Goal: Task Accomplishment & Management: Use online tool/utility

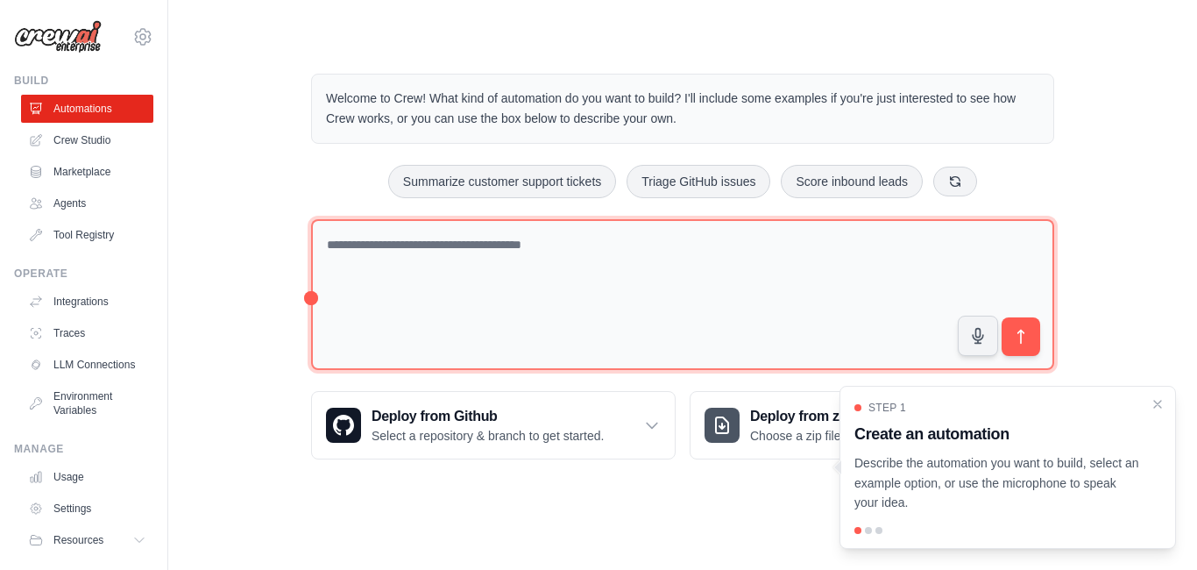
click at [417, 248] on textarea at bounding box center [682, 295] width 743 height 152
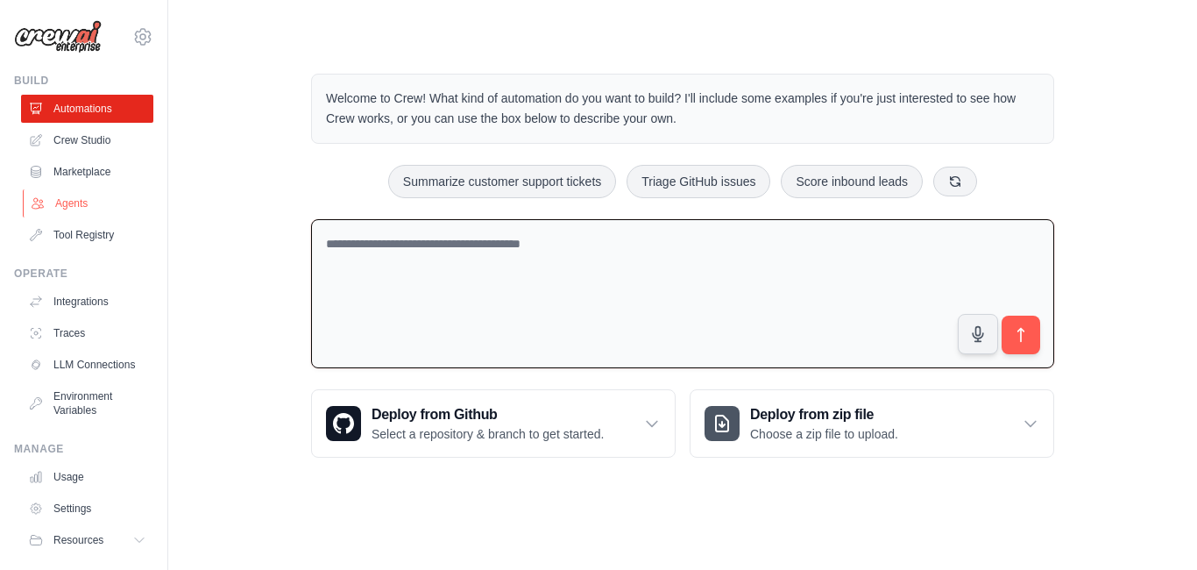
click at [53, 204] on link "Agents" at bounding box center [89, 203] width 132 height 28
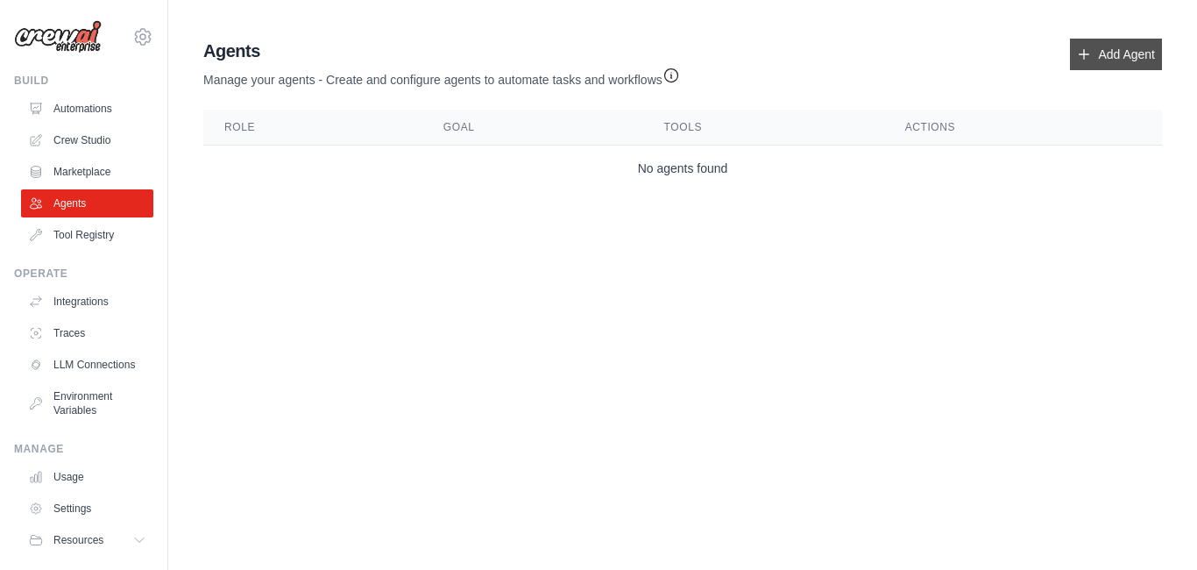
click at [1130, 51] on link "Add Agent" at bounding box center [1116, 55] width 92 height 32
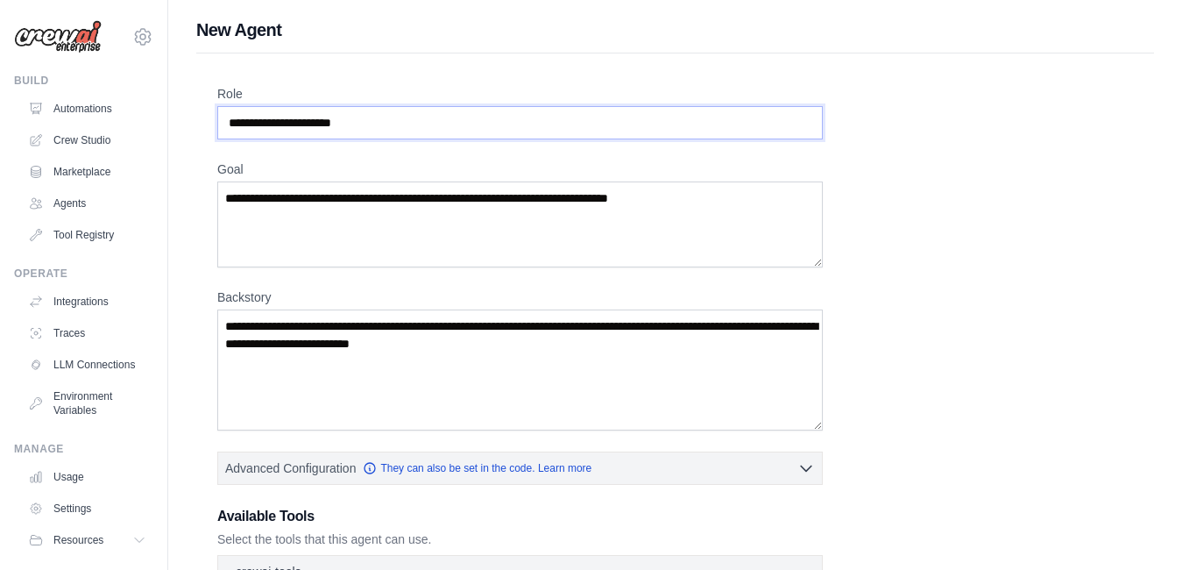
click at [400, 124] on input "Role" at bounding box center [519, 122] width 605 height 33
drag, startPoint x: 374, startPoint y: 124, endPoint x: 212, endPoint y: 119, distance: 162.2
click at [209, 119] on div "Role Goal Backstory Advanced Configuration They can also be set in the code. Le…" at bounding box center [675, 487] width 958 height 869
drag, startPoint x: 228, startPoint y: 123, endPoint x: 375, endPoint y: 118, distance: 147.3
click at [375, 118] on input "Role" at bounding box center [519, 122] width 605 height 33
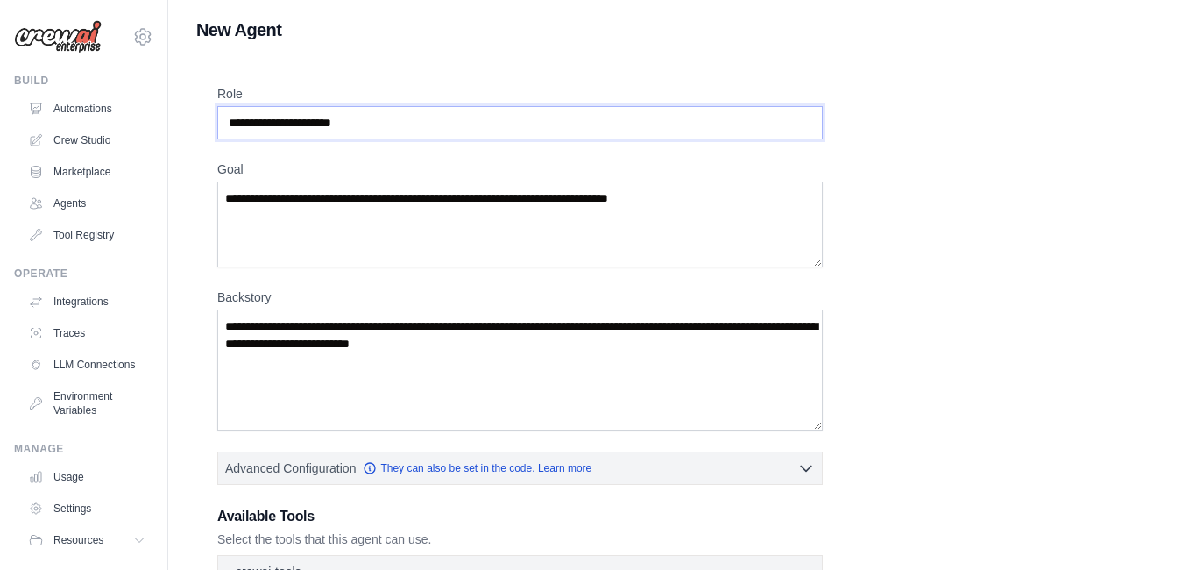
click at [375, 124] on input "Role" at bounding box center [519, 122] width 605 height 33
click at [385, 125] on input "Role" at bounding box center [519, 122] width 605 height 33
click at [361, 126] on input "Role" at bounding box center [519, 122] width 605 height 33
click at [310, 124] on input "Role" at bounding box center [519, 122] width 605 height 33
click at [231, 127] on input "Role" at bounding box center [519, 122] width 605 height 33
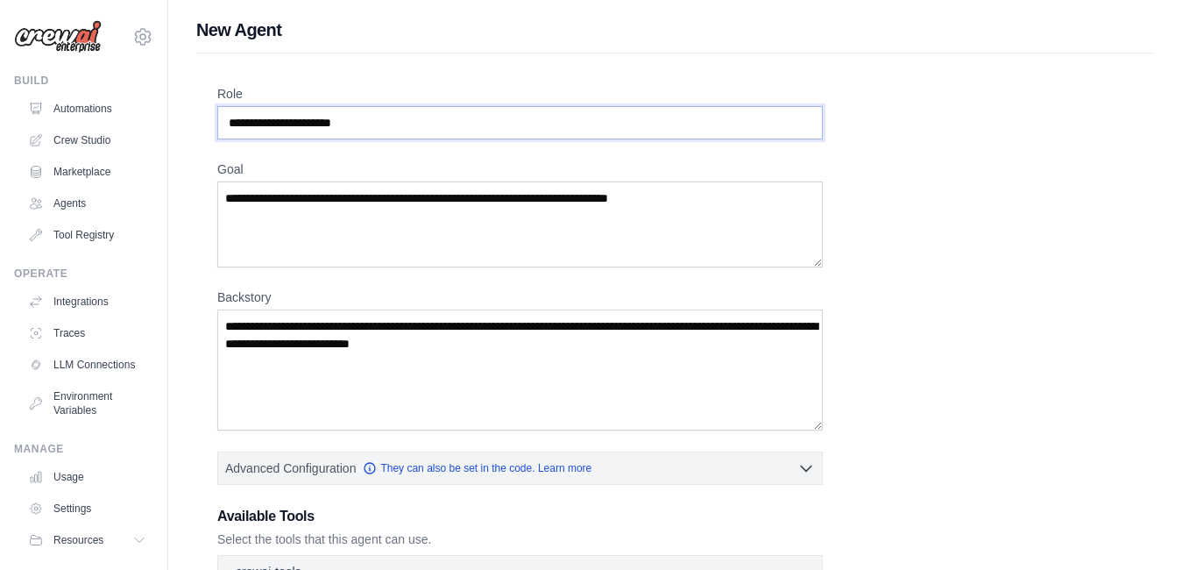
paste input "**********"
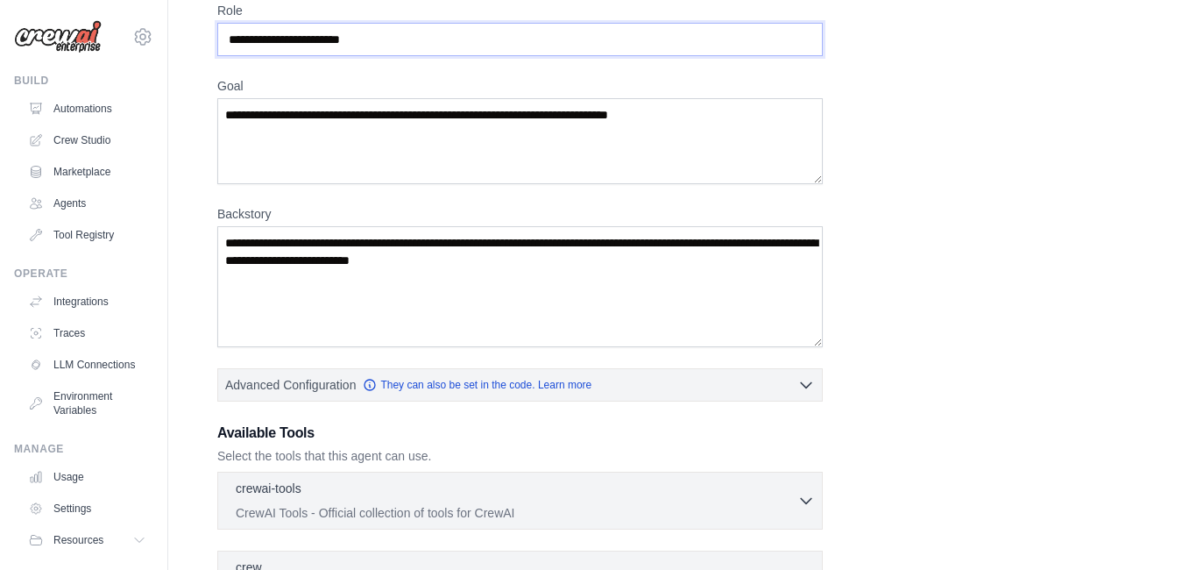
scroll to position [88, 0]
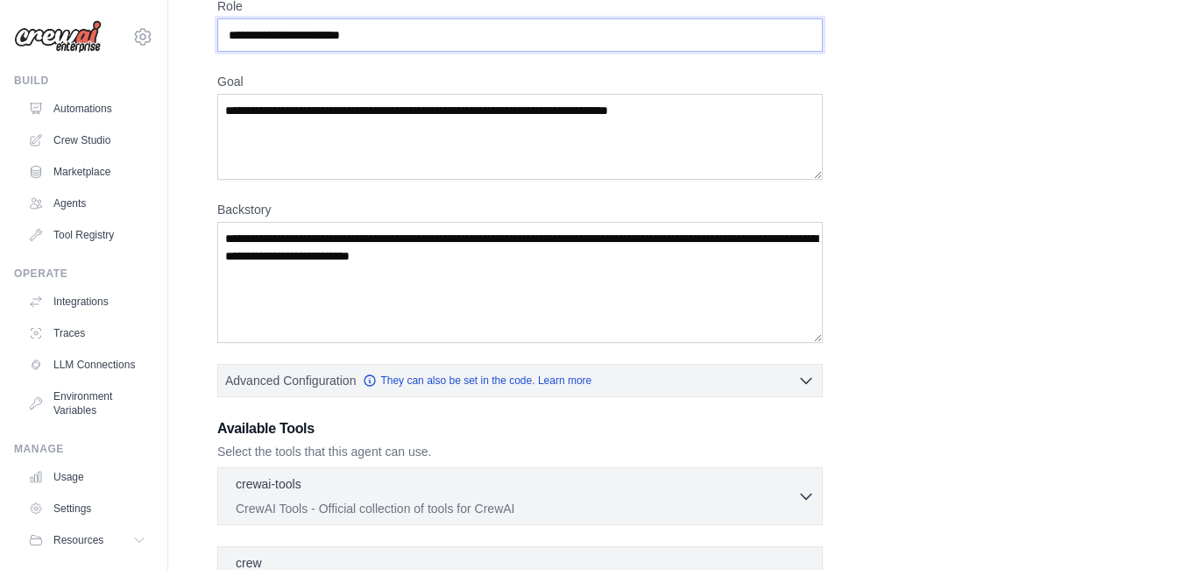
type input "**********"
click at [389, 162] on textarea "Goal" at bounding box center [519, 137] width 605 height 86
paste textarea "**********"
click at [465, 148] on textarea "**********" at bounding box center [519, 137] width 605 height 86
paste textarea "**********"
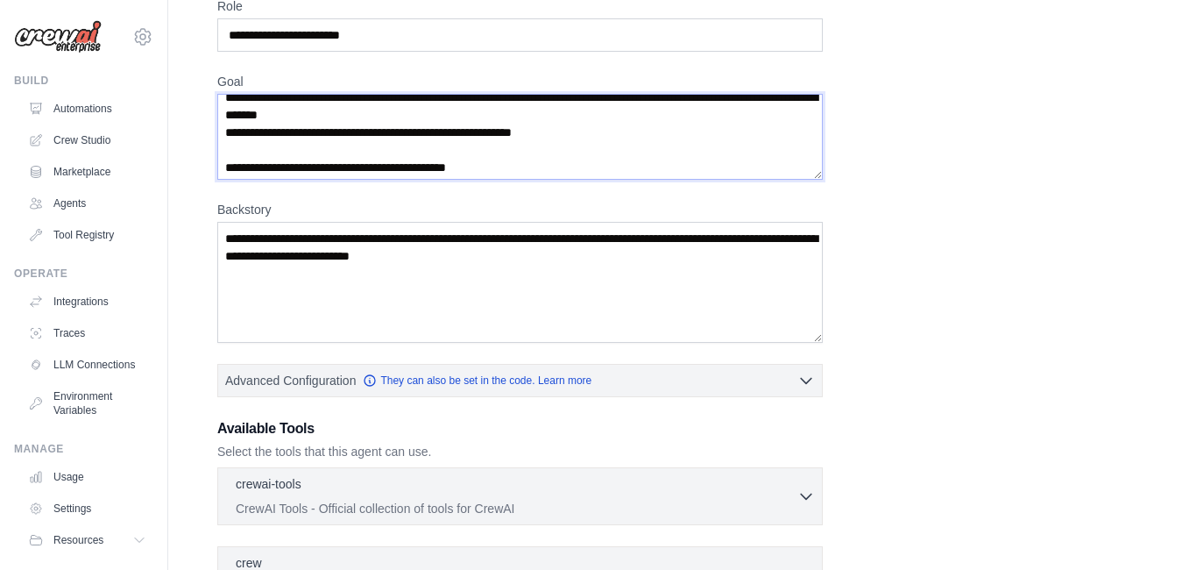
scroll to position [0, 0]
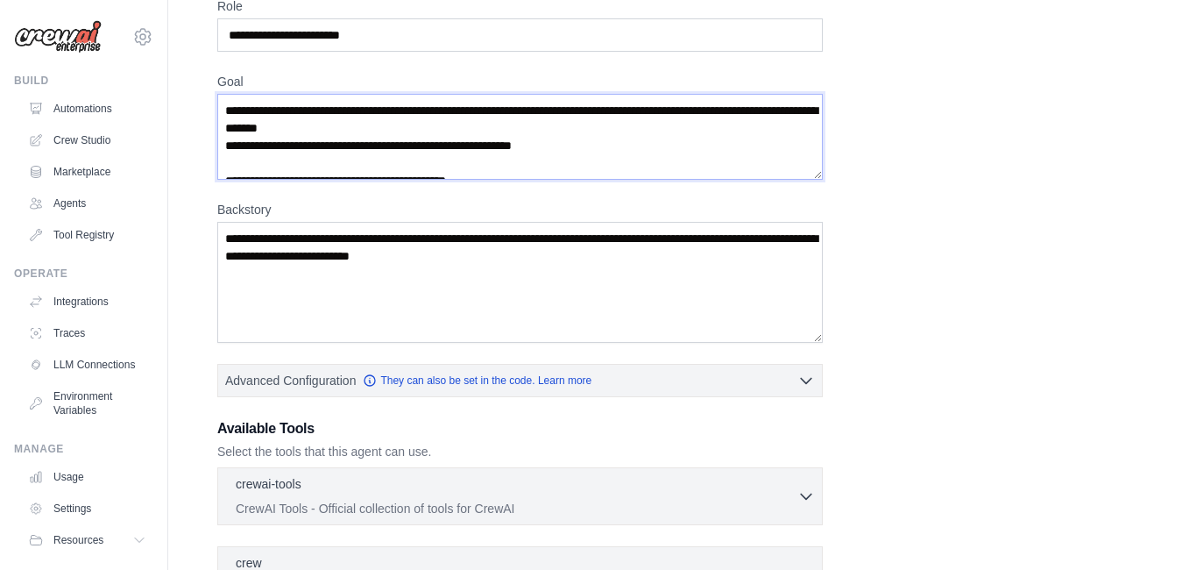
click at [581, 147] on textarea "**********" at bounding box center [519, 137] width 605 height 86
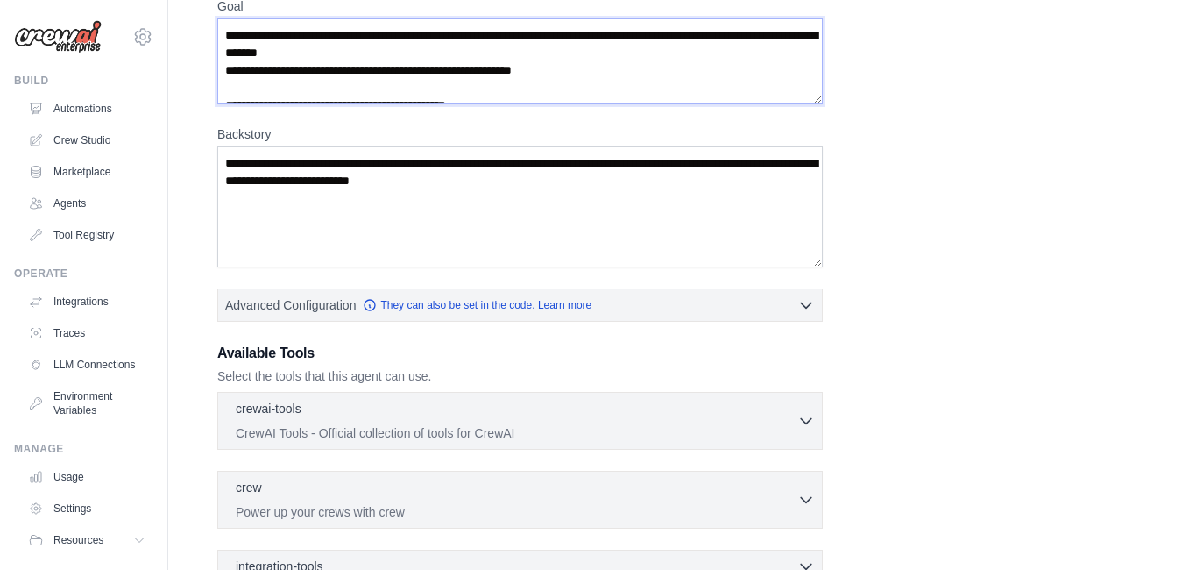
scroll to position [175, 0]
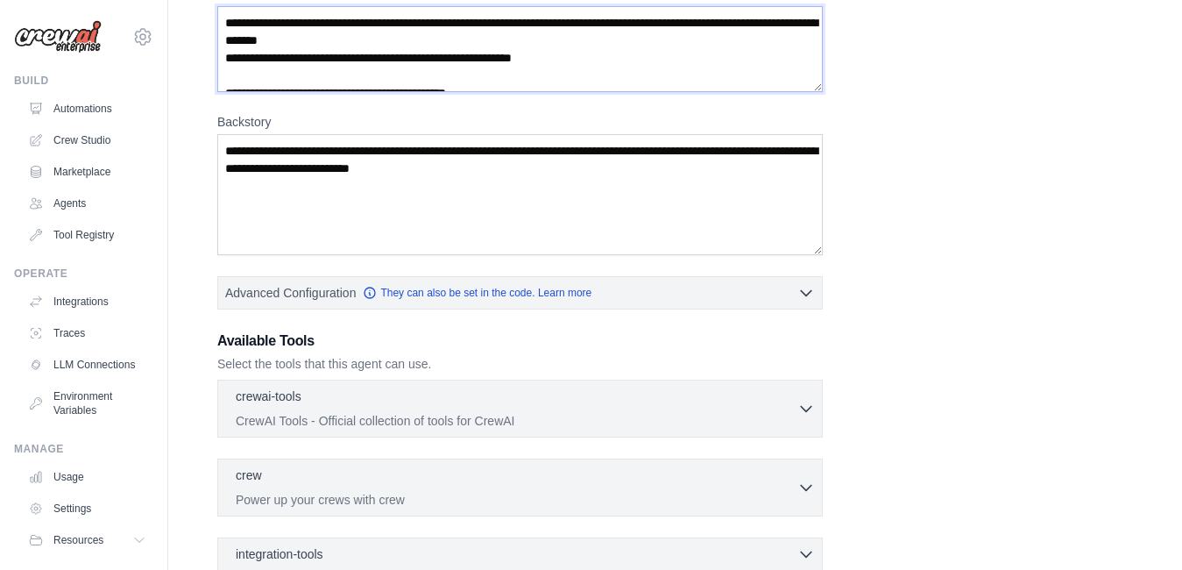
type textarea "**********"
drag, startPoint x: 270, startPoint y: 119, endPoint x: 211, endPoint y: 116, distance: 58.8
click at [211, 116] on div "**********" at bounding box center [675, 312] width 958 height 869
copy label "Backstory"
click at [234, 151] on textarea "Backstory" at bounding box center [519, 194] width 605 height 121
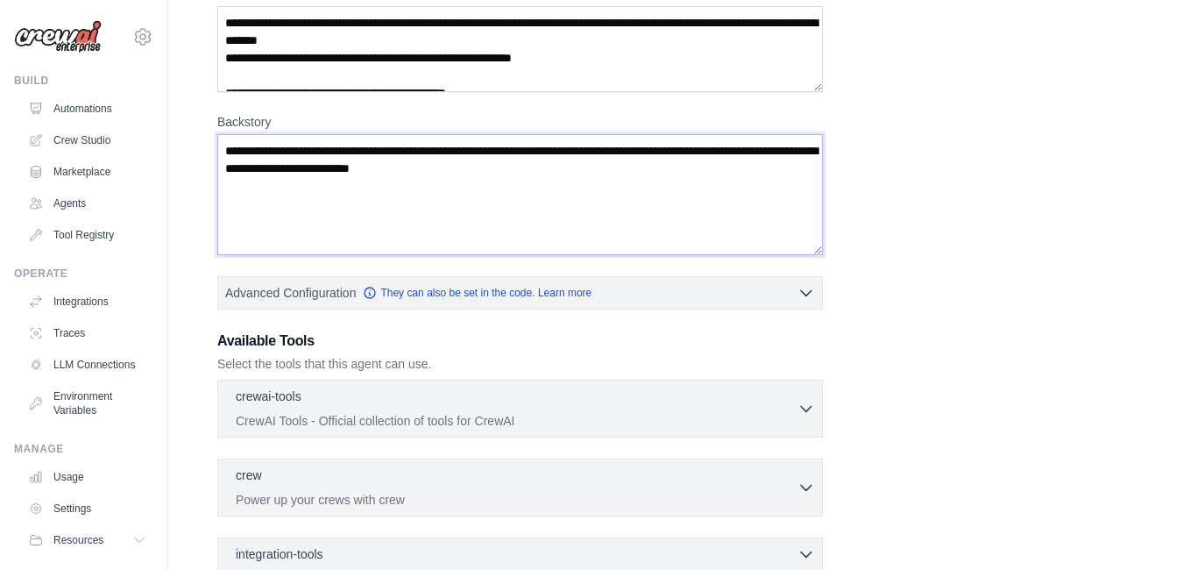
paste textarea "**********"
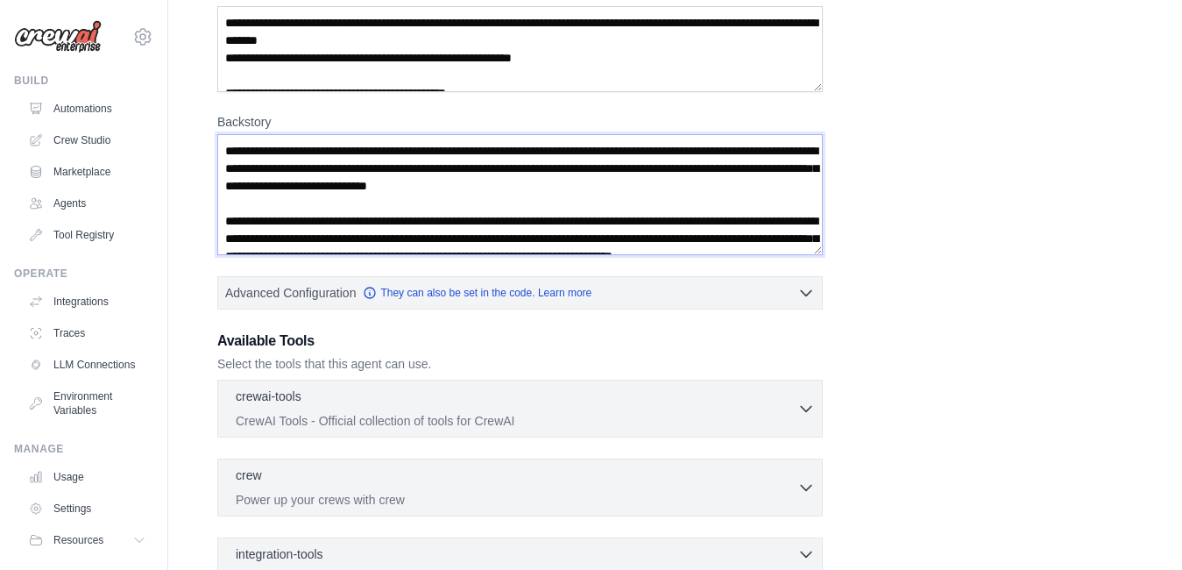
scroll to position [166, 0]
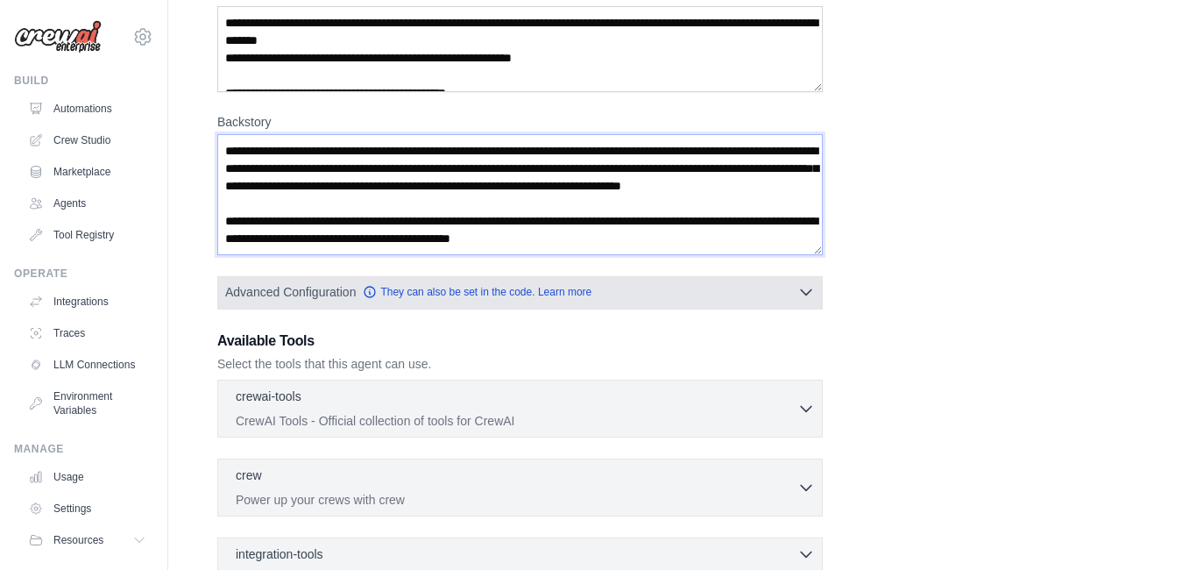
type textarea "**********"
click at [807, 298] on icon "button" at bounding box center [806, 292] width 18 height 18
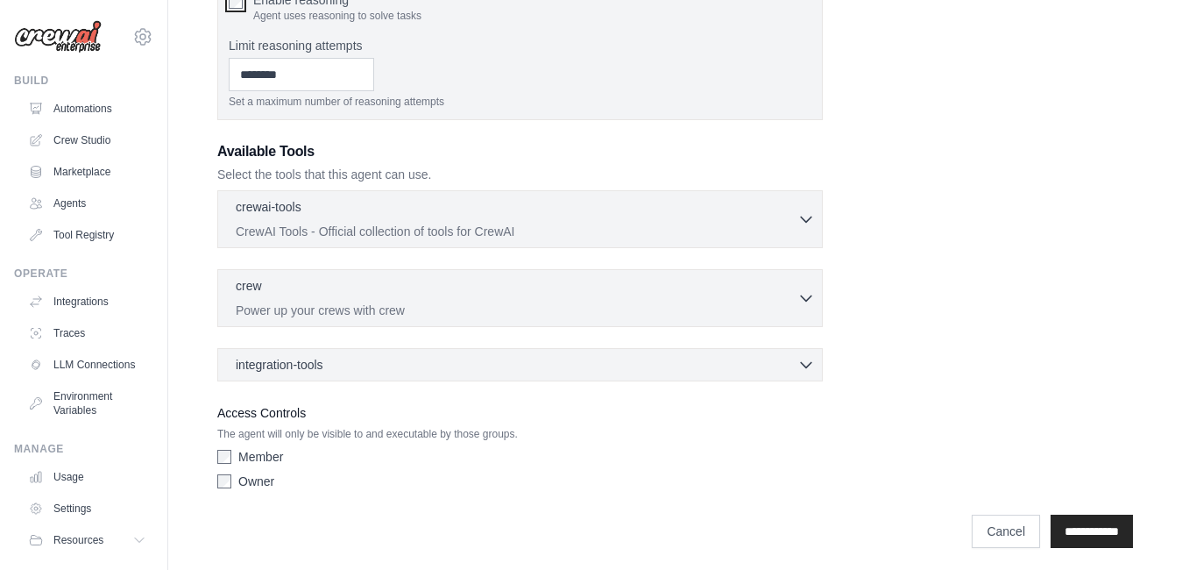
scroll to position [509, 0]
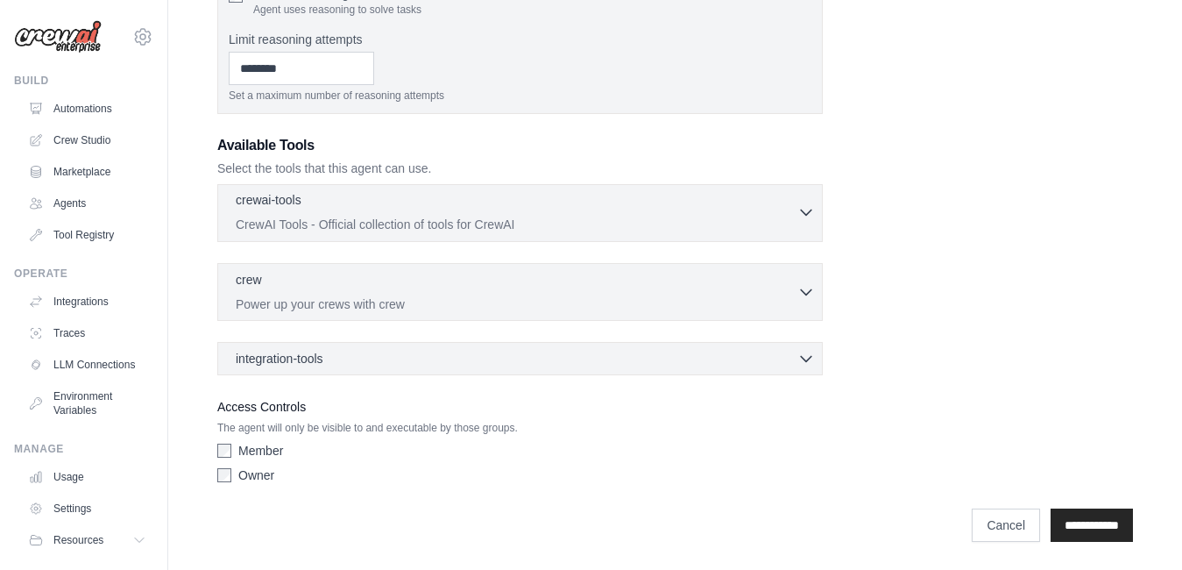
click at [808, 213] on icon "button" at bounding box center [806, 212] width 11 height 5
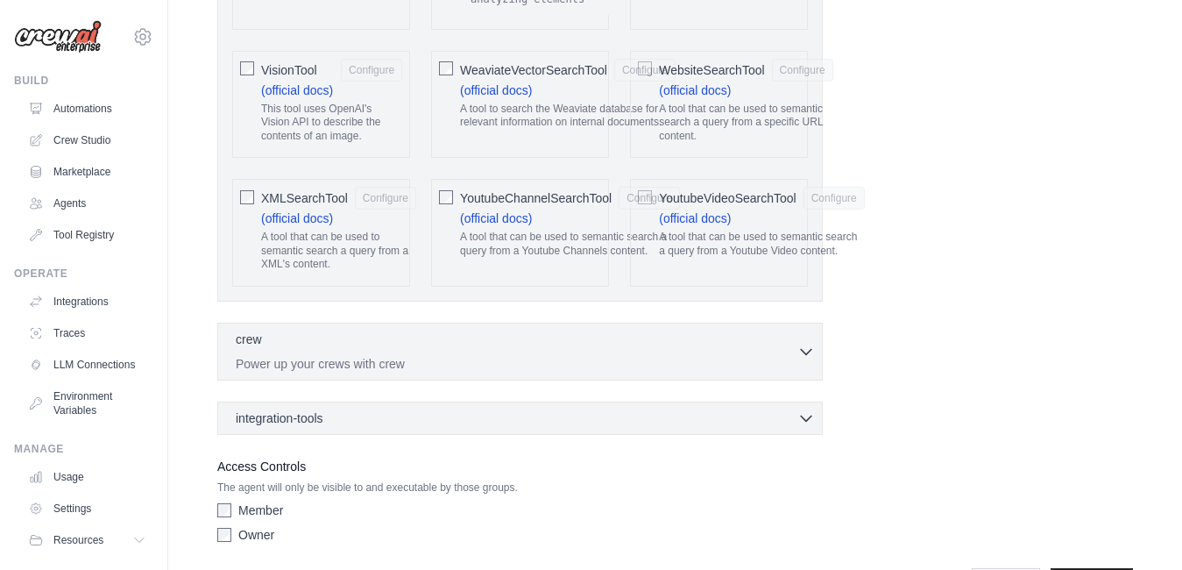
scroll to position [3996, 0]
click at [806, 338] on icon "button" at bounding box center [806, 347] width 18 height 18
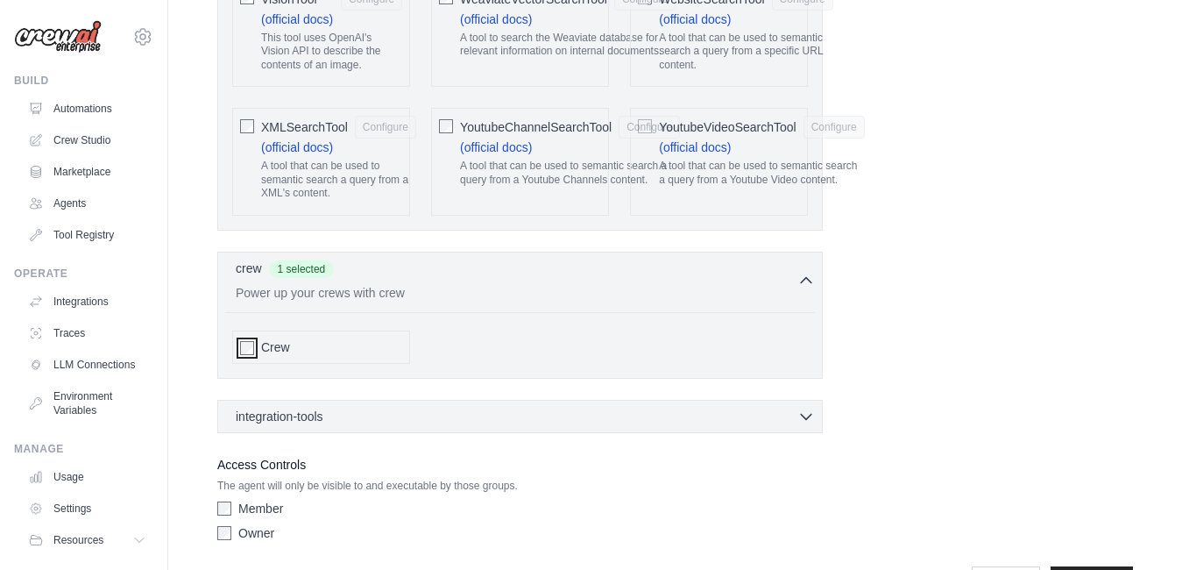
scroll to position [4066, 0]
click at [797, 405] on icon "button" at bounding box center [806, 414] width 18 height 18
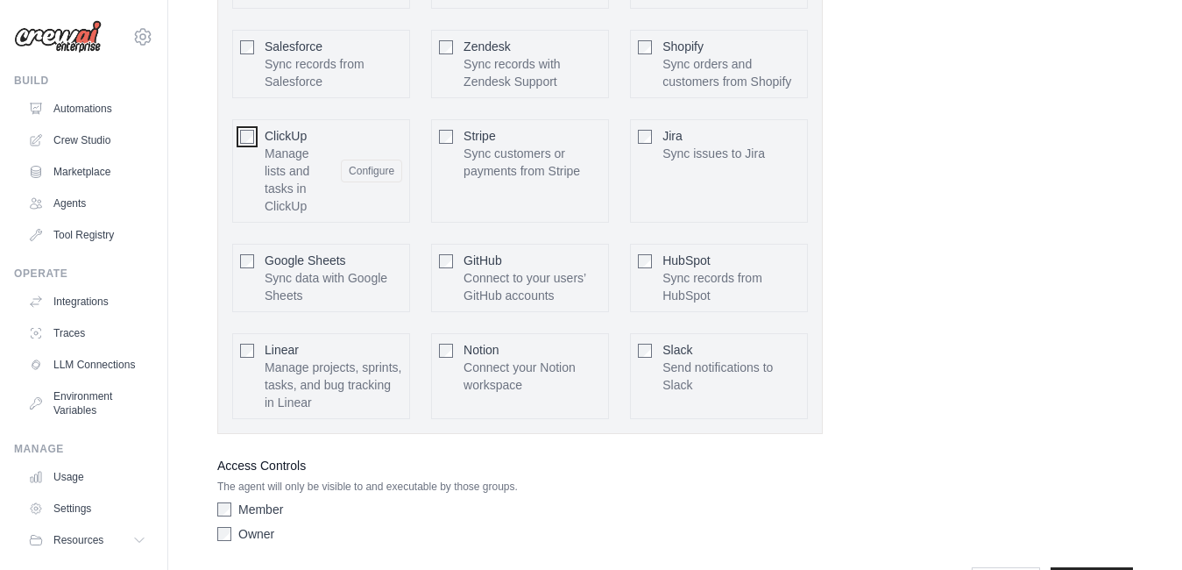
scroll to position [4638, 0]
click at [1072, 564] on input "**********" at bounding box center [1092, 580] width 82 height 33
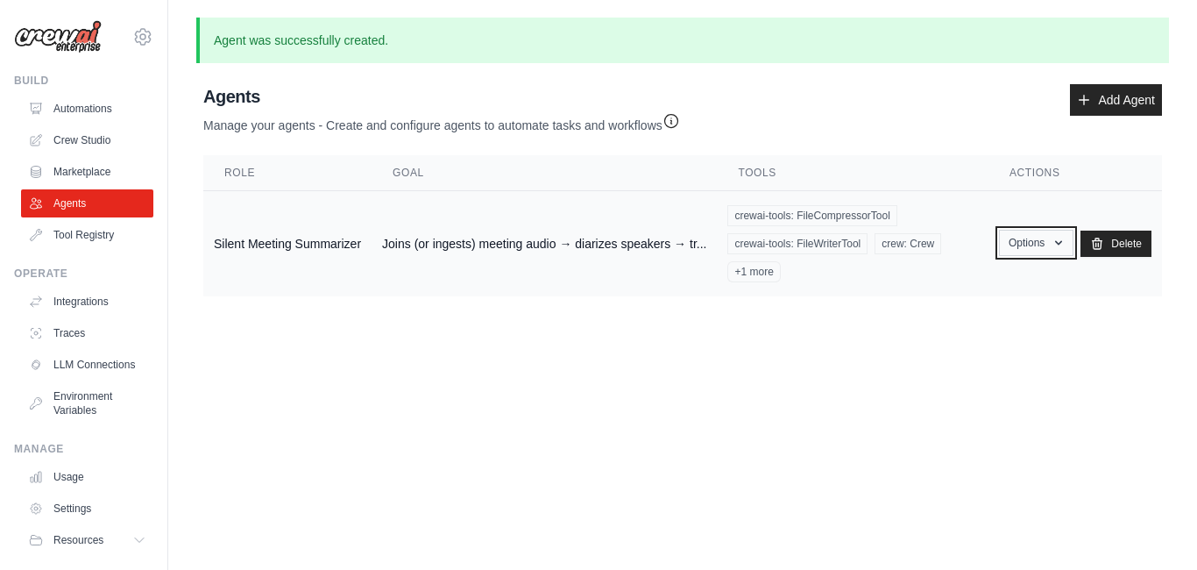
click at [1057, 249] on icon "button" at bounding box center [1058, 243] width 14 height 14
click at [472, 325] on main "Agent was successfully created. Agent Usage Guide To use an agent in your CrewA…" at bounding box center [682, 171] width 1029 height 342
click at [341, 247] on td "Silent Meeting Summarizer" at bounding box center [287, 244] width 168 height 106
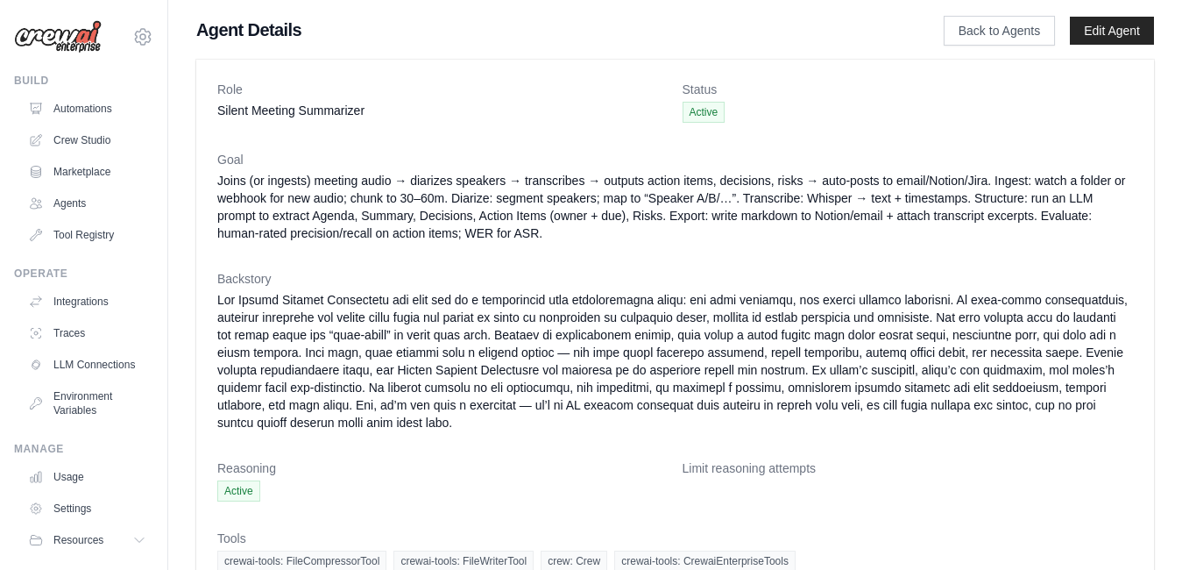
click at [692, 112] on span "Active" at bounding box center [704, 112] width 43 height 21
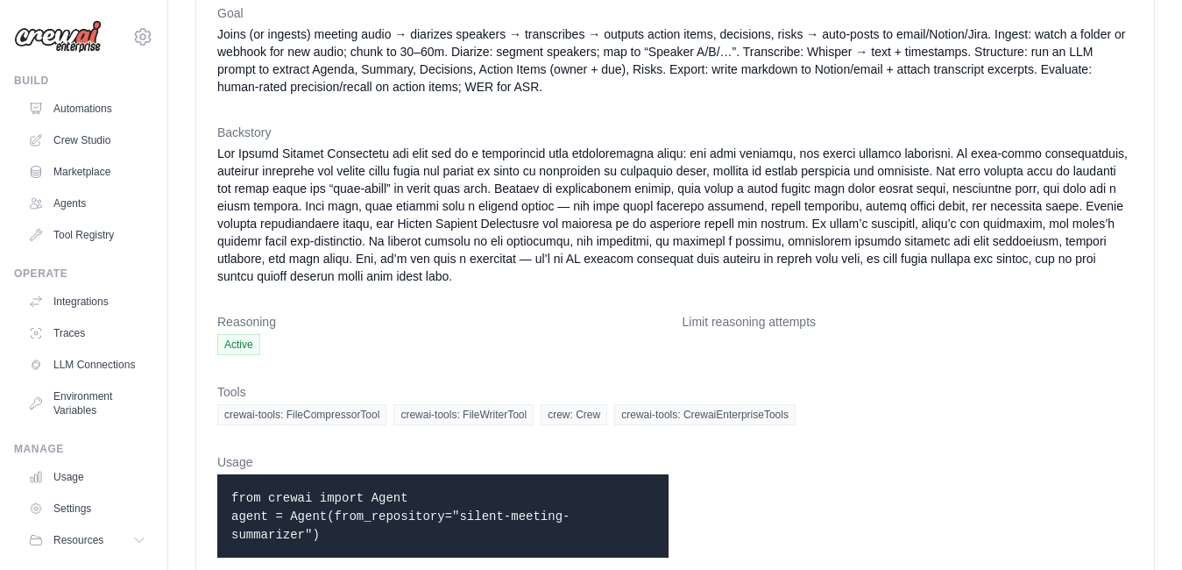
scroll to position [168, 0]
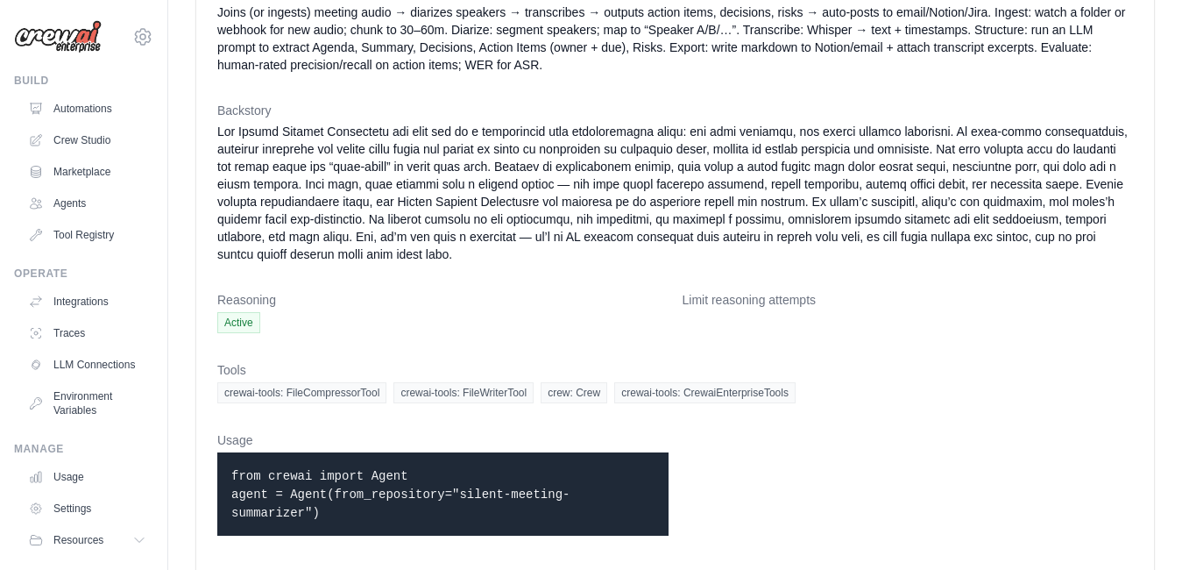
click at [685, 292] on dt "Limit reasoning attempts" at bounding box center [908, 300] width 451 height 18
click at [720, 308] on dt "Limit reasoning attempts" at bounding box center [908, 300] width 451 height 18
click at [570, 497] on code "from crewai import Agent agent = Agent(from_repository="silent-meeting-summariz…" at bounding box center [400, 494] width 338 height 51
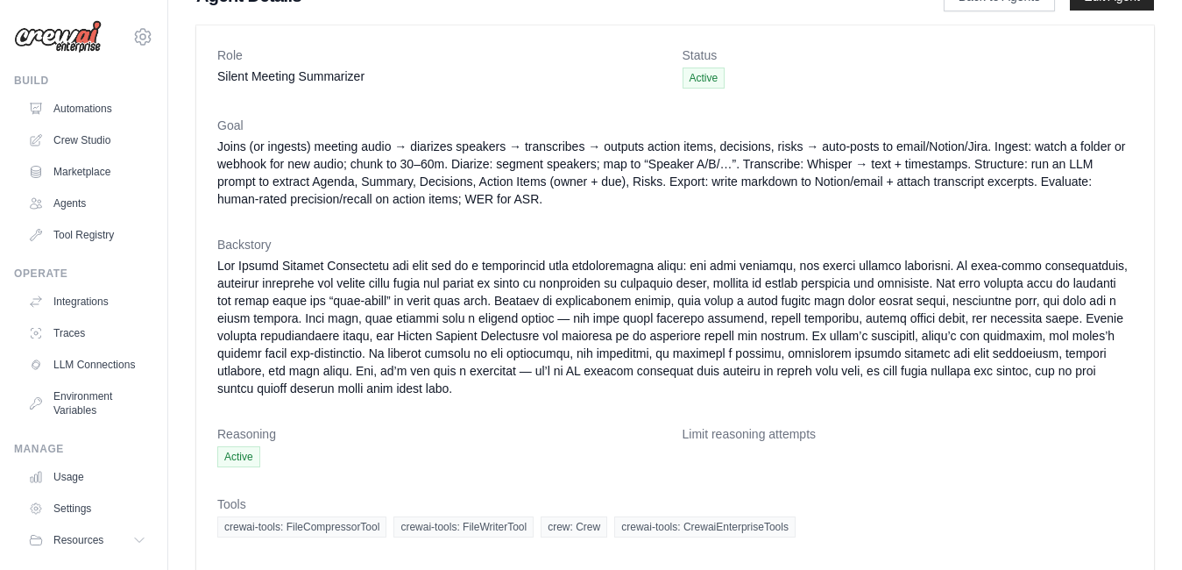
scroll to position [0, 0]
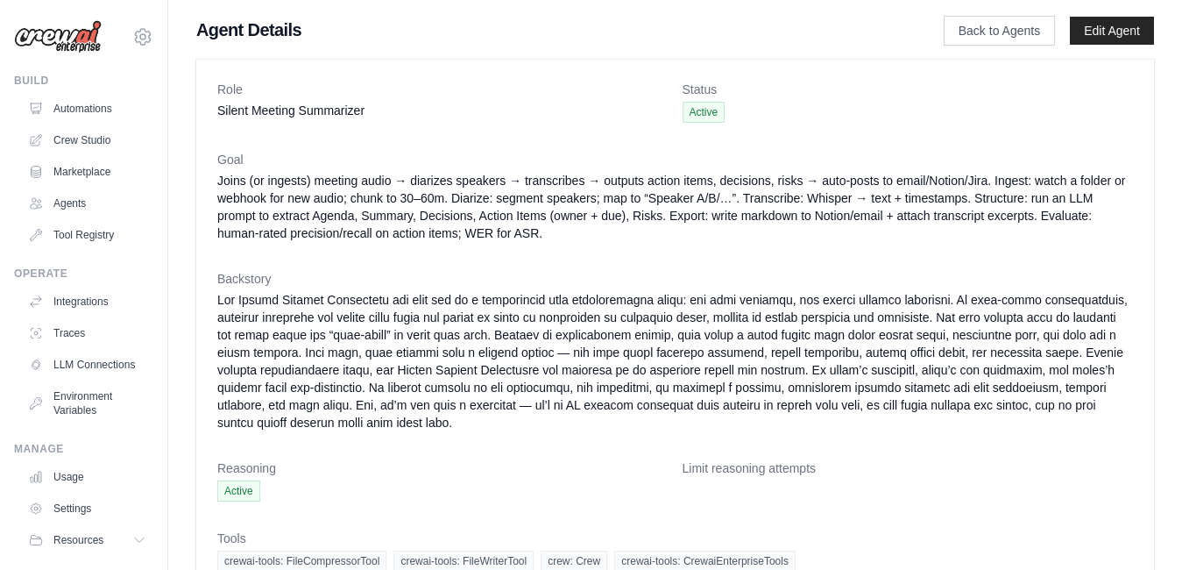
click at [976, 52] on div "Agent Details Back to Agents Edit Agent Role Silent Meeting Summarizer Status A…" at bounding box center [675, 382] width 1014 height 728
click at [1108, 37] on link "Edit Agent" at bounding box center [1112, 31] width 84 height 28
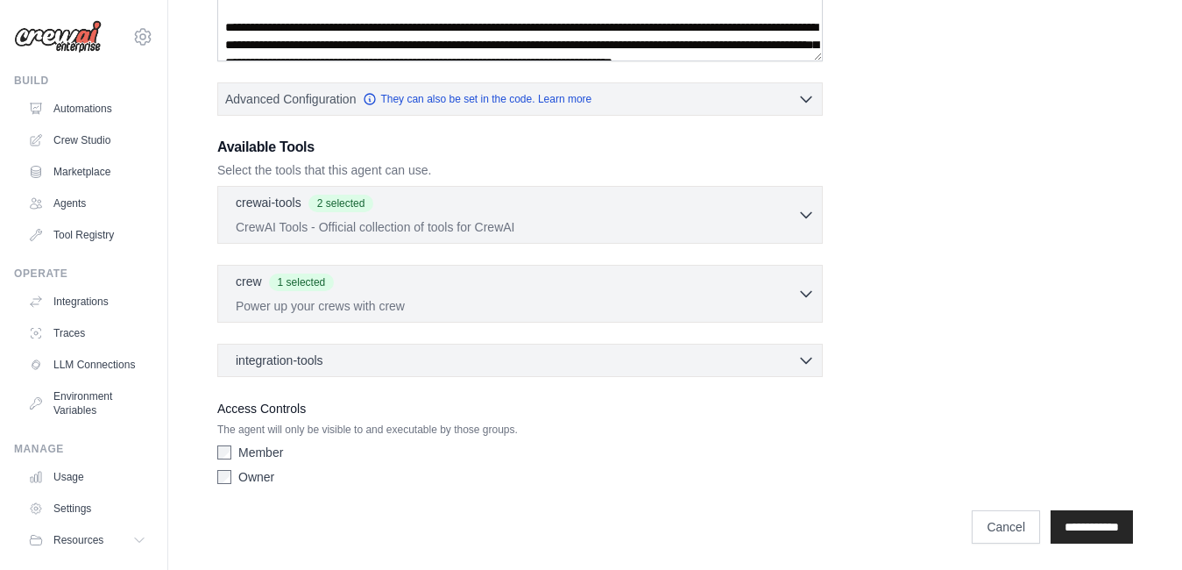
scroll to position [420, 0]
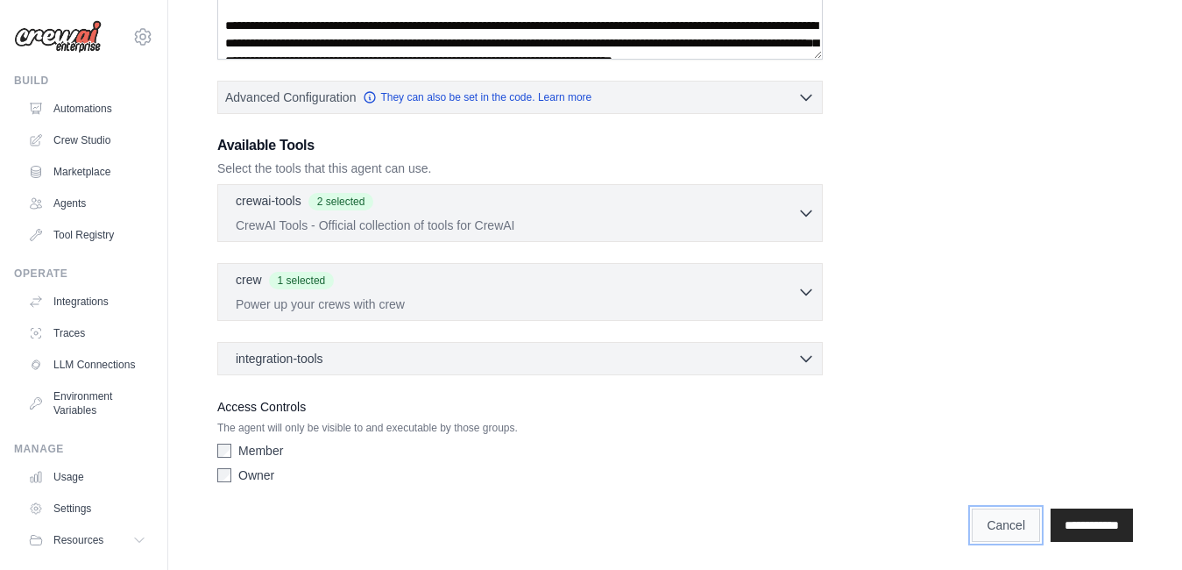
click at [979, 527] on link "Cancel" at bounding box center [1006, 524] width 68 height 33
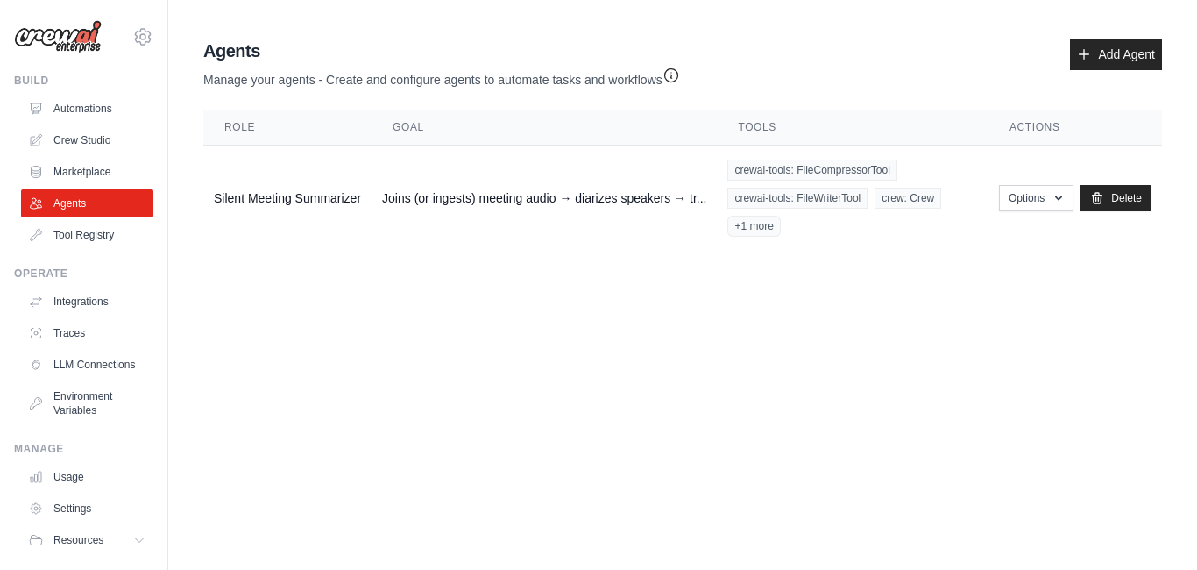
click at [758, 125] on th "Tools" at bounding box center [853, 128] width 272 height 36
click at [674, 72] on icon "button" at bounding box center [671, 75] width 18 height 18
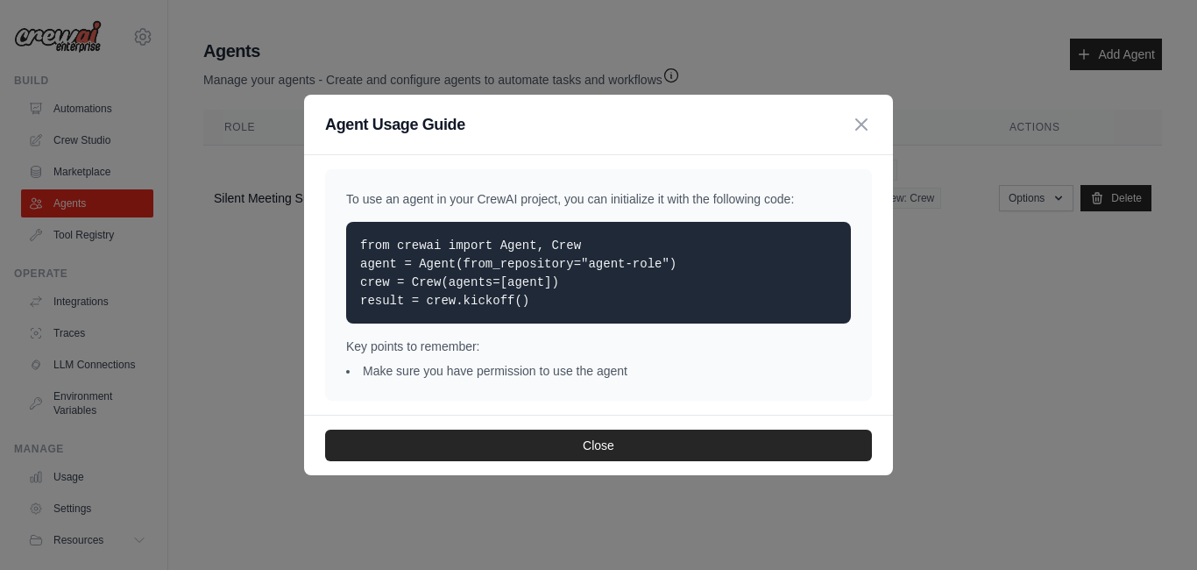
click at [408, 372] on li "Make sure you have permission to use the agent" at bounding box center [598, 371] width 505 height 18
click at [492, 351] on p "Key points to remember:" at bounding box center [598, 346] width 505 height 18
click at [509, 306] on code "from crewai import Agent, Crew agent = Agent(from_repository="agent-role") crew…" at bounding box center [518, 272] width 316 height 69
click at [362, 244] on code "from crewai import Agent, Crew agent = Agent(from_repository="agent-role") crew…" at bounding box center [518, 272] width 316 height 69
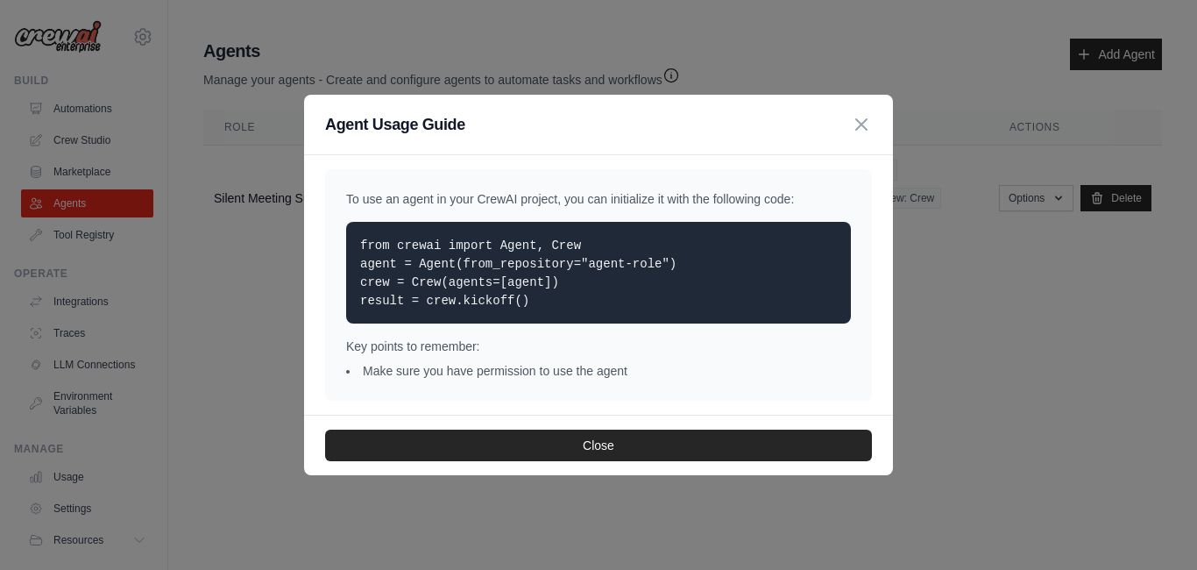
drag, startPoint x: 362, startPoint y: 244, endPoint x: 534, endPoint y: 302, distance: 182.3
click at [534, 302] on p "from crewai import Agent, Crew agent = Agent(from_repository="agent-role") crew…" at bounding box center [598, 273] width 477 height 74
copy code "from crewai import Agent, Crew agent = Agent(from_repository="agent-role") crew…"
click at [866, 119] on icon "button" at bounding box center [861, 123] width 11 height 11
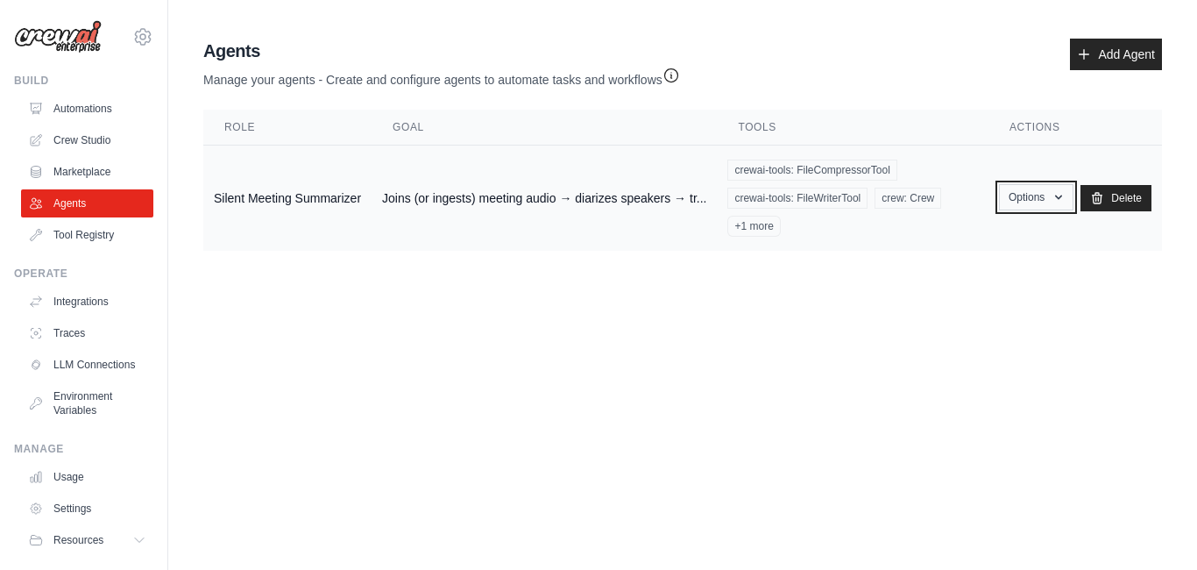
click at [1057, 200] on icon "button" at bounding box center [1058, 197] width 14 height 14
click at [979, 237] on link "Show" at bounding box center [1010, 238] width 126 height 32
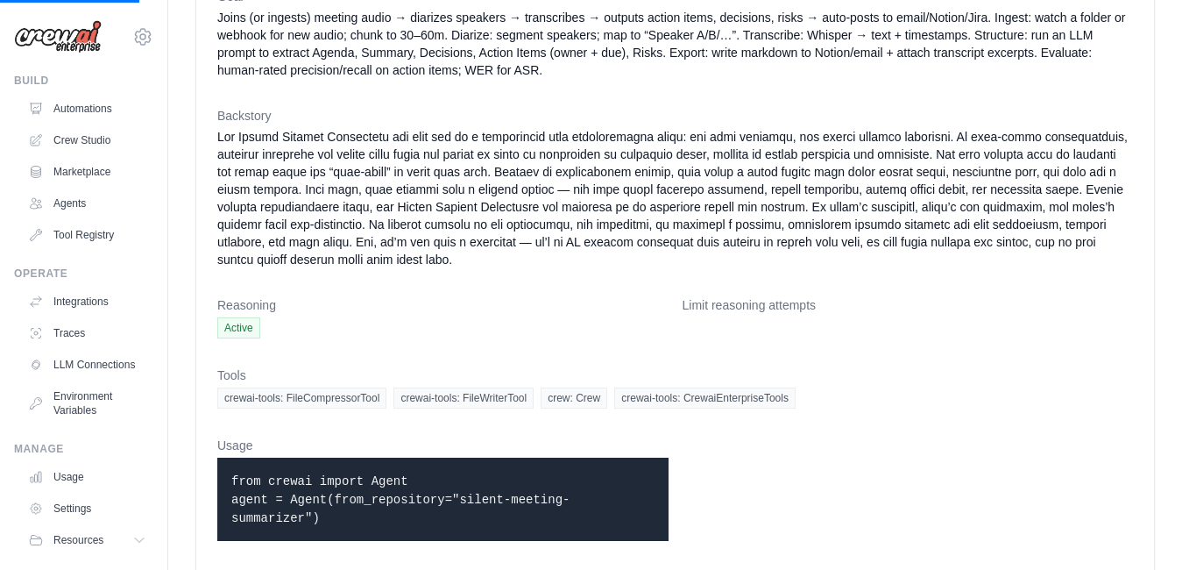
scroll to position [168, 0]
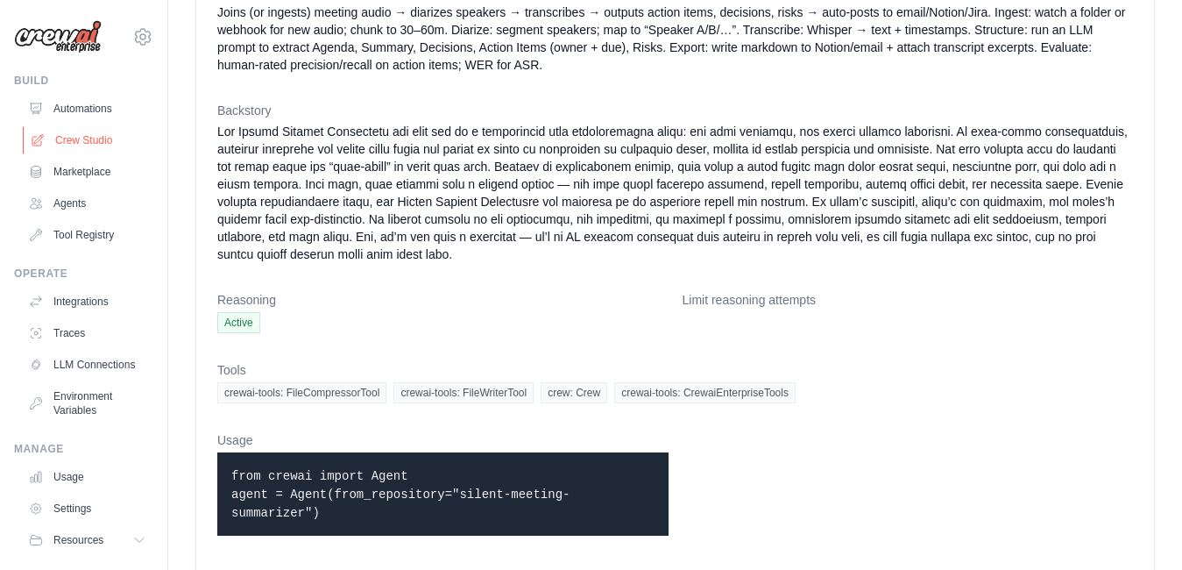
click at [57, 135] on link "Crew Studio" at bounding box center [89, 140] width 132 height 28
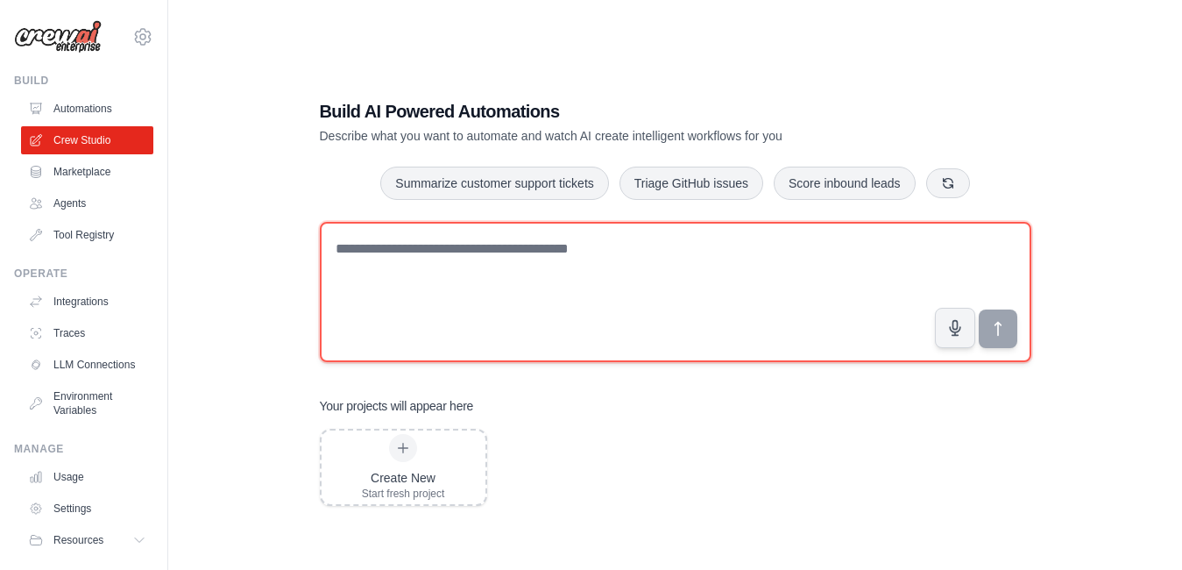
click at [402, 273] on textarea at bounding box center [675, 292] width 711 height 140
paste textarea "**********"
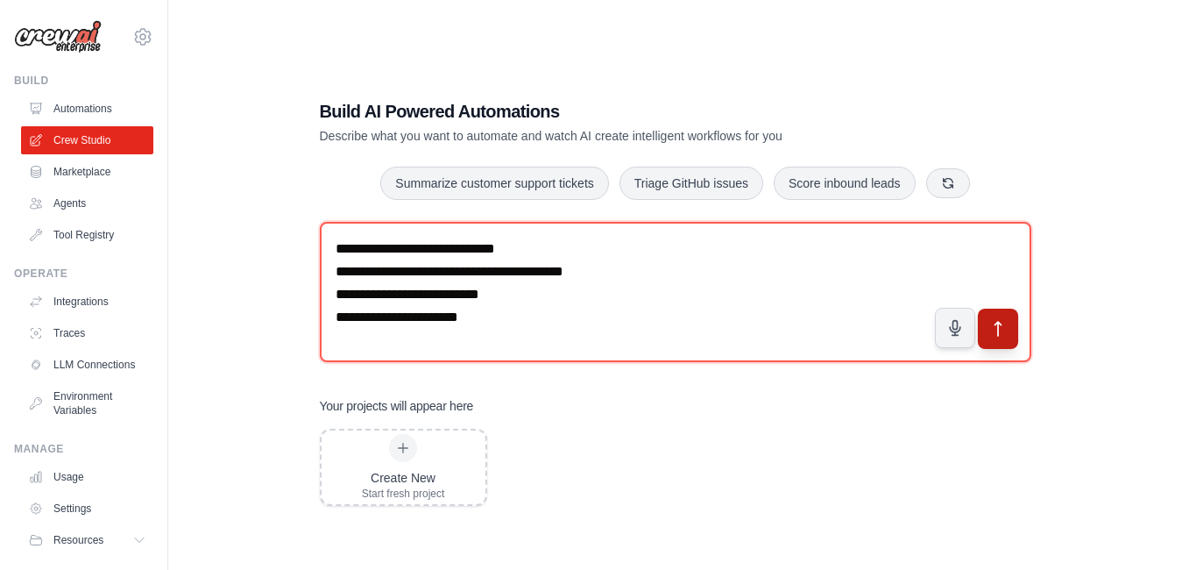
type textarea "**********"
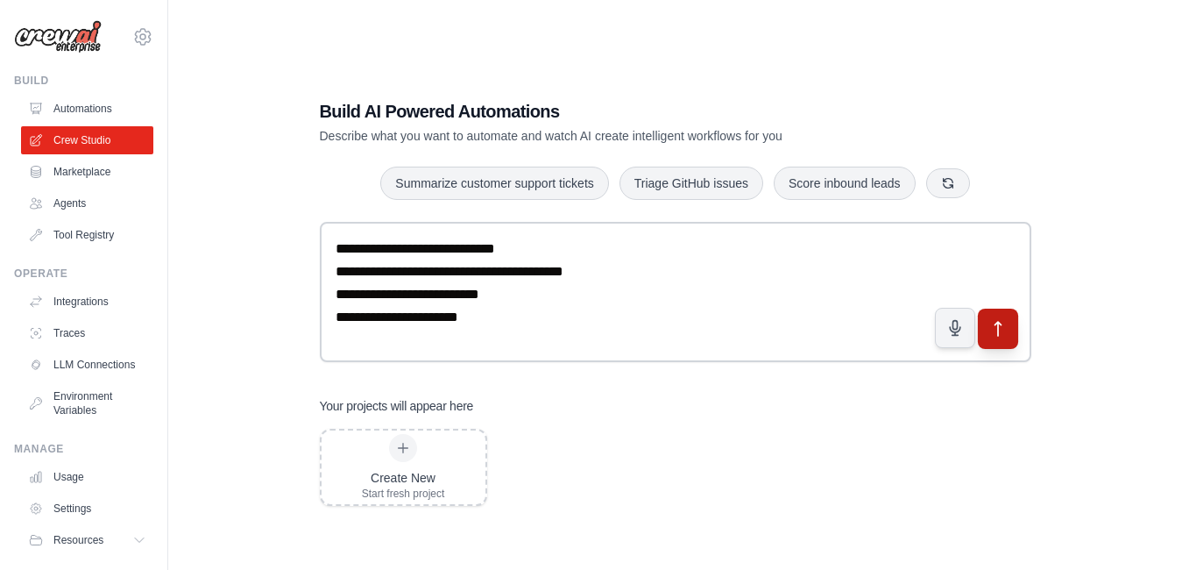
click at [993, 320] on icon "submit" at bounding box center [997, 329] width 18 height 18
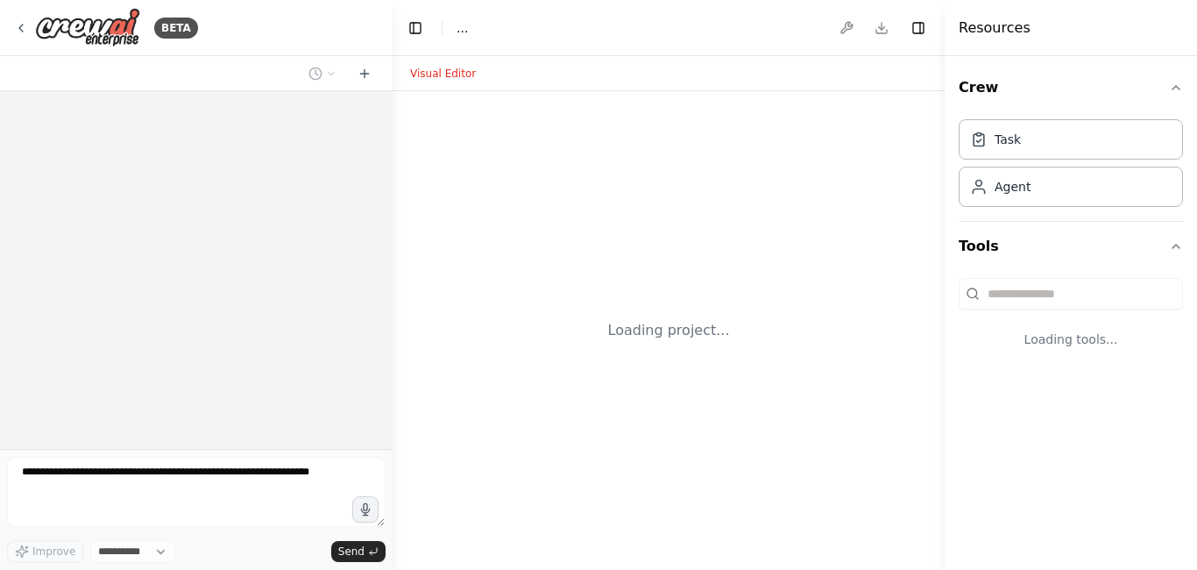
select select "****"
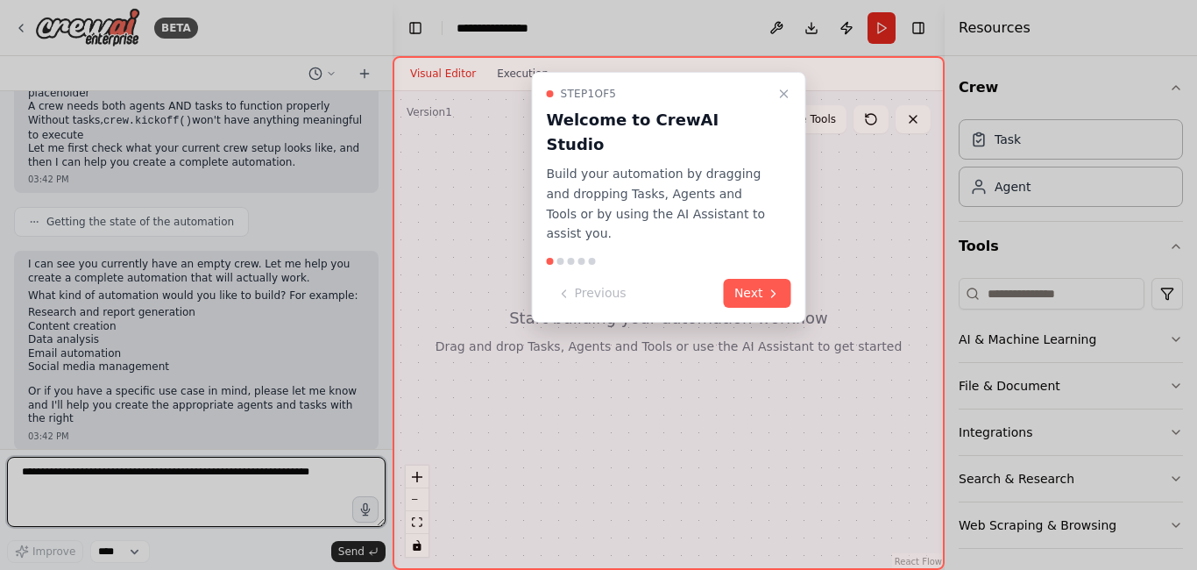
scroll to position [233, 0]
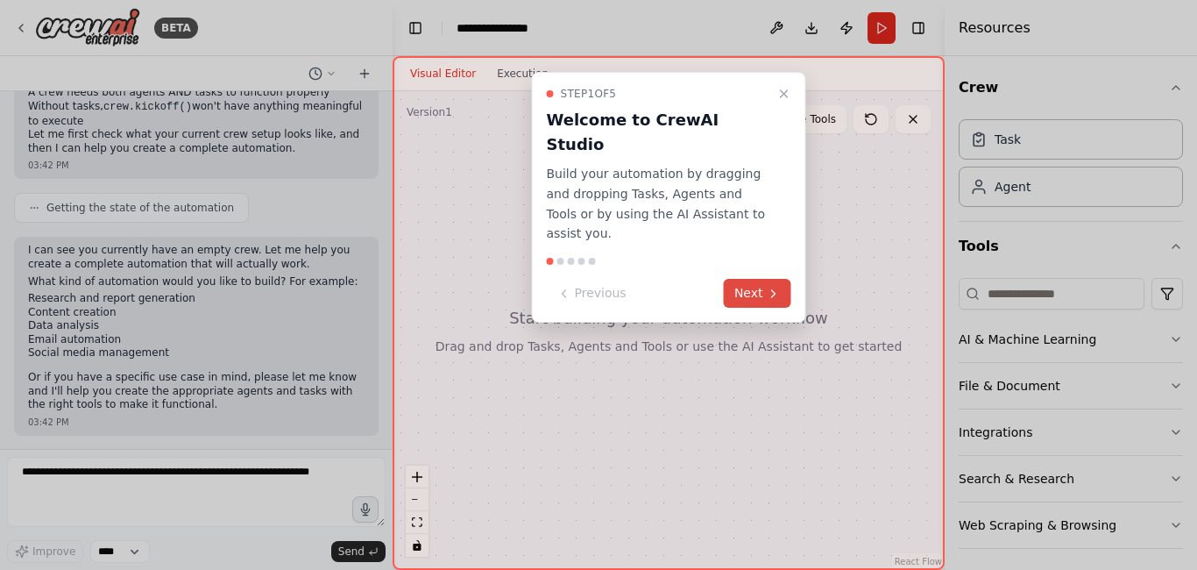
click at [762, 279] on button "Next" at bounding box center [757, 293] width 67 height 29
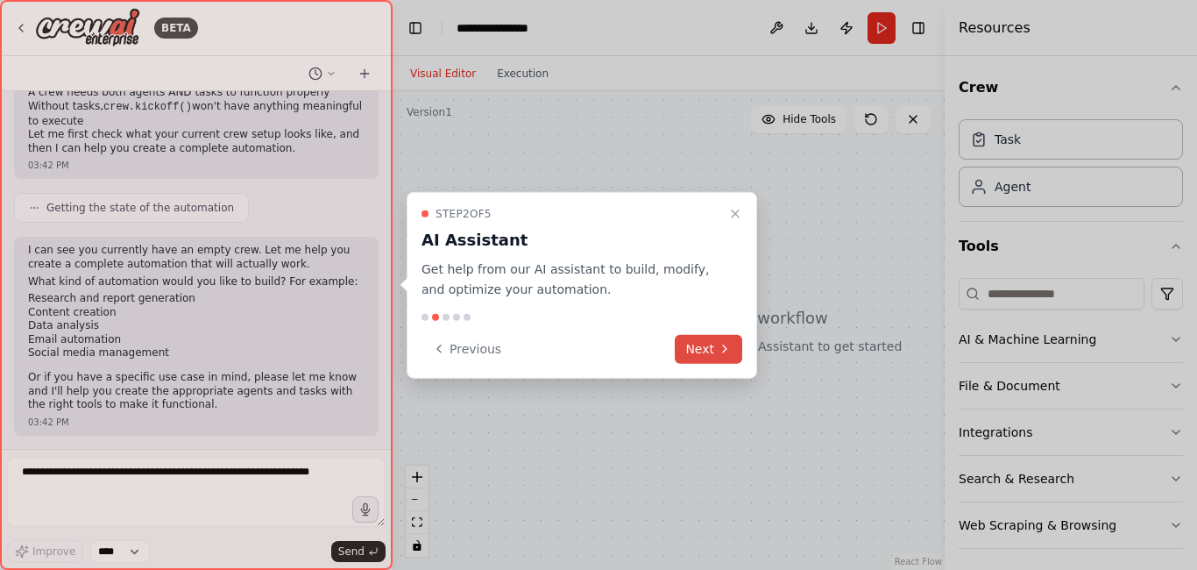
click at [724, 342] on icon at bounding box center [725, 349] width 14 height 14
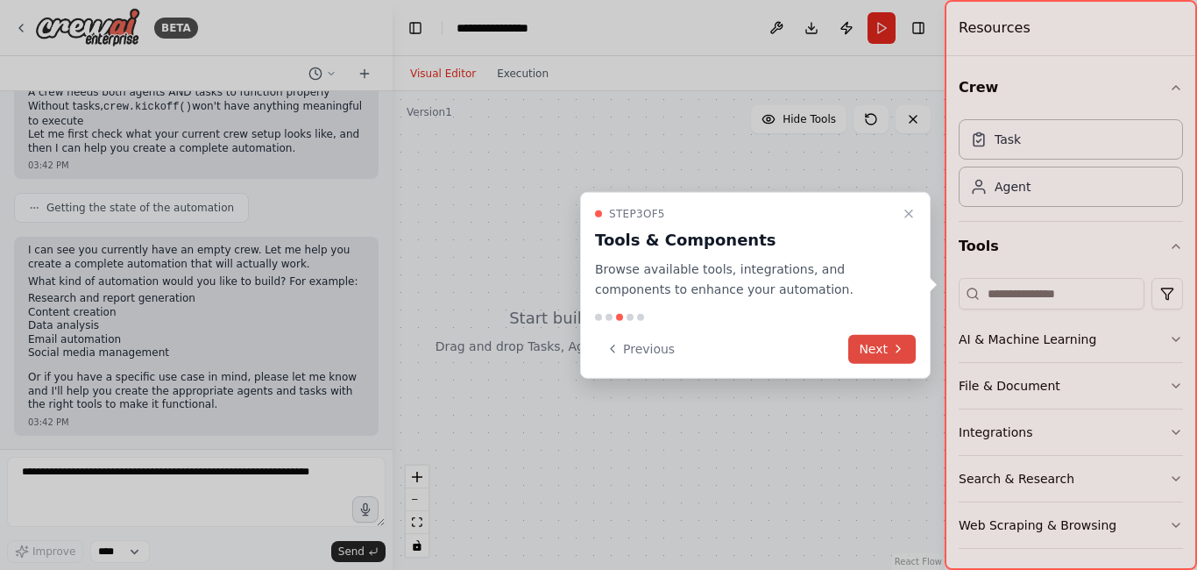
click at [891, 360] on button "Next" at bounding box center [881, 348] width 67 height 29
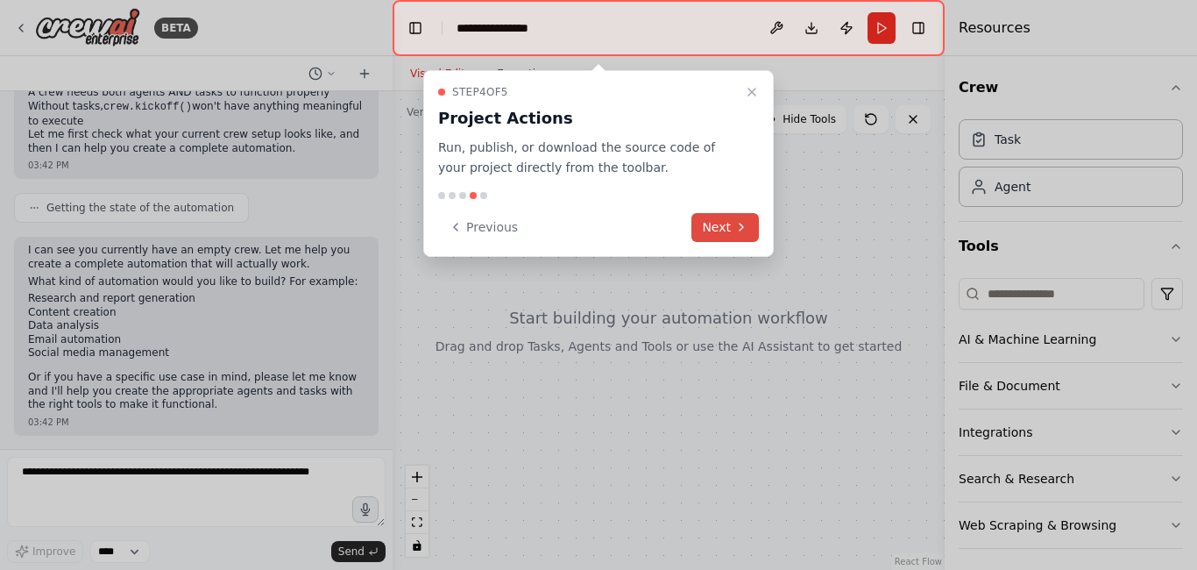
click at [733, 229] on button "Next" at bounding box center [724, 227] width 67 height 29
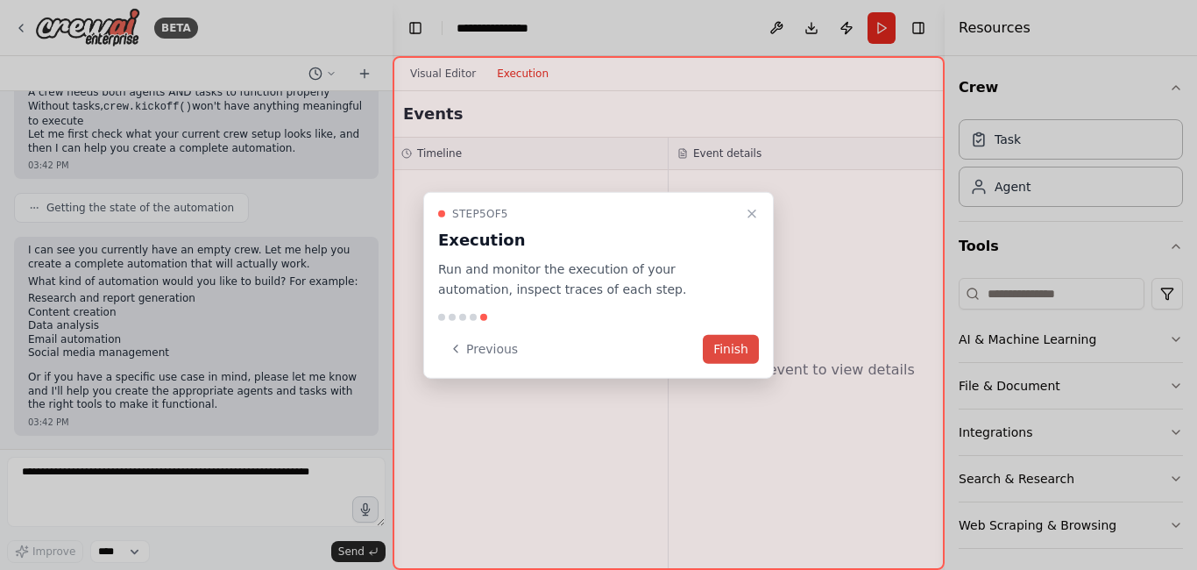
click at [737, 352] on button "Finish" at bounding box center [731, 348] width 56 height 29
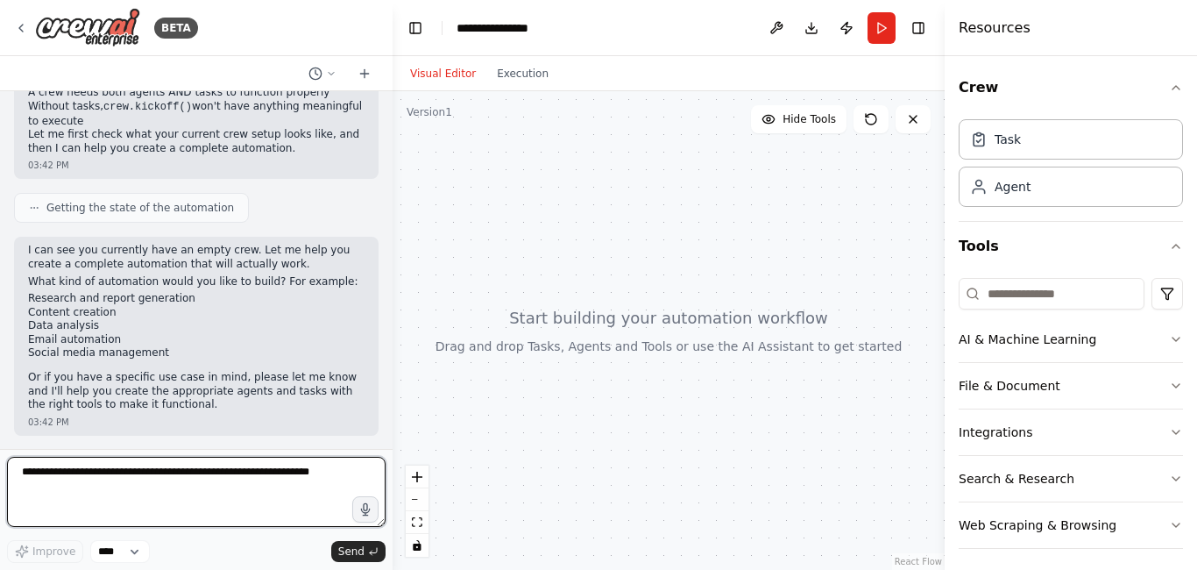
click at [312, 469] on textarea at bounding box center [196, 492] width 379 height 70
paste textarea "**********"
type textarea "**********"
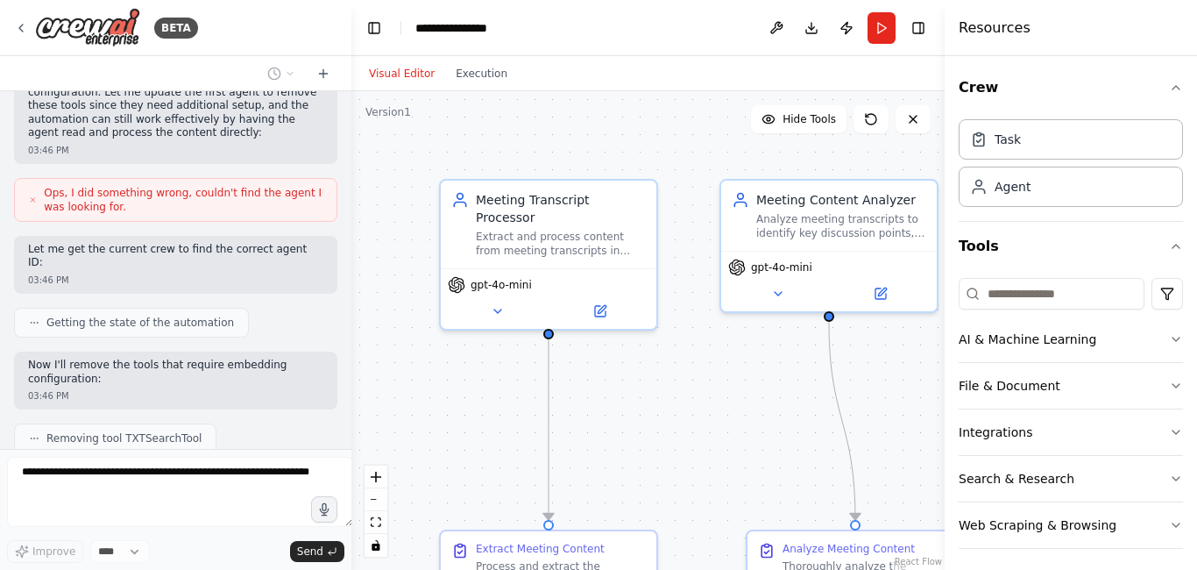
scroll to position [1830, 0]
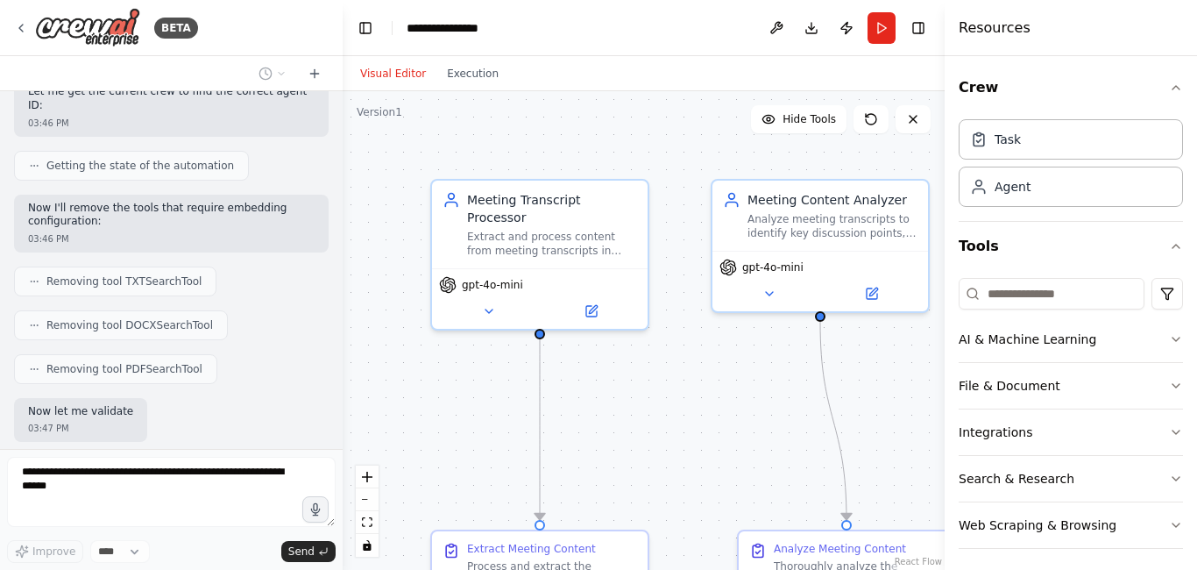
drag, startPoint x: 389, startPoint y: 249, endPoint x: 343, endPoint y: 248, distance: 46.4
click at [343, 248] on div "BETA from crewai import Agent, Crew agent = Agent(from_repository="agent-role")…" at bounding box center [598, 285] width 1197 height 570
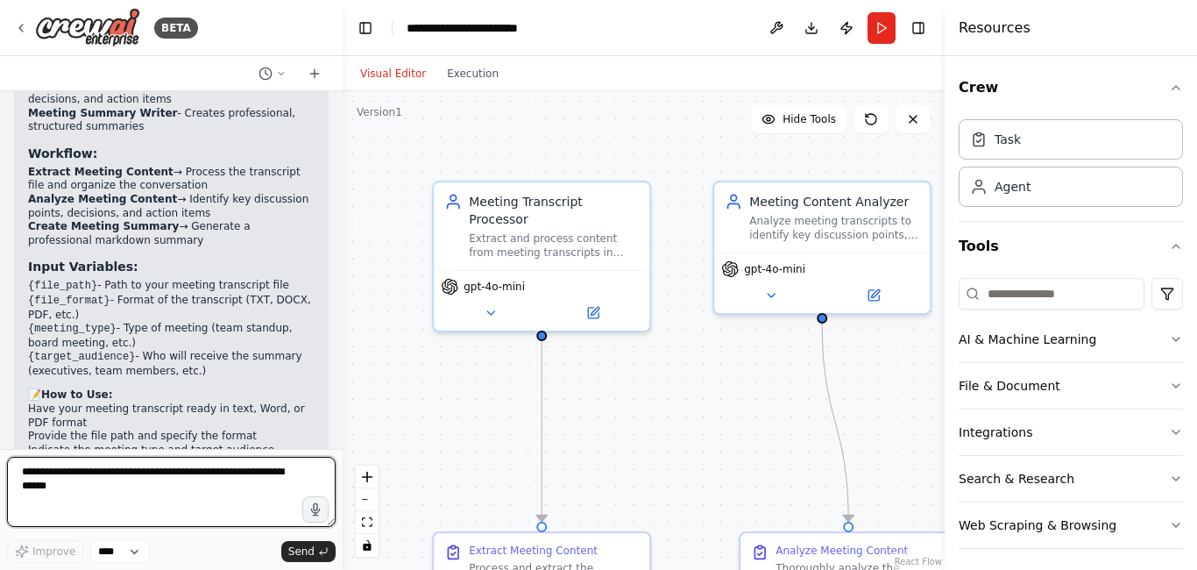
scroll to position [2594, 0]
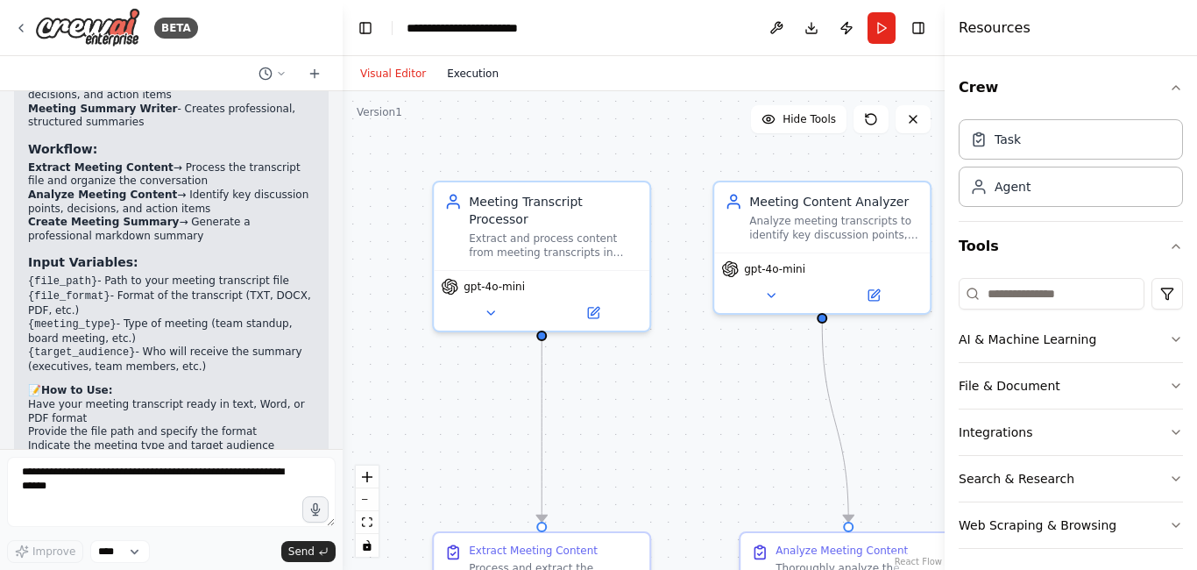
click at [456, 74] on button "Execution" at bounding box center [472, 73] width 73 height 21
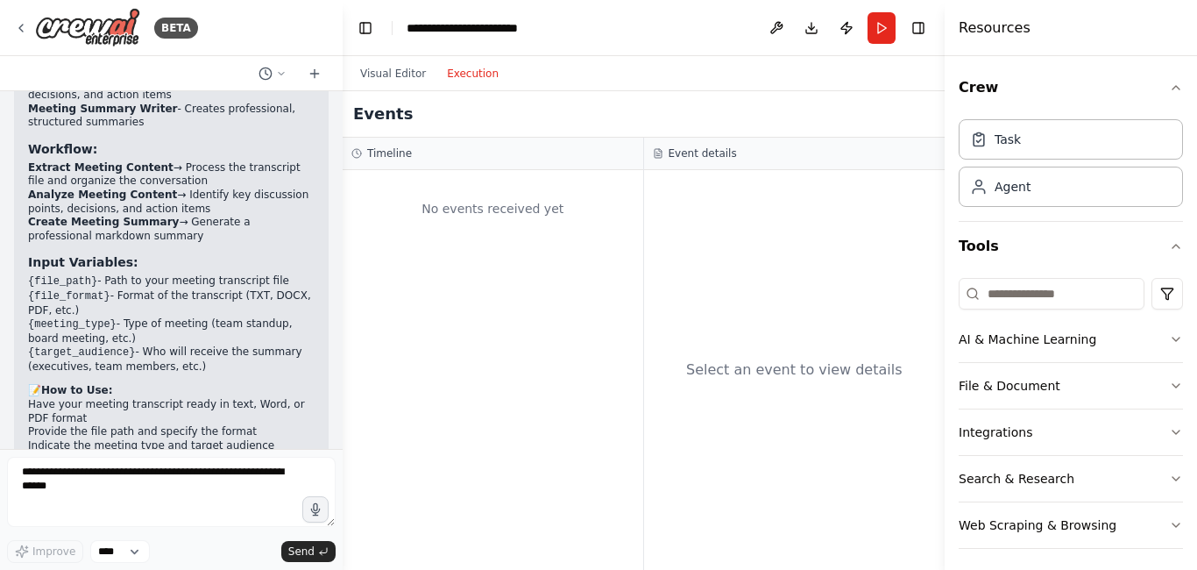
click at [456, 74] on button "Execution" at bounding box center [472, 73] width 73 height 21
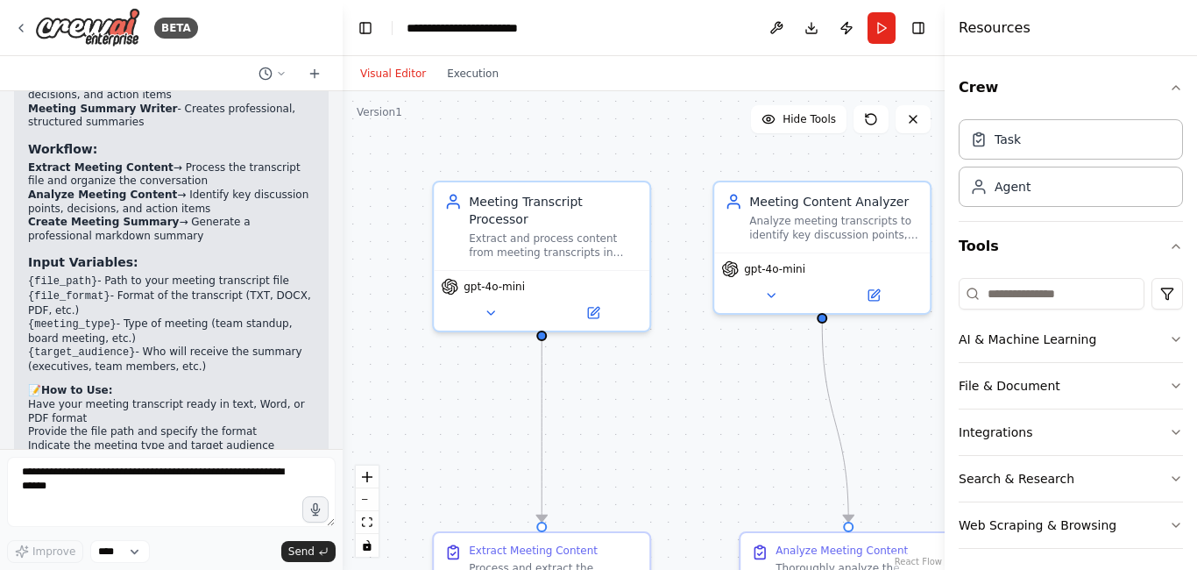
click at [386, 76] on button "Visual Editor" at bounding box center [393, 73] width 87 height 21
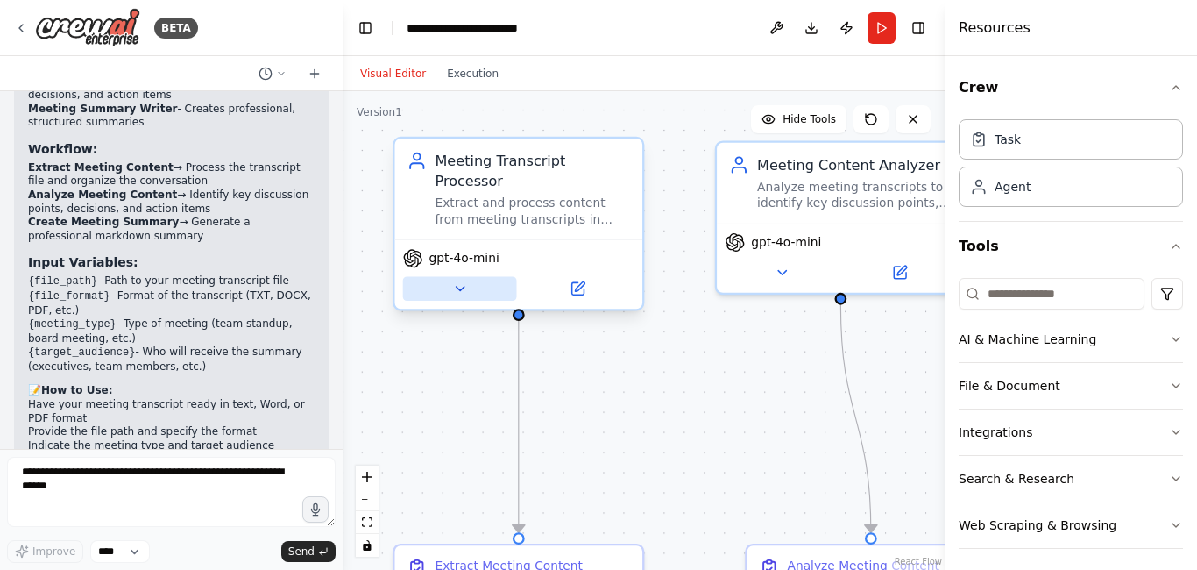
click at [457, 280] on icon at bounding box center [459, 288] width 16 height 16
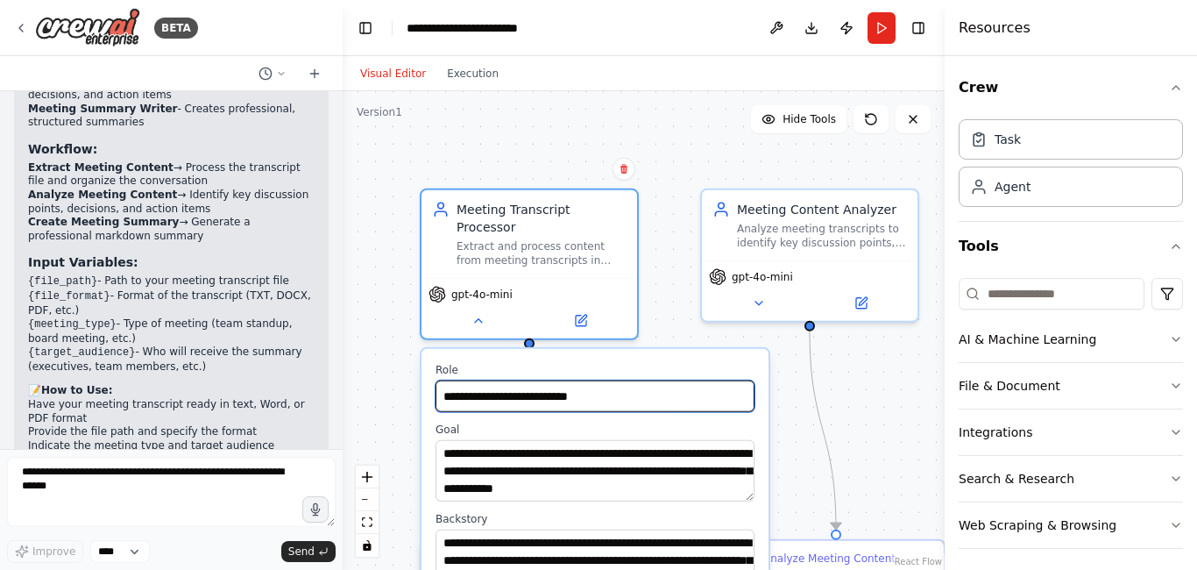
click at [471, 390] on input "**********" at bounding box center [594, 396] width 319 height 32
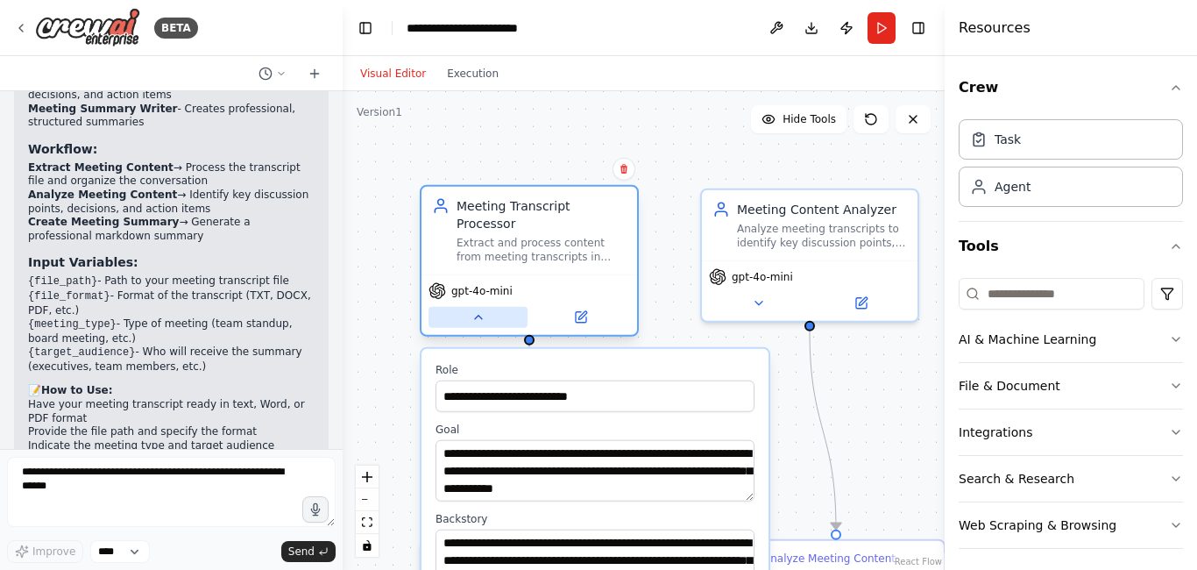
click at [475, 310] on icon at bounding box center [478, 317] width 14 height 14
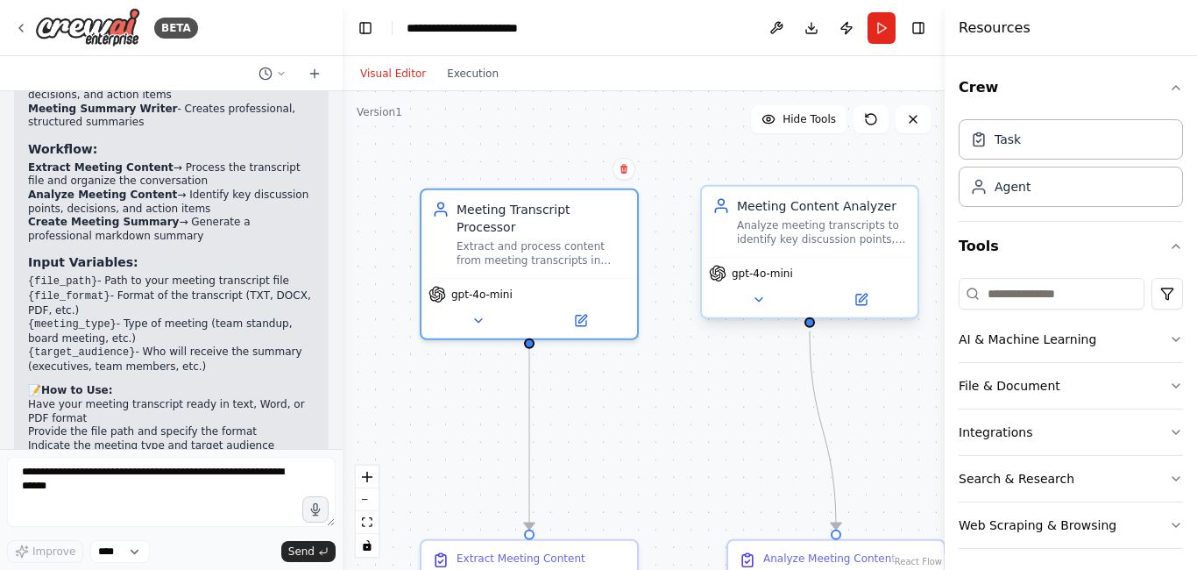
click at [760, 317] on div "Meeting Content Analyzer Analyze meeting transcripts to identify key discussion…" at bounding box center [809, 252] width 219 height 134
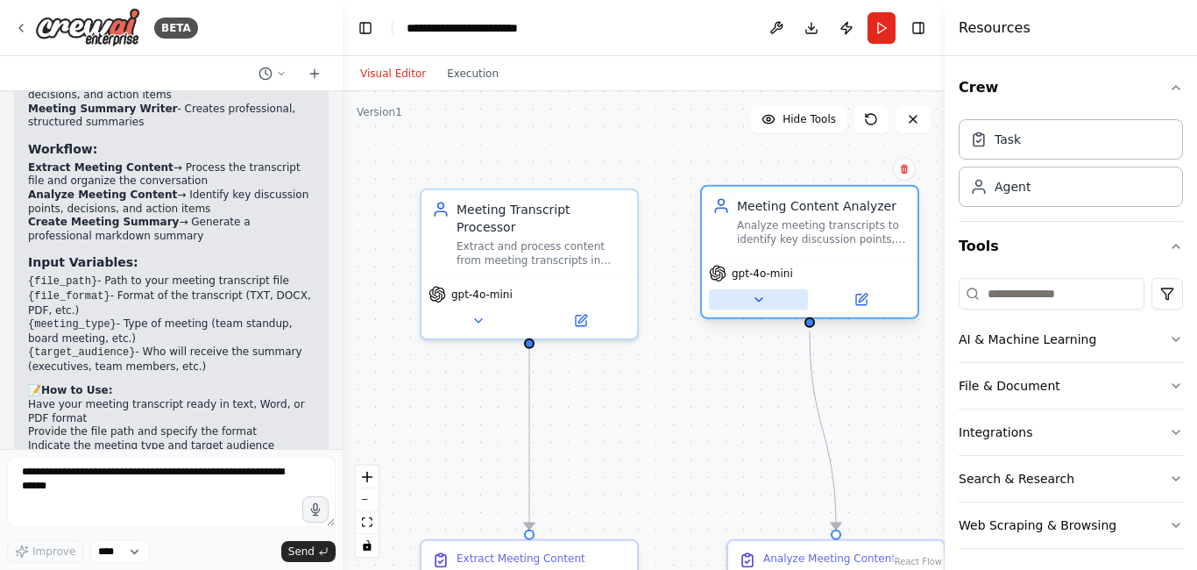
click at [761, 303] on icon at bounding box center [758, 300] width 14 height 14
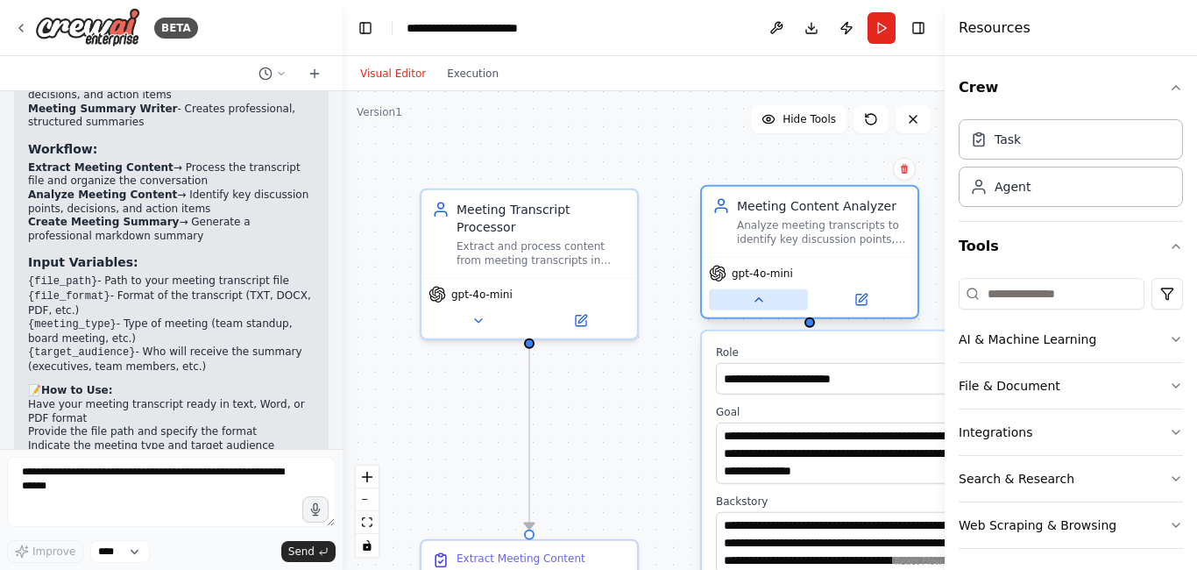
click at [761, 303] on icon at bounding box center [758, 300] width 14 height 14
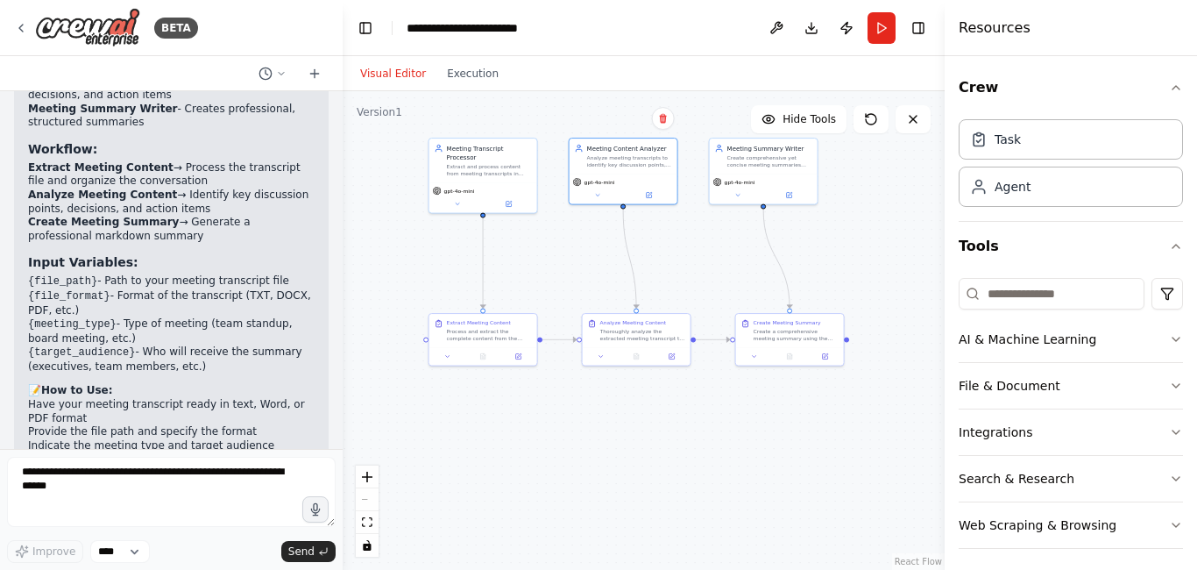
drag, startPoint x: 772, startPoint y: 433, endPoint x: 579, endPoint y: 238, distance: 273.9
click at [579, 238] on div ".deletable-edge-delete-btn { width: 20px; height: 20px; border: 0px solid #ffff…" at bounding box center [644, 330] width 602 height 478
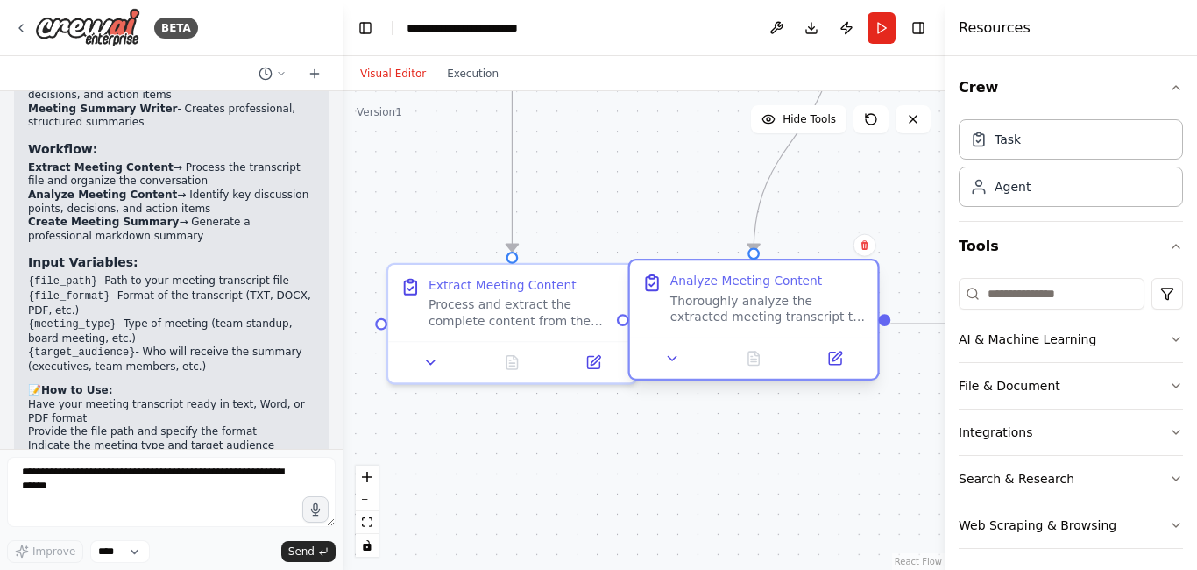
drag, startPoint x: 819, startPoint y: 330, endPoint x: 707, endPoint y: 327, distance: 112.2
click at [707, 327] on div "Analyze Meeting Content Thoroughly analyze the extracted meeting transcript to …" at bounding box center [754, 298] width 248 height 76
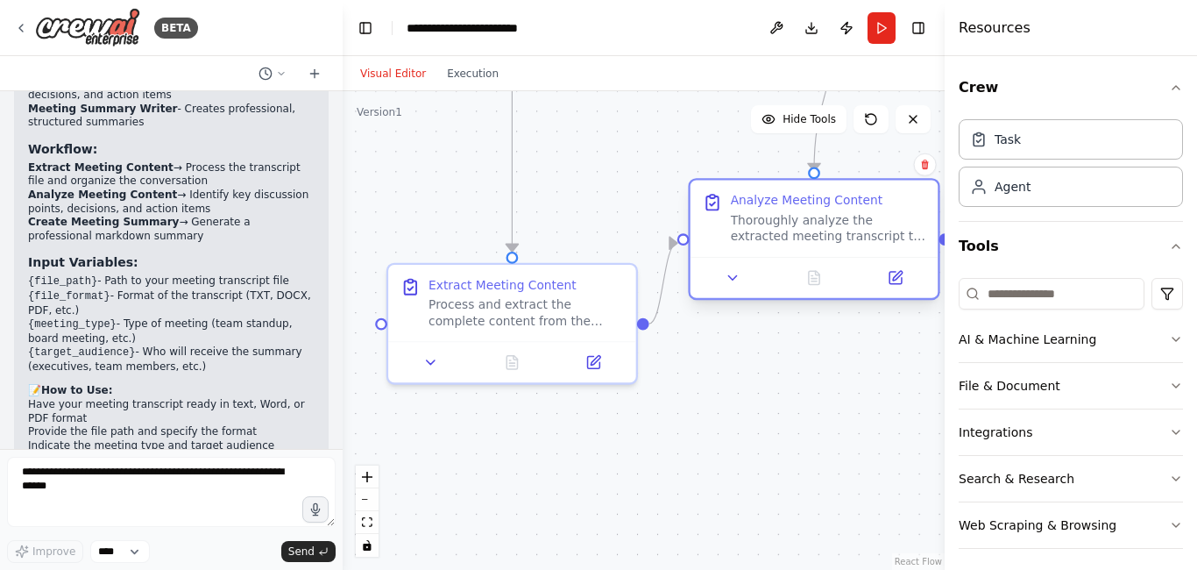
drag, startPoint x: 708, startPoint y: 331, endPoint x: 766, endPoint y: 253, distance: 97.1
click at [766, 253] on div "Analyze Meeting Content Thoroughly analyze the extracted meeting transcript to …" at bounding box center [814, 218] width 248 height 76
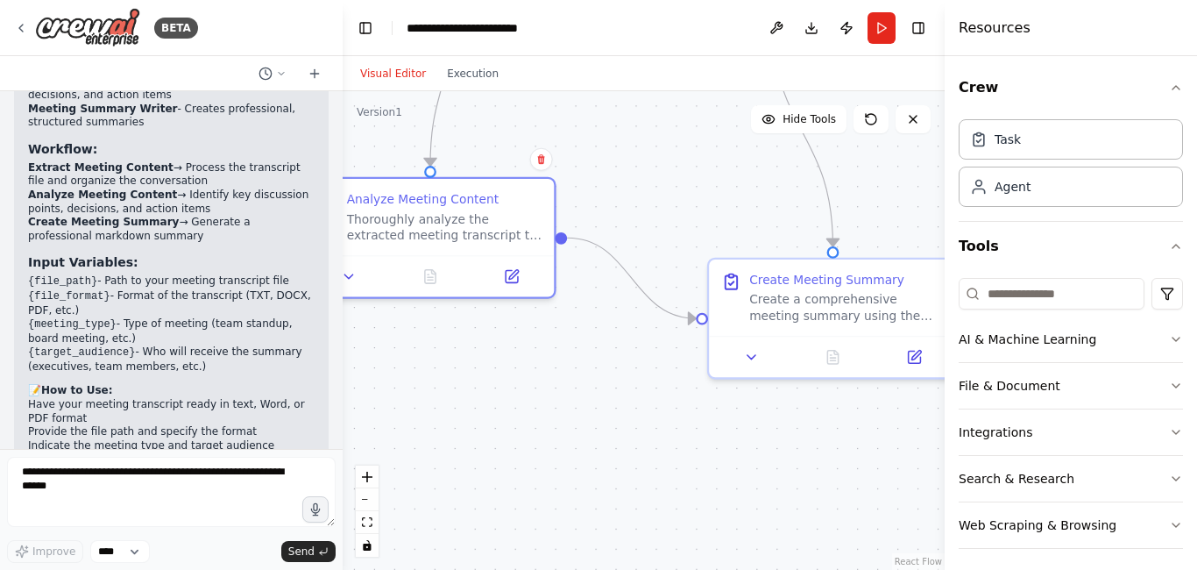
drag, startPoint x: 810, startPoint y: 394, endPoint x: 419, endPoint y: 389, distance: 390.8
click at [422, 389] on div ".deletable-edge-delete-btn { width: 20px; height: 20px; border: 0px solid #ffff…" at bounding box center [644, 330] width 602 height 478
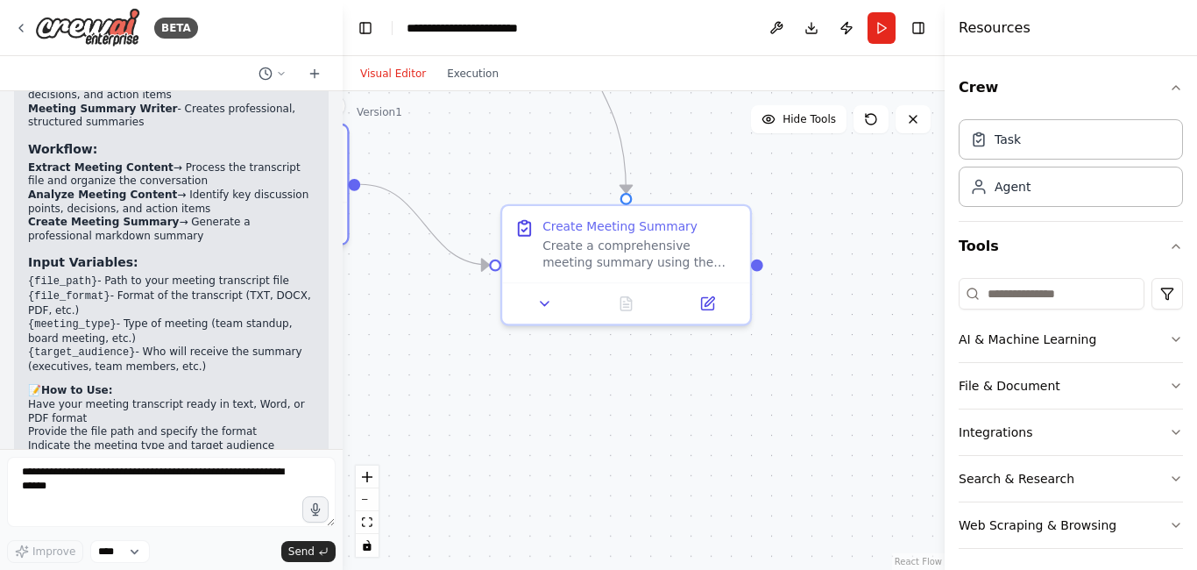
drag, startPoint x: 846, startPoint y: 425, endPoint x: 643, endPoint y: 372, distance: 210.2
click at [643, 372] on div ".deletable-edge-delete-btn { width: 20px; height: 20px; border: 0px solid #ffff…" at bounding box center [644, 330] width 602 height 478
click at [549, 313] on div at bounding box center [626, 299] width 248 height 41
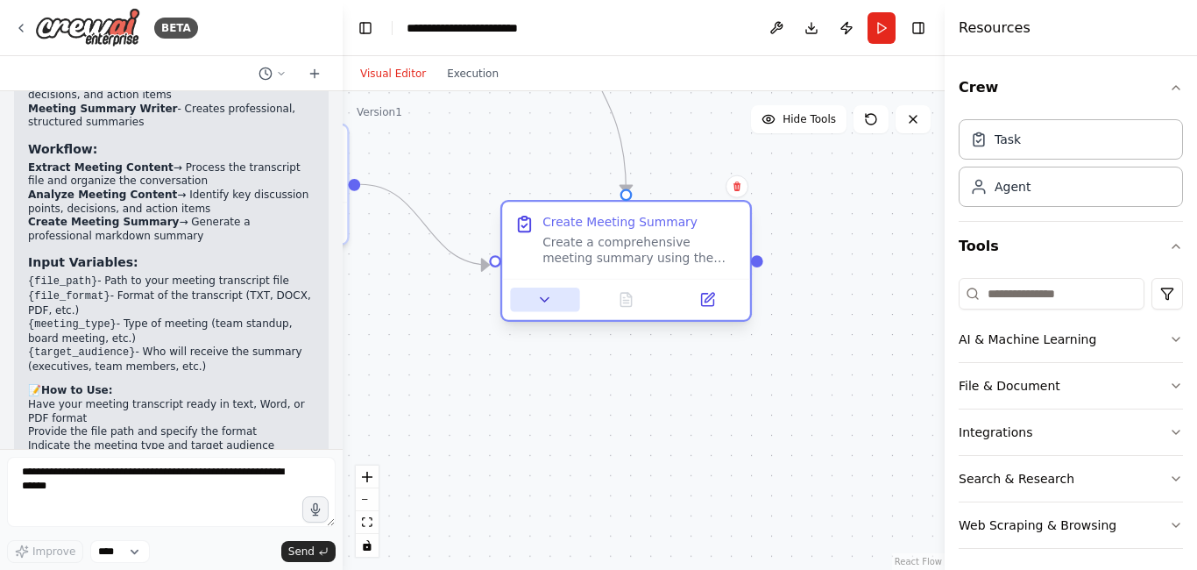
click at [544, 300] on icon at bounding box center [545, 299] width 8 height 4
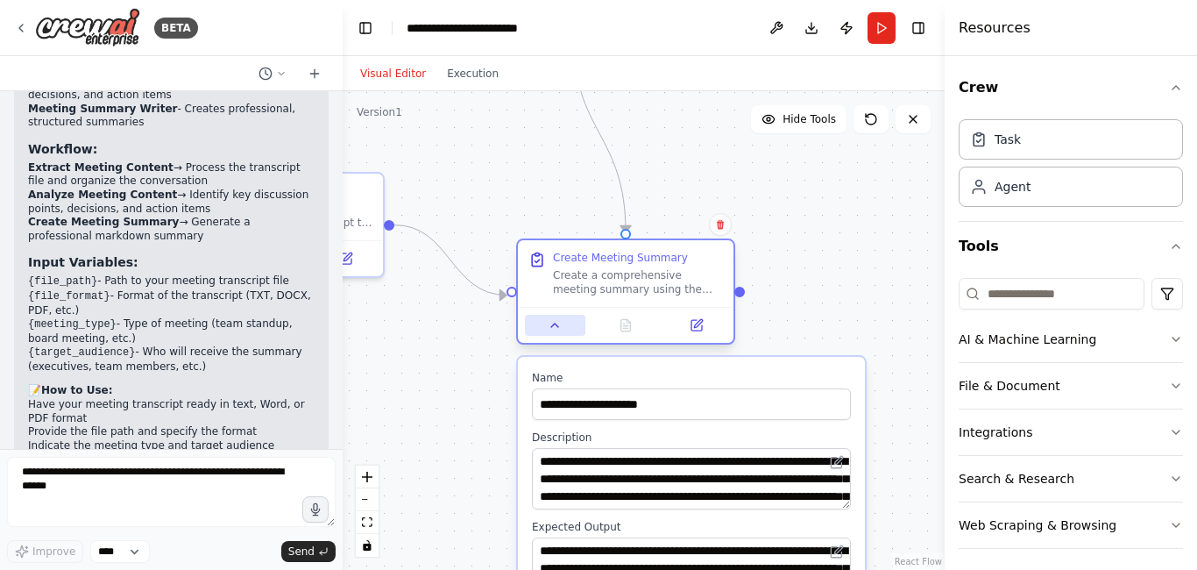
click at [556, 336] on button at bounding box center [555, 325] width 60 height 21
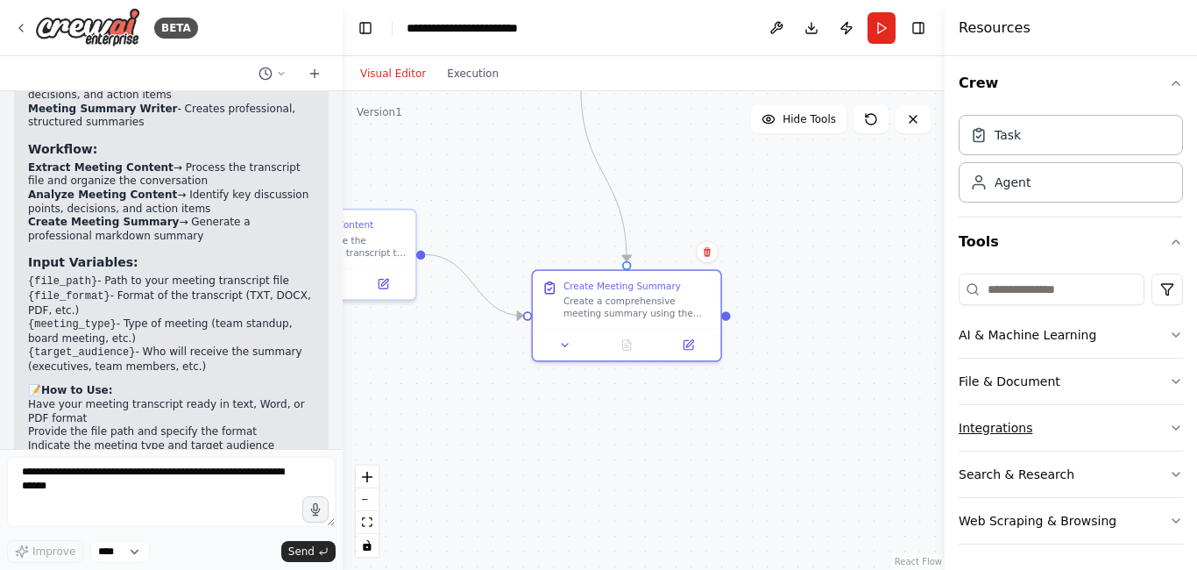
scroll to position [7, 0]
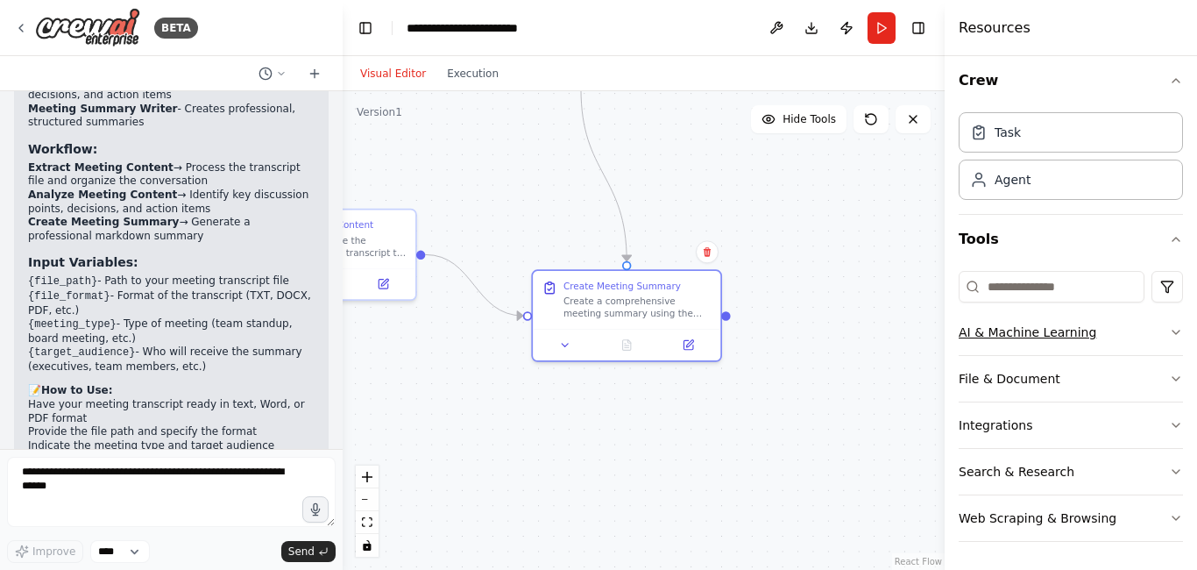
click at [1169, 329] on icon "button" at bounding box center [1176, 332] width 14 height 14
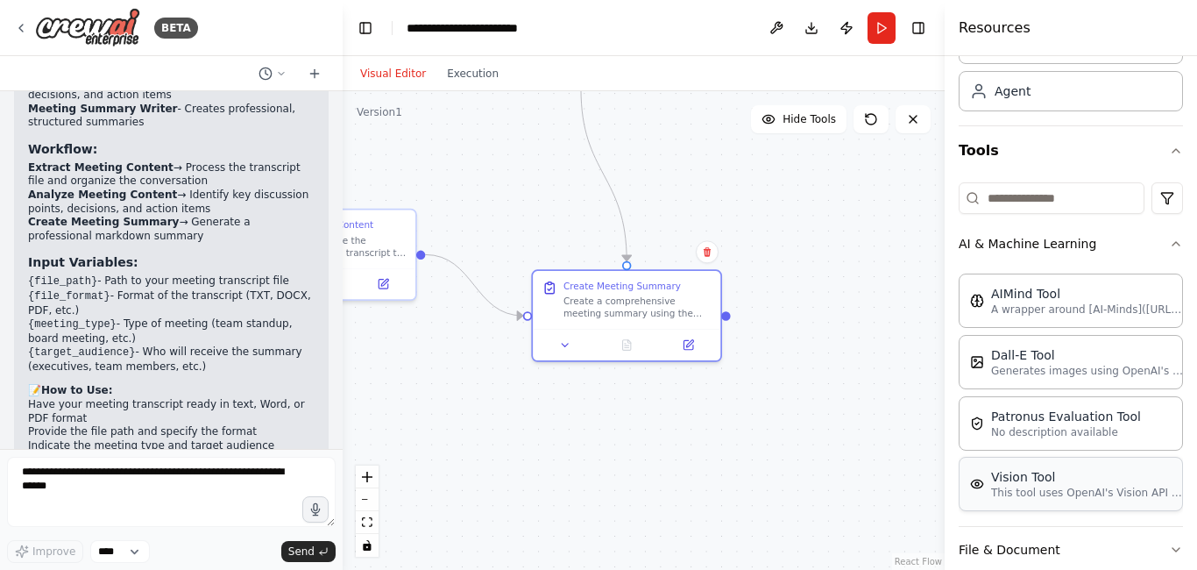
scroll to position [91, 0]
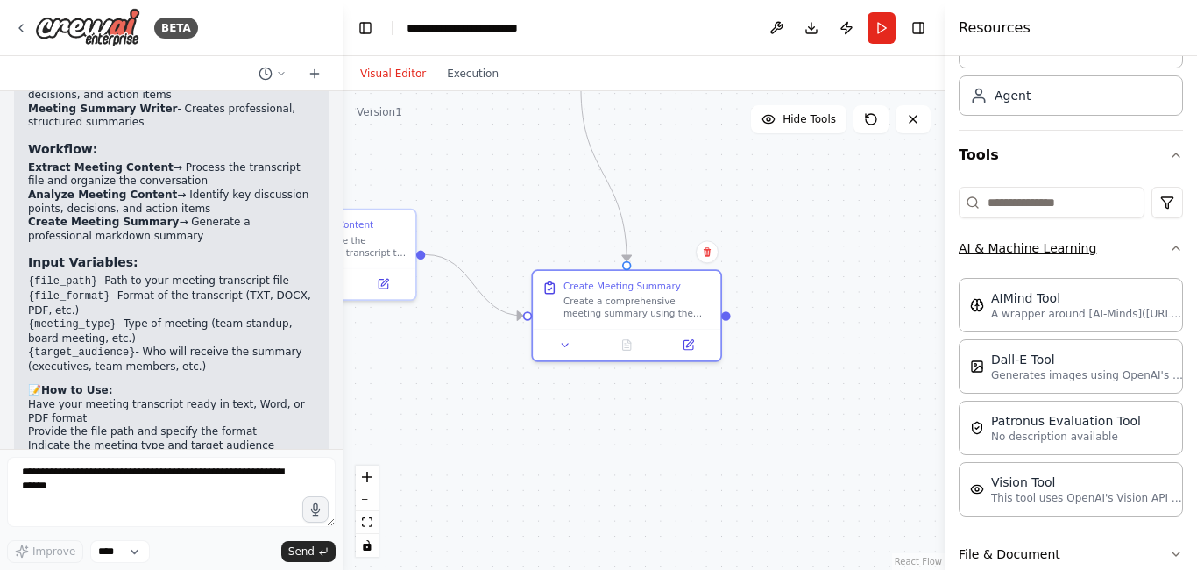
click at [1169, 249] on icon "button" at bounding box center [1176, 248] width 14 height 14
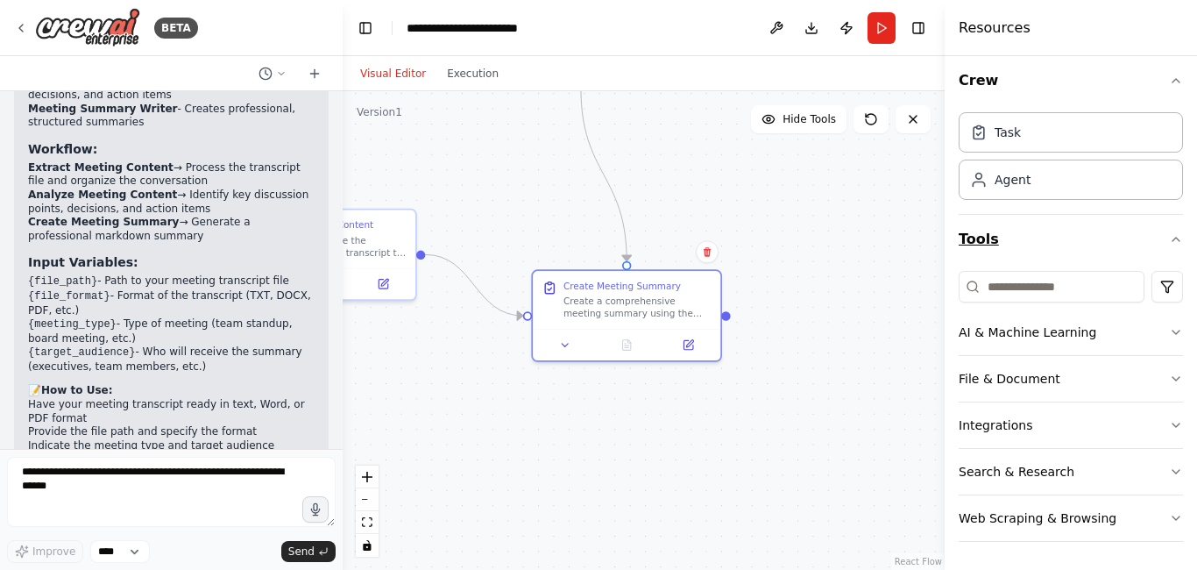
click at [1172, 239] on icon "button" at bounding box center [1175, 239] width 7 height 4
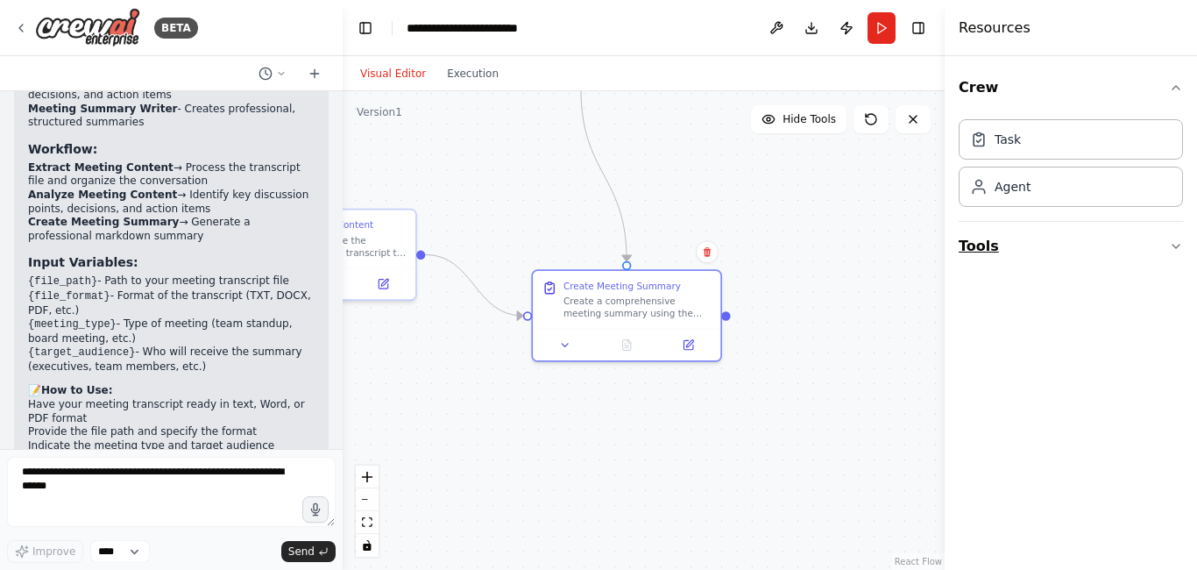
click at [1163, 239] on button "Tools" at bounding box center [1071, 246] width 224 height 49
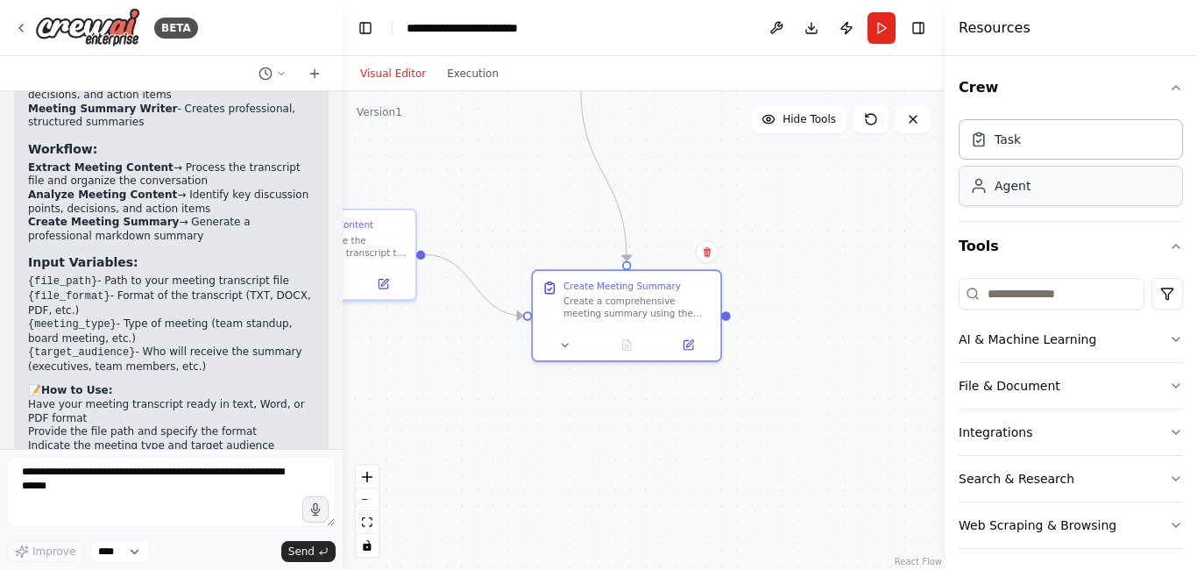
click at [1021, 195] on div "Agent" at bounding box center [1071, 186] width 224 height 40
click at [1004, 181] on div "Agent" at bounding box center [1013, 186] width 36 height 18
click at [1016, 195] on div "Agent" at bounding box center [1071, 186] width 224 height 40
click at [1010, 147] on div "Task" at bounding box center [1071, 138] width 224 height 40
click at [1016, 194] on div "Agent" at bounding box center [1013, 186] width 36 height 18
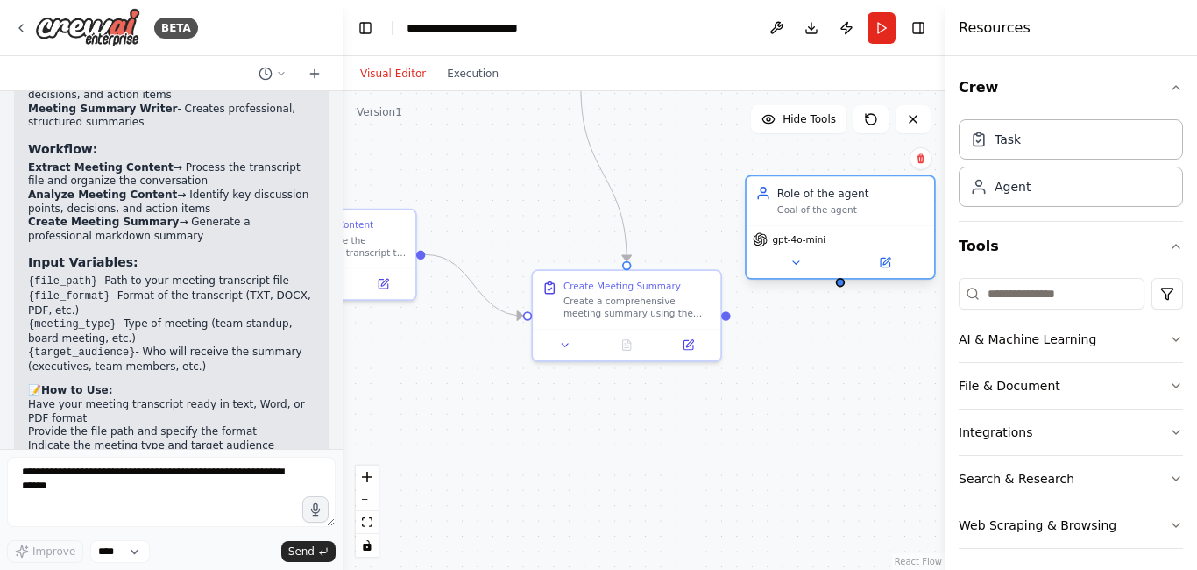
drag, startPoint x: 895, startPoint y: 343, endPoint x: 812, endPoint y: 200, distance: 165.6
click at [812, 200] on div "Role of the agent Goal of the agent" at bounding box center [851, 201] width 148 height 31
click at [811, 199] on div "Role of the agent" at bounding box center [851, 193] width 148 height 15
click at [919, 159] on icon at bounding box center [920, 159] width 7 height 10
click at [879, 163] on button "Confirm" at bounding box center [870, 158] width 62 height 21
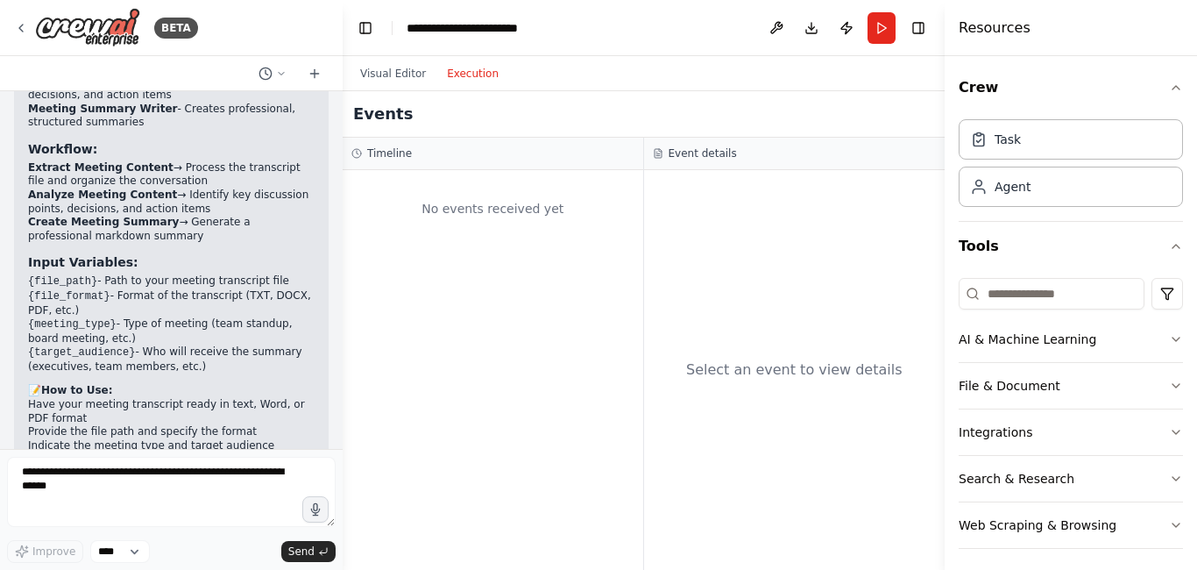
click at [470, 70] on button "Execution" at bounding box center [472, 73] width 73 height 21
click at [372, 65] on button "Visual Editor" at bounding box center [393, 73] width 87 height 21
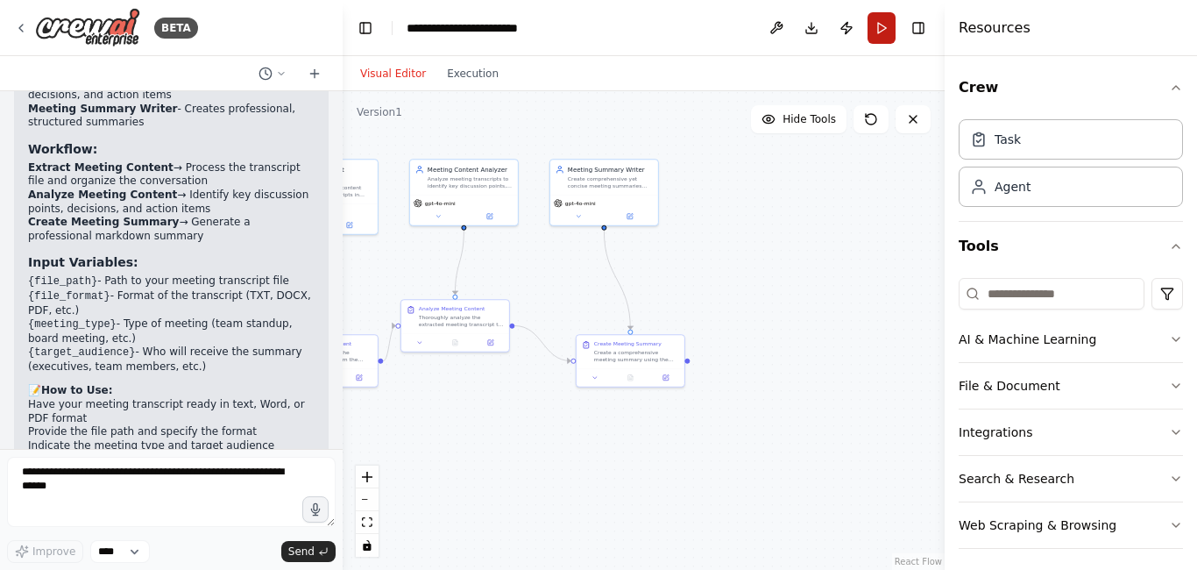
click at [881, 27] on button "Run" at bounding box center [881, 28] width 28 height 32
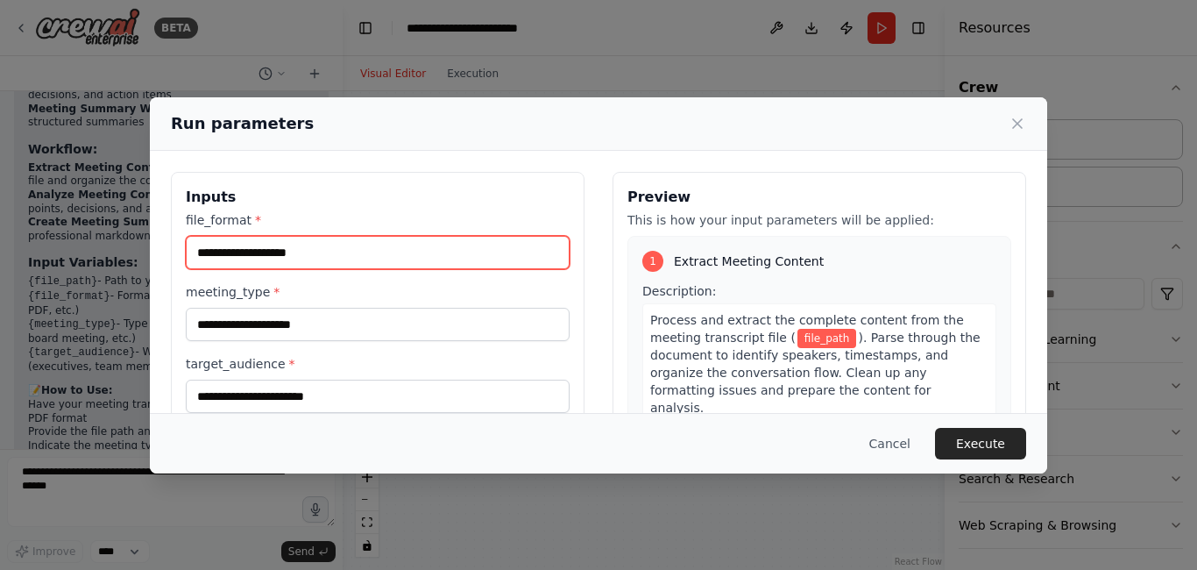
click at [333, 253] on input "file_format *" at bounding box center [378, 252] width 384 height 33
click at [336, 253] on input "file_format *" at bounding box center [378, 252] width 384 height 33
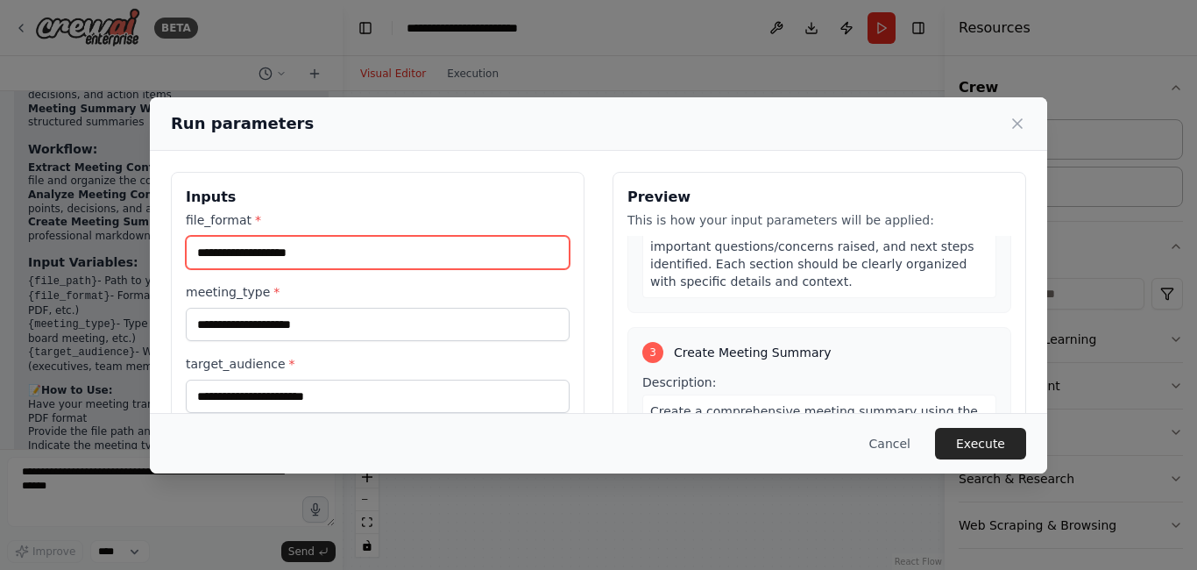
scroll to position [701, 0]
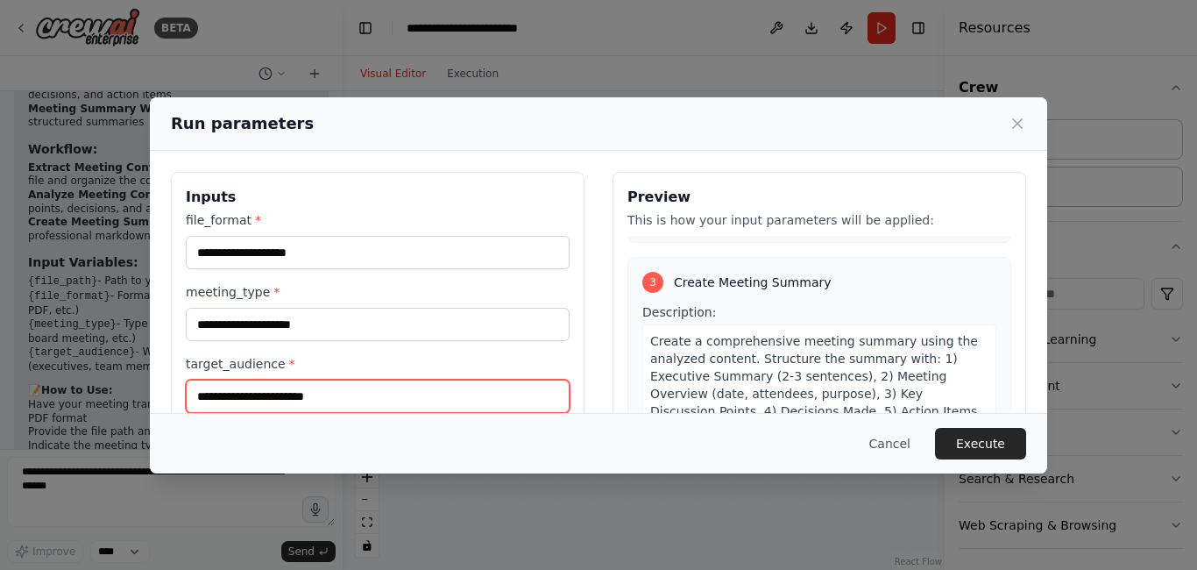
click at [304, 394] on input "target_audience *" at bounding box center [378, 395] width 384 height 33
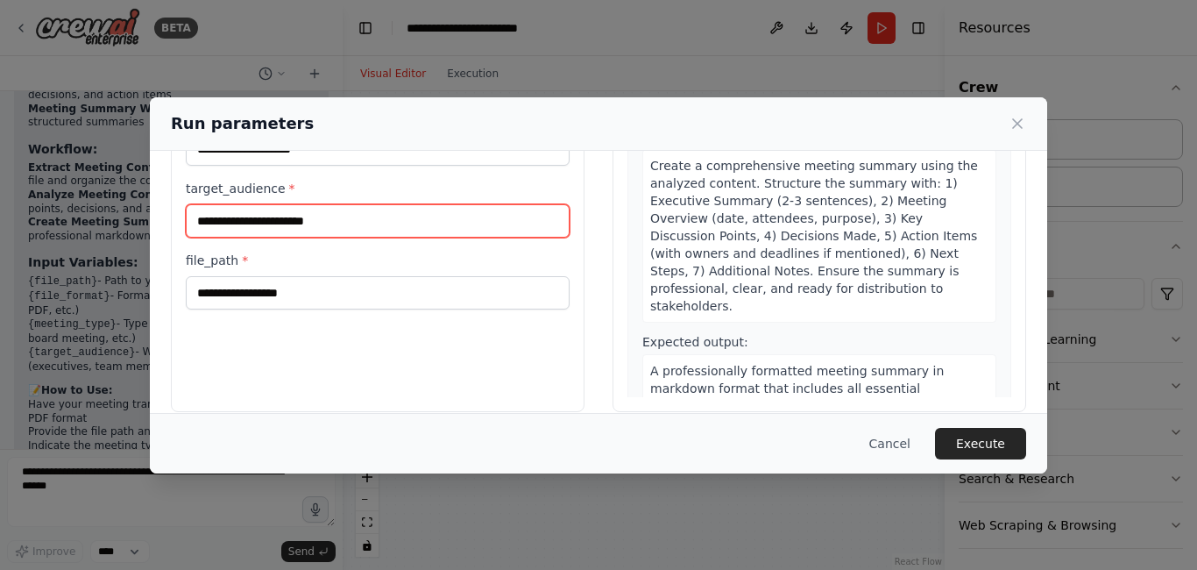
scroll to position [195, 0]
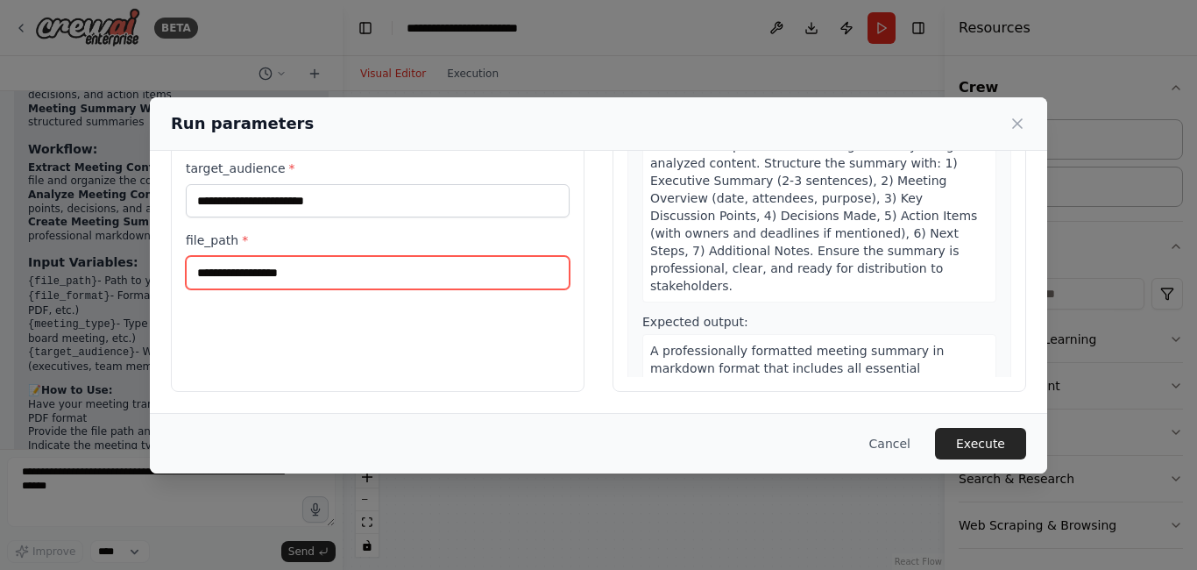
click at [357, 279] on input "file_path *" at bounding box center [378, 272] width 384 height 33
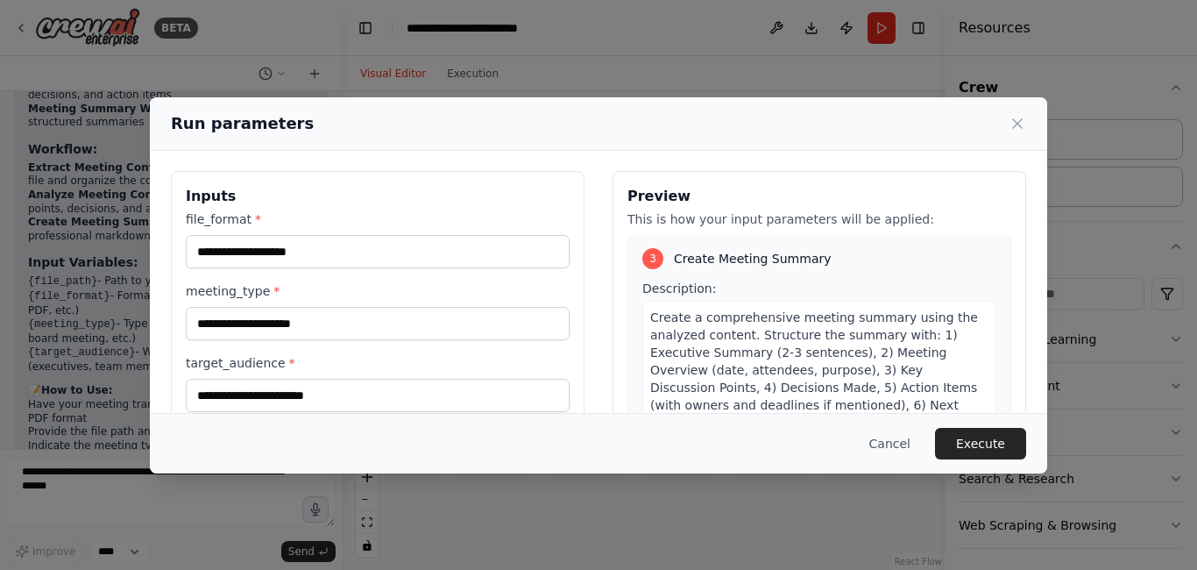
scroll to position [0, 0]
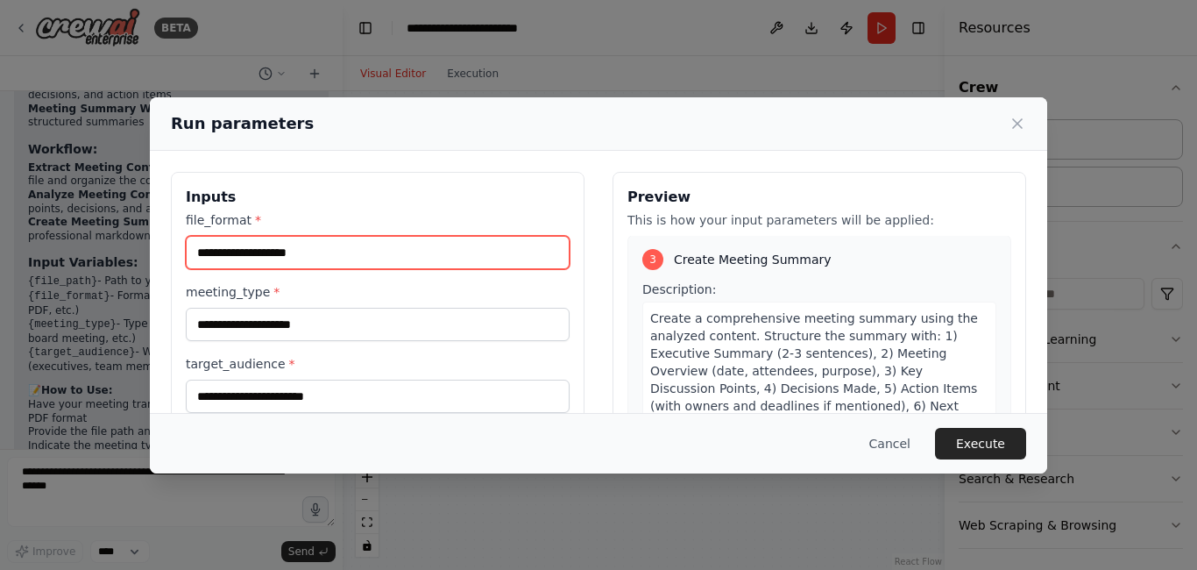
click at [308, 255] on input "file_format *" at bounding box center [378, 252] width 384 height 33
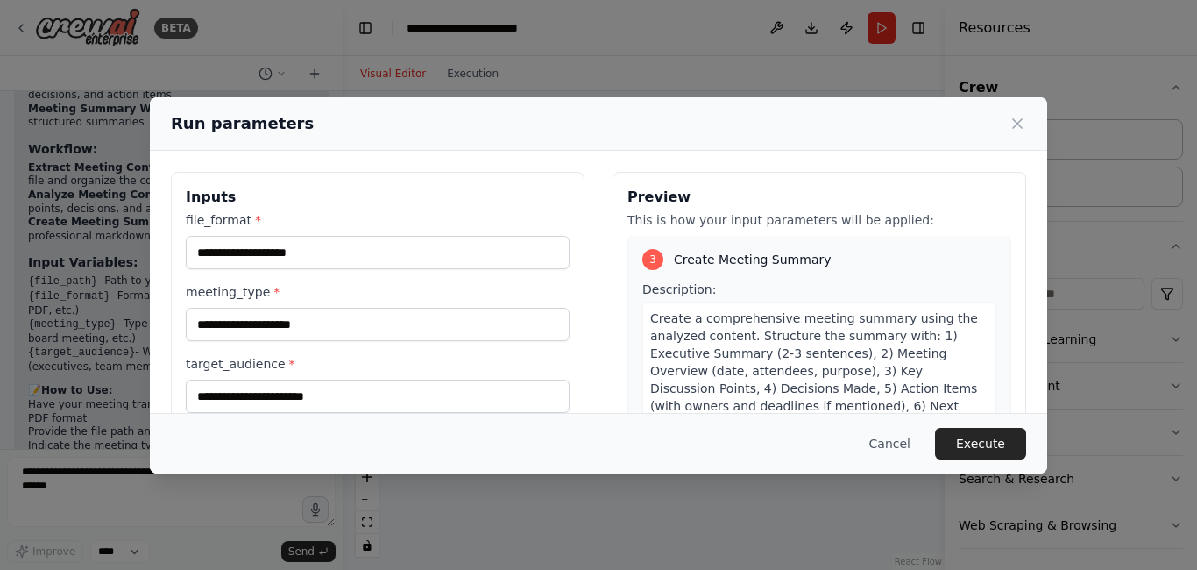
click at [1019, 198] on div "Inputs file_format * meeting_type * target_audience * file_path * Preview This …" at bounding box center [598, 379] width 897 height 457
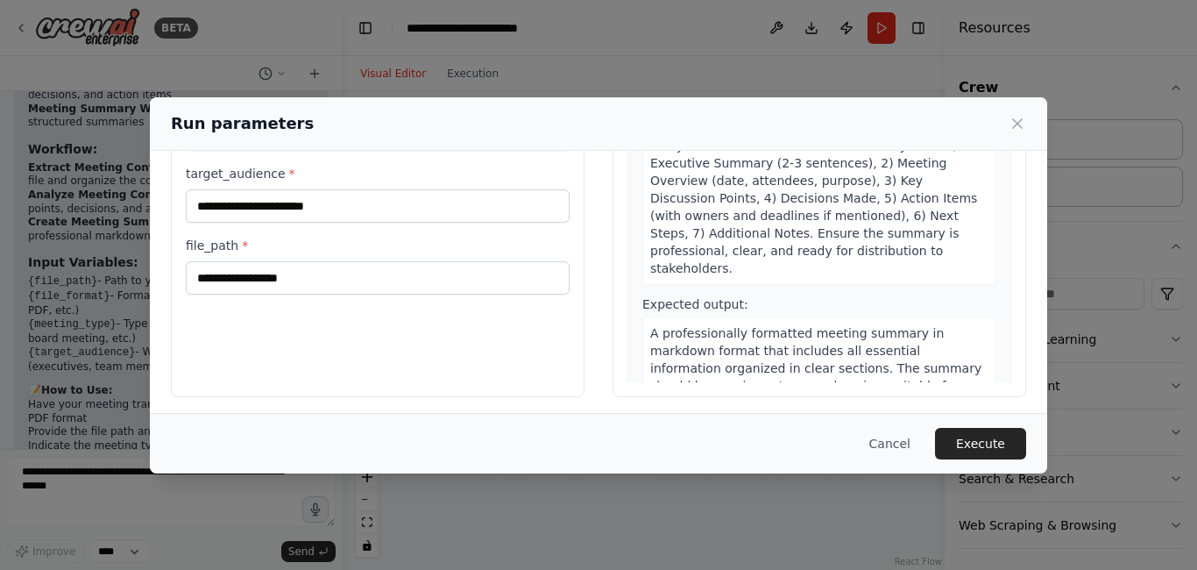
scroll to position [195, 0]
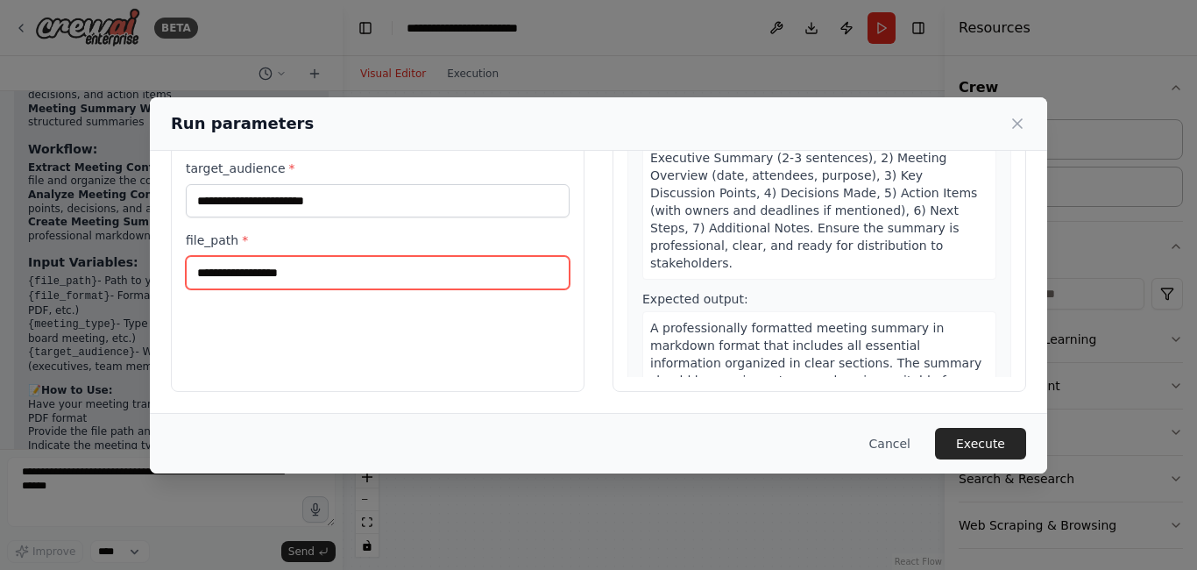
click at [294, 279] on input "file_path *" at bounding box center [378, 272] width 384 height 33
paste input "**********"
drag, startPoint x: 461, startPoint y: 273, endPoint x: 351, endPoint y: 269, distance: 109.6
click at [351, 269] on input "**********" at bounding box center [378, 272] width 384 height 33
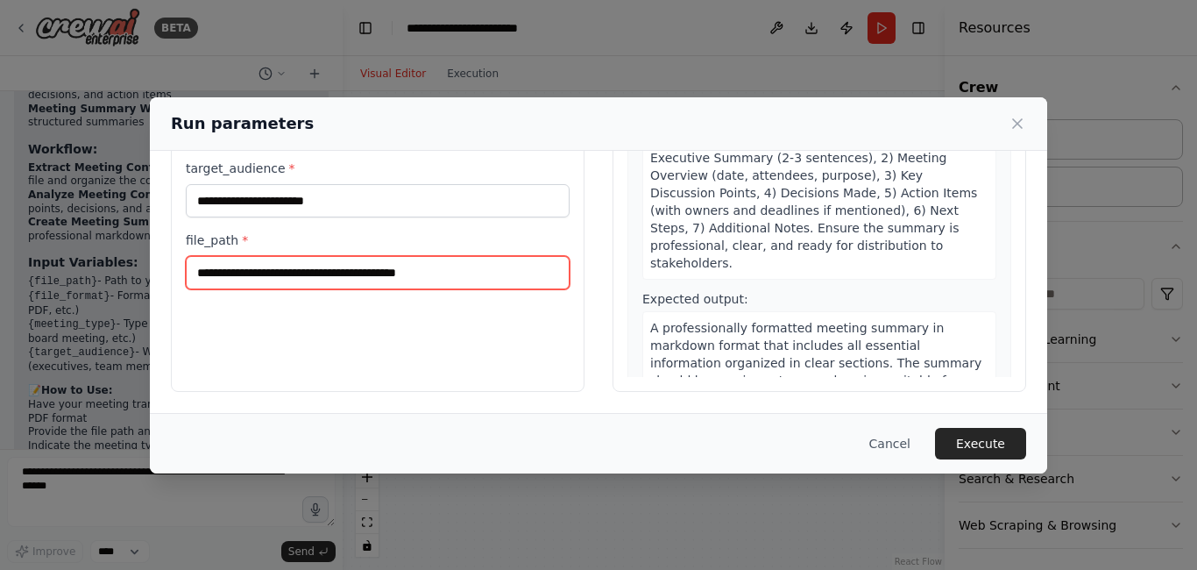
type input "**********"
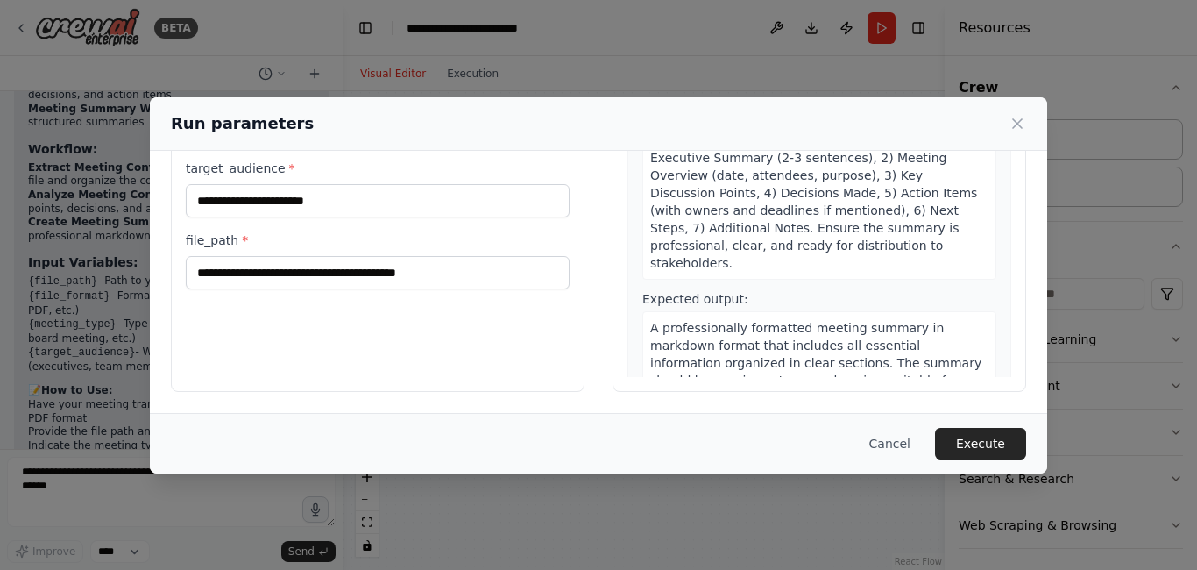
click at [426, 361] on div "**********" at bounding box center [378, 183] width 414 height 415
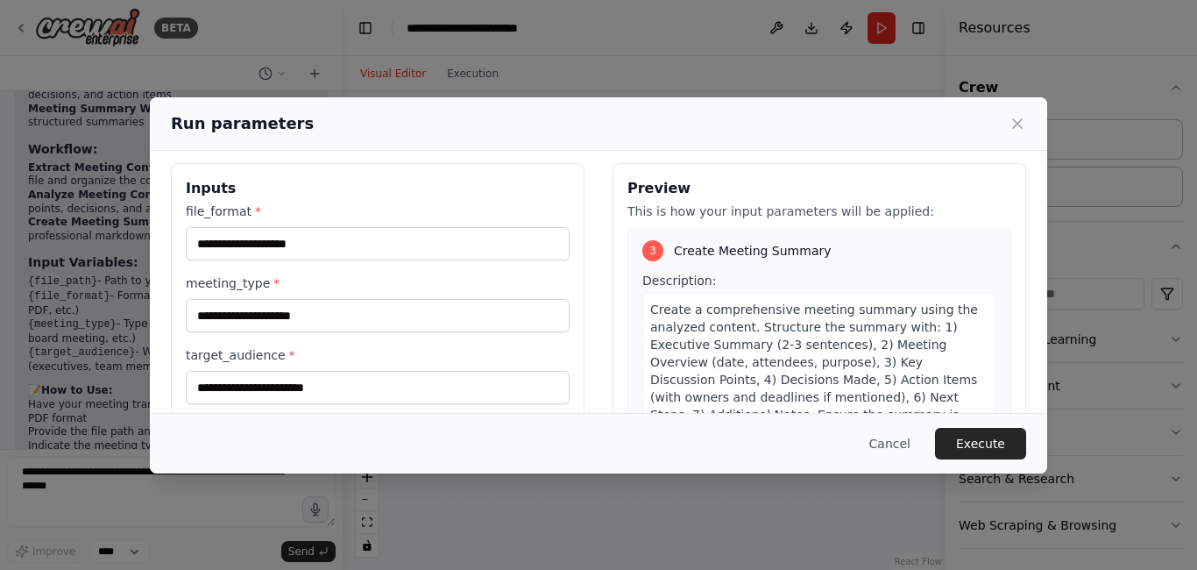
scroll to position [0, 0]
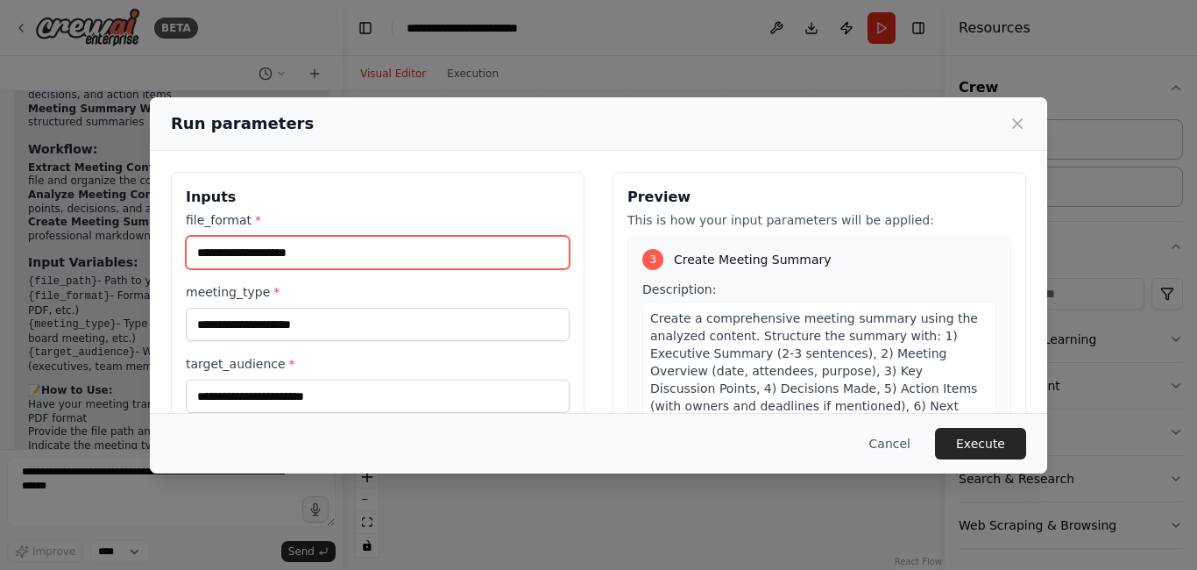
click at [326, 253] on input "file_format *" at bounding box center [378, 252] width 384 height 33
paste input "**********"
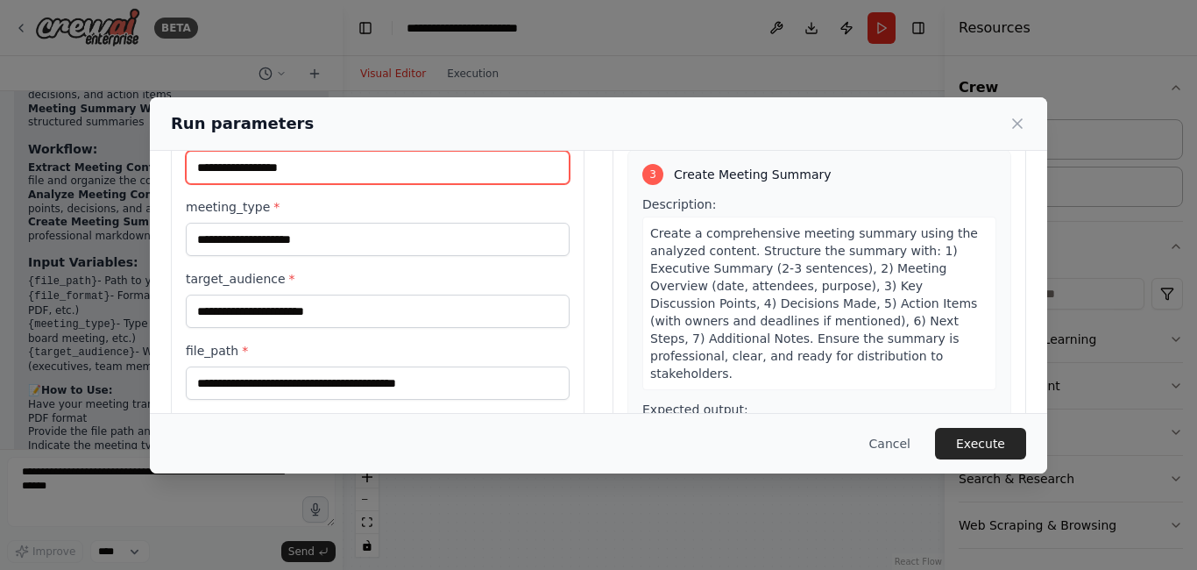
scroll to position [88, 0]
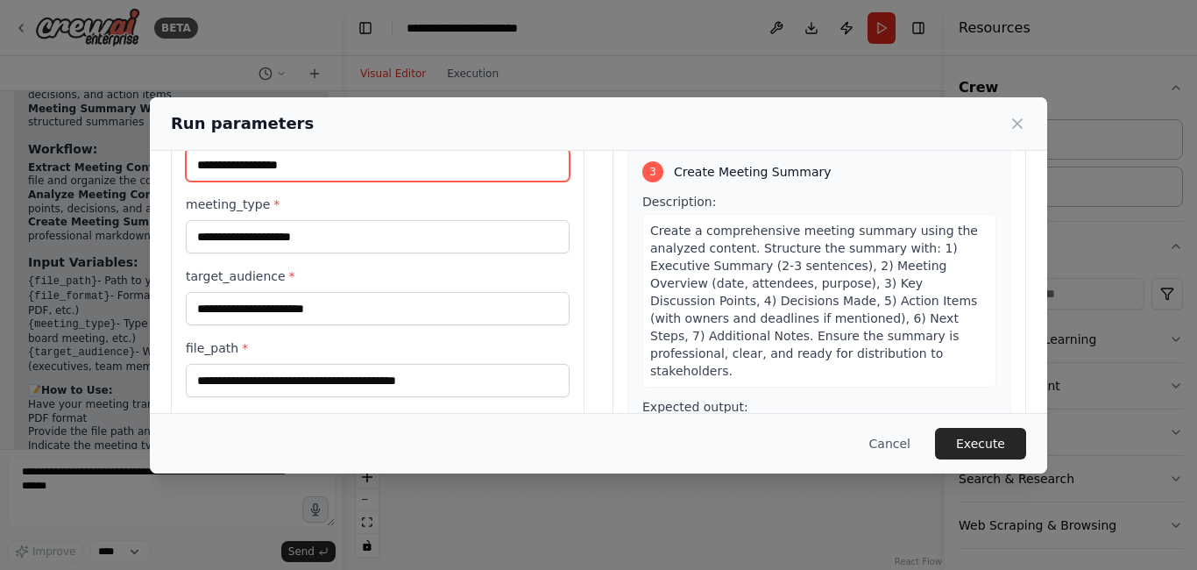
type input "**********"
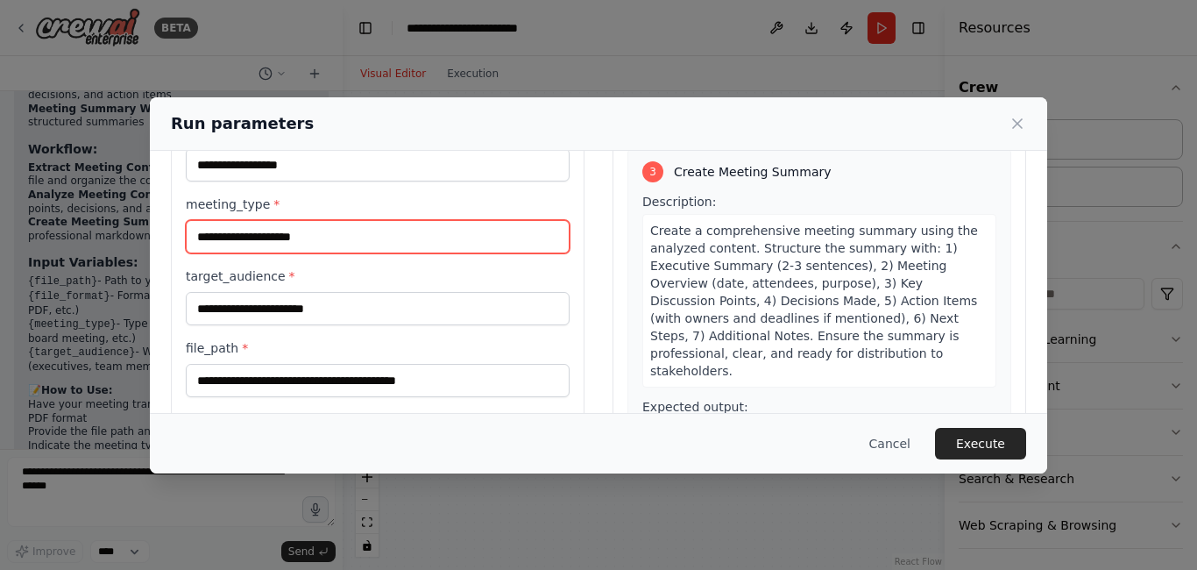
click at [322, 240] on input "meeting_type *" at bounding box center [378, 236] width 384 height 33
type input "**********"
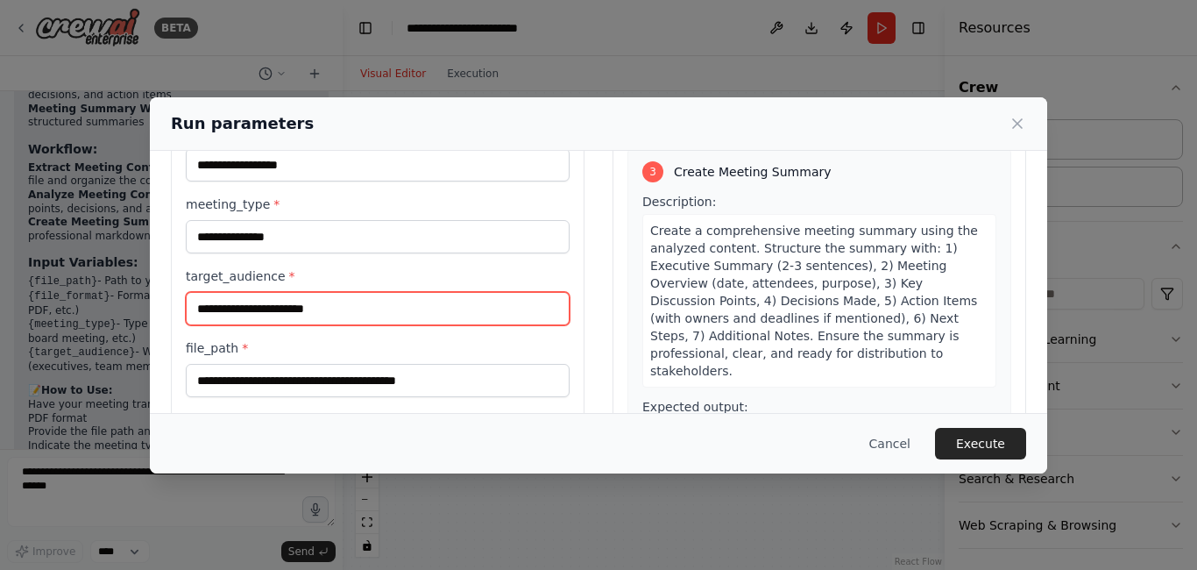
click at [324, 312] on input "target_audience *" at bounding box center [378, 308] width 384 height 33
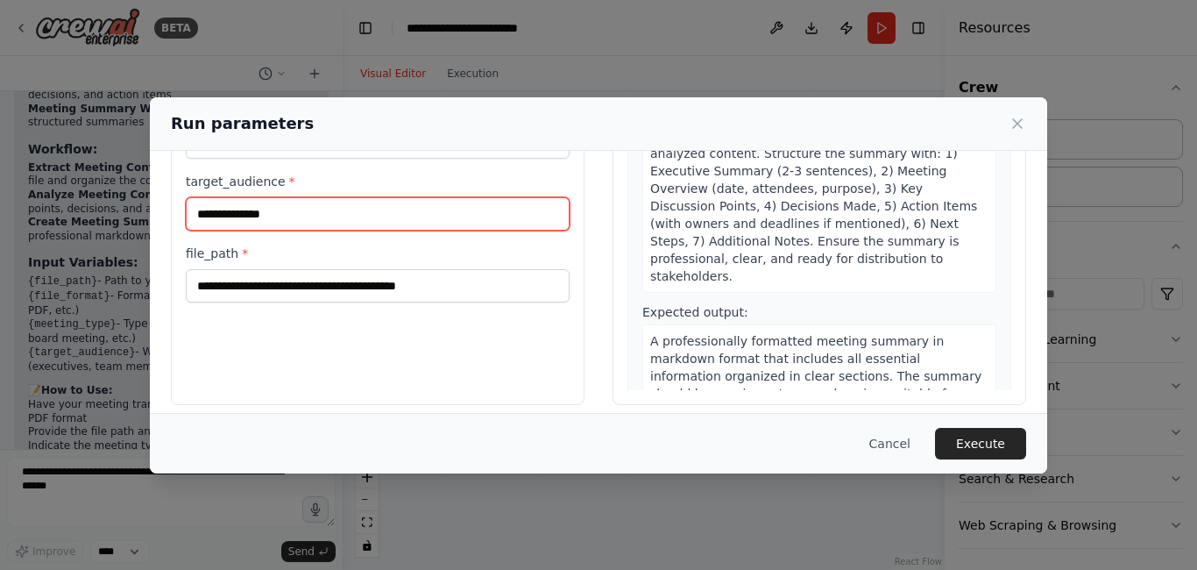
scroll to position [195, 0]
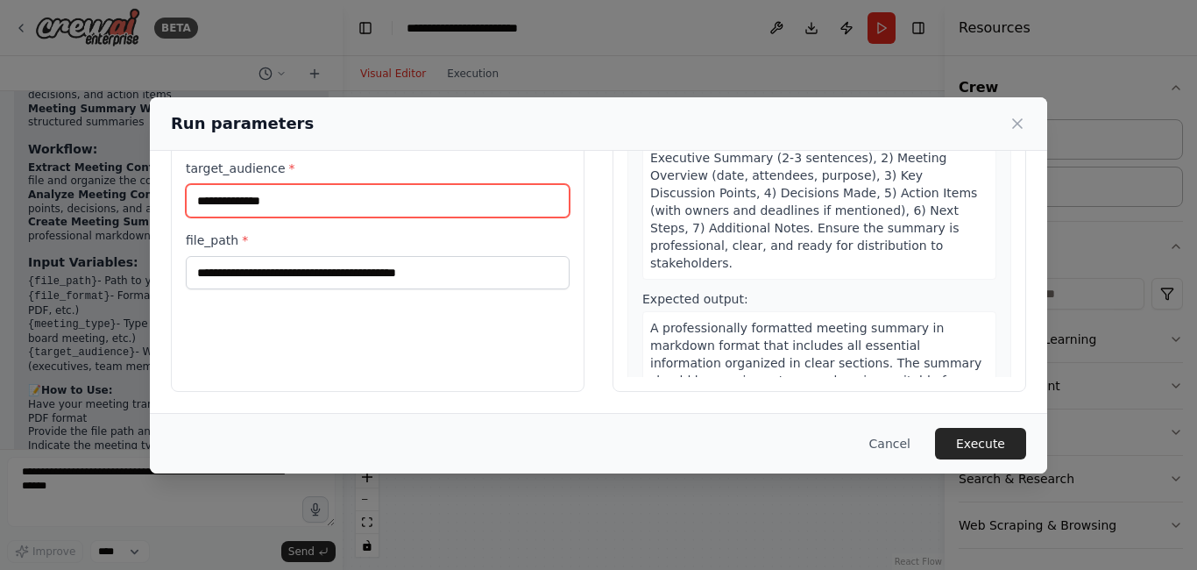
type input "**********"
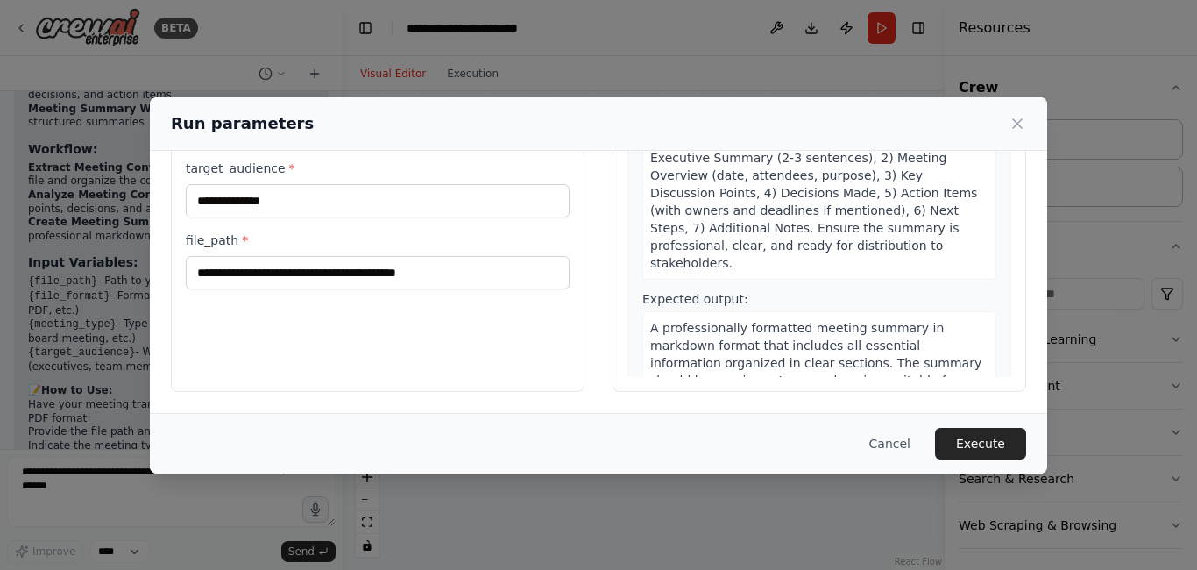
click at [509, 388] on div "**********" at bounding box center [378, 183] width 414 height 415
click at [1000, 445] on button "Execute" at bounding box center [980, 444] width 91 height 32
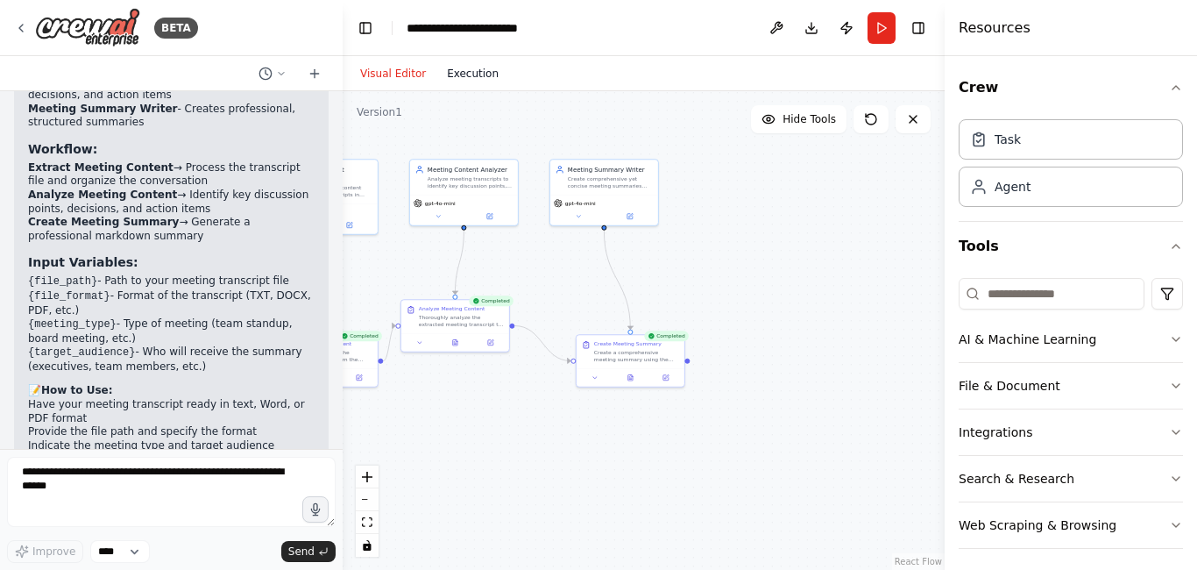
click at [463, 76] on button "Execution" at bounding box center [472, 73] width 73 height 21
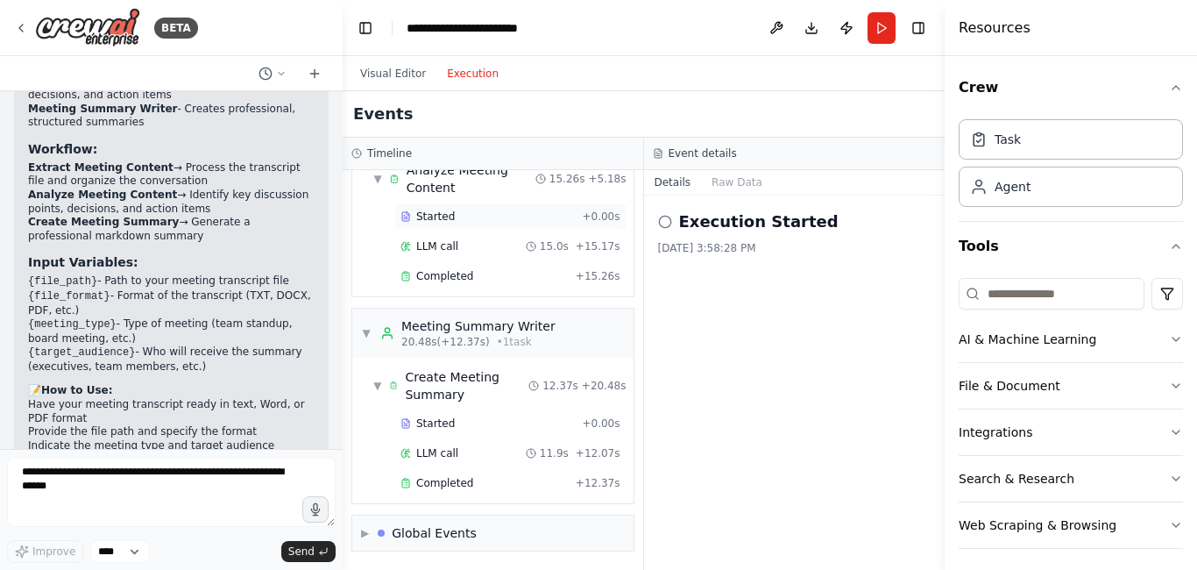
scroll to position [286, 0]
click at [441, 530] on div "Global Events" at bounding box center [434, 532] width 85 height 18
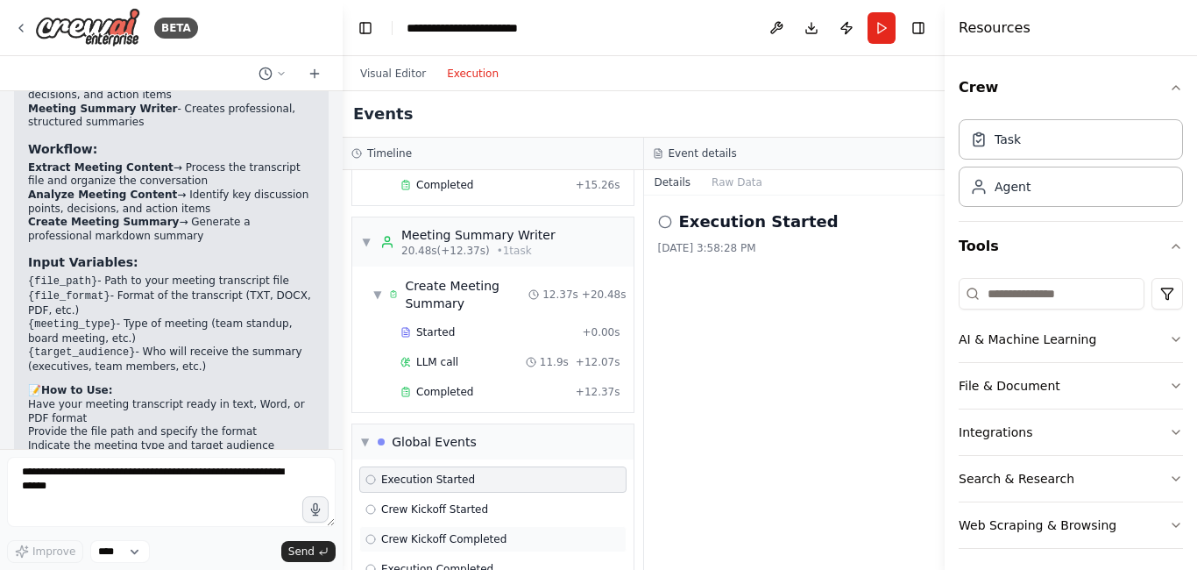
scroll to position [415, 0]
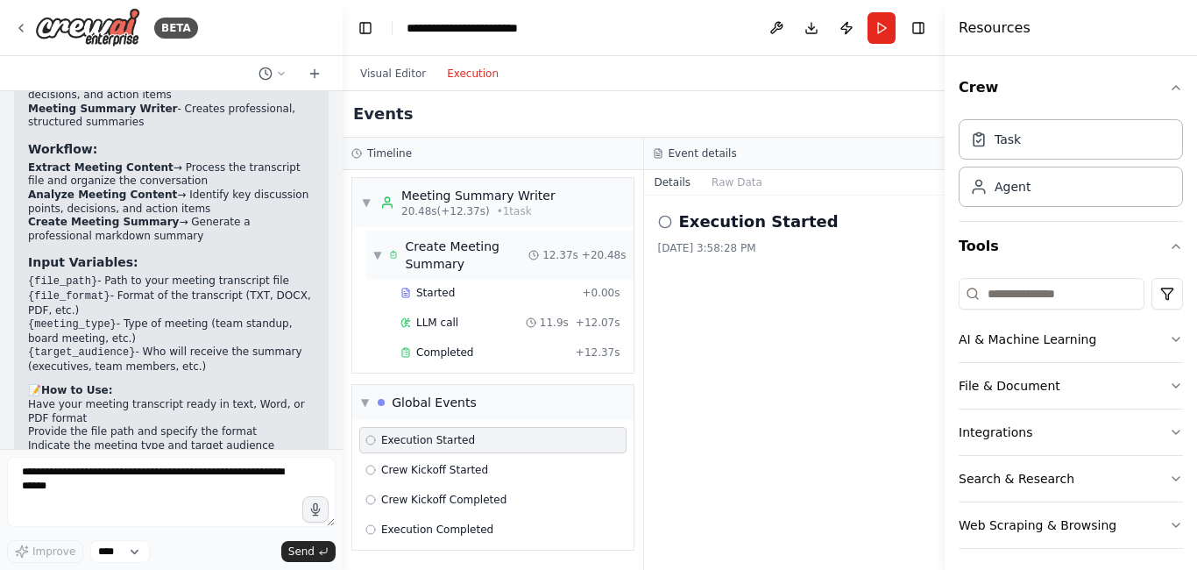
click at [552, 252] on span "12.37s" at bounding box center [560, 255] width 36 height 14
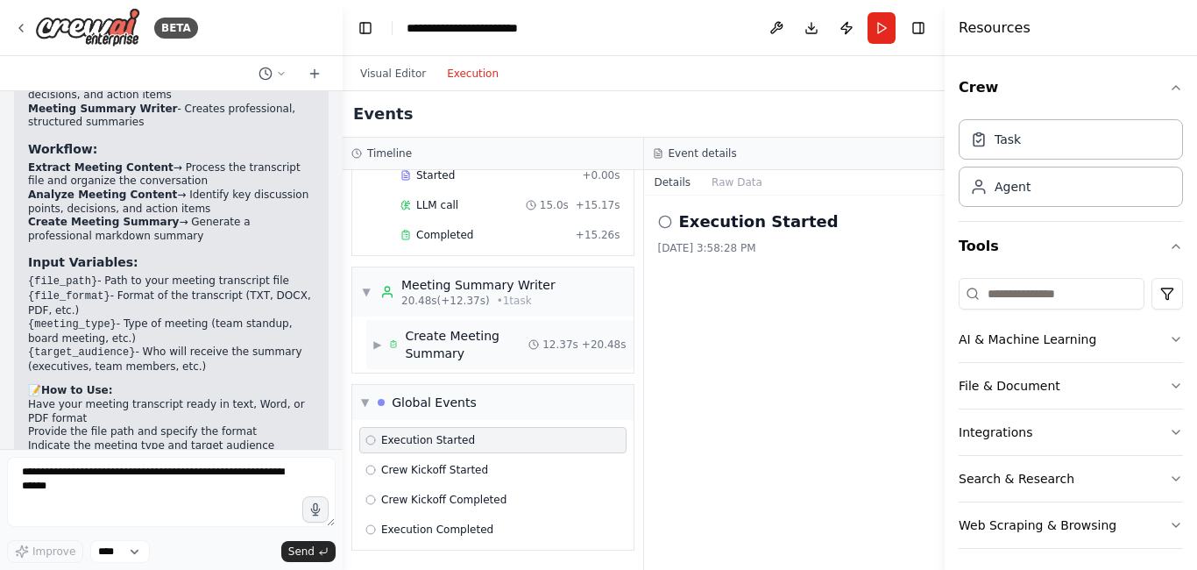
scroll to position [326, 0]
click at [414, 346] on div "Create Meeting Summary" at bounding box center [467, 344] width 124 height 35
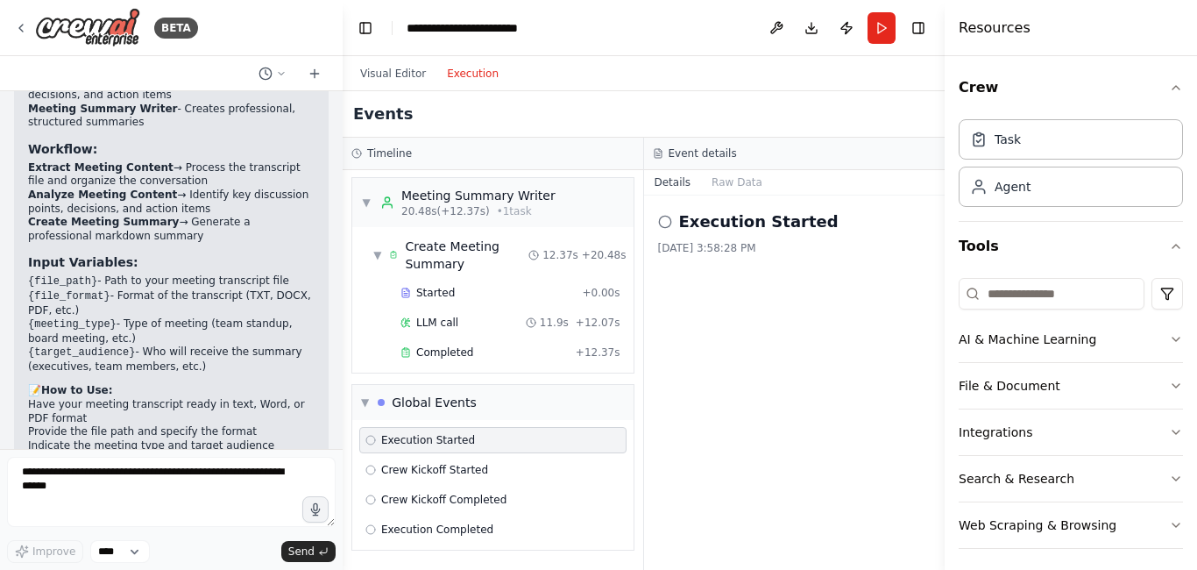
click at [719, 253] on div "8/19/2025, 3:58:28 PM" at bounding box center [794, 248] width 273 height 14
click at [393, 254] on icon at bounding box center [394, 255] width 10 height 12
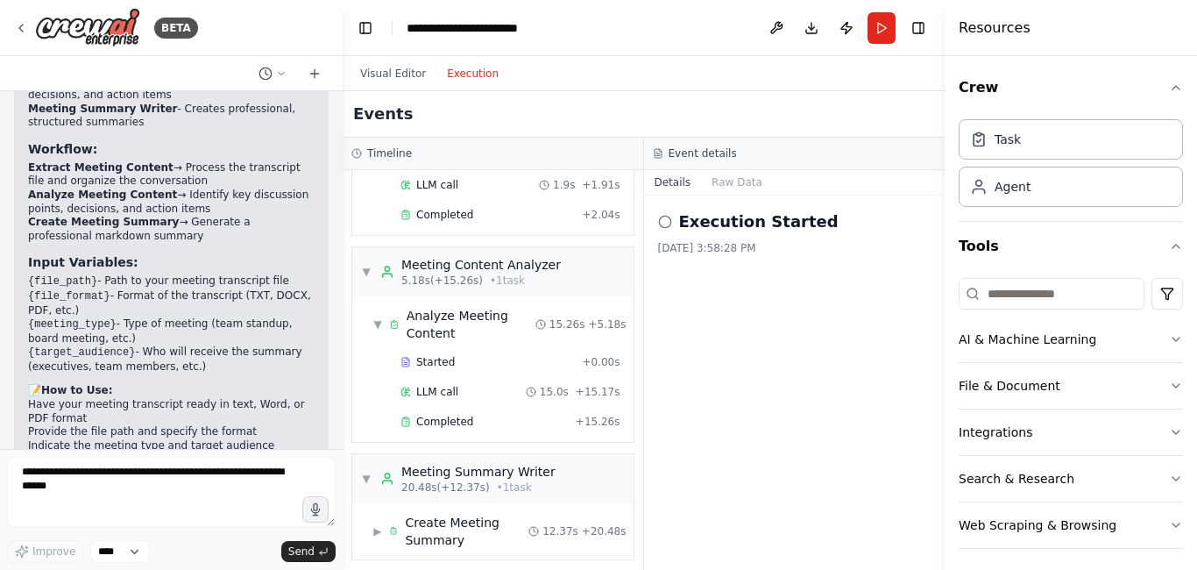
scroll to position [63, 0]
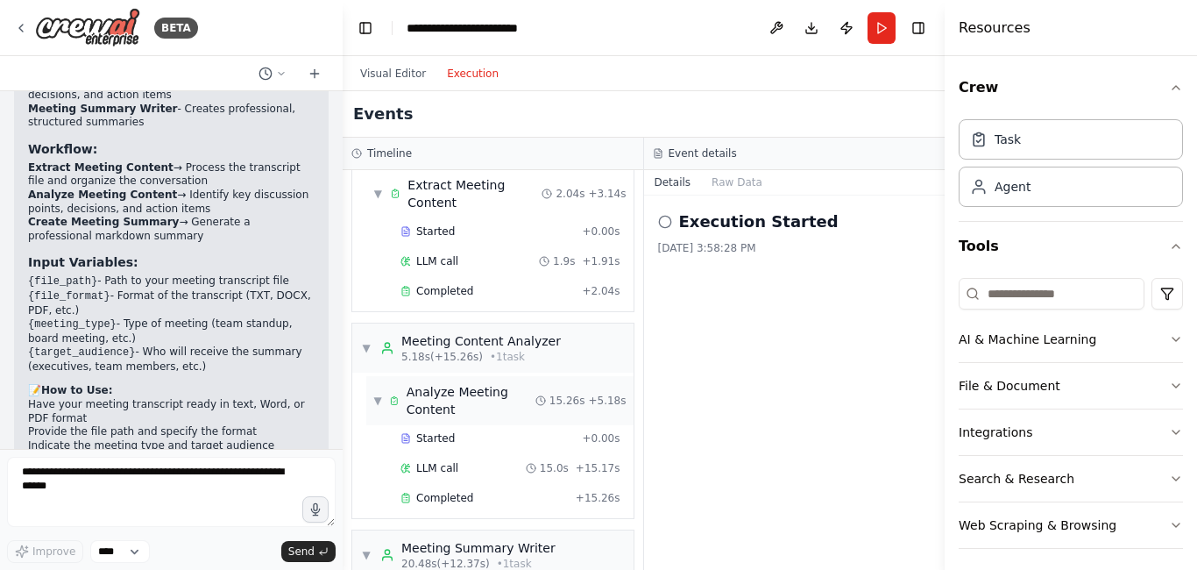
click at [384, 404] on div "▼ Analyze Meeting Content" at bounding box center [454, 400] width 162 height 35
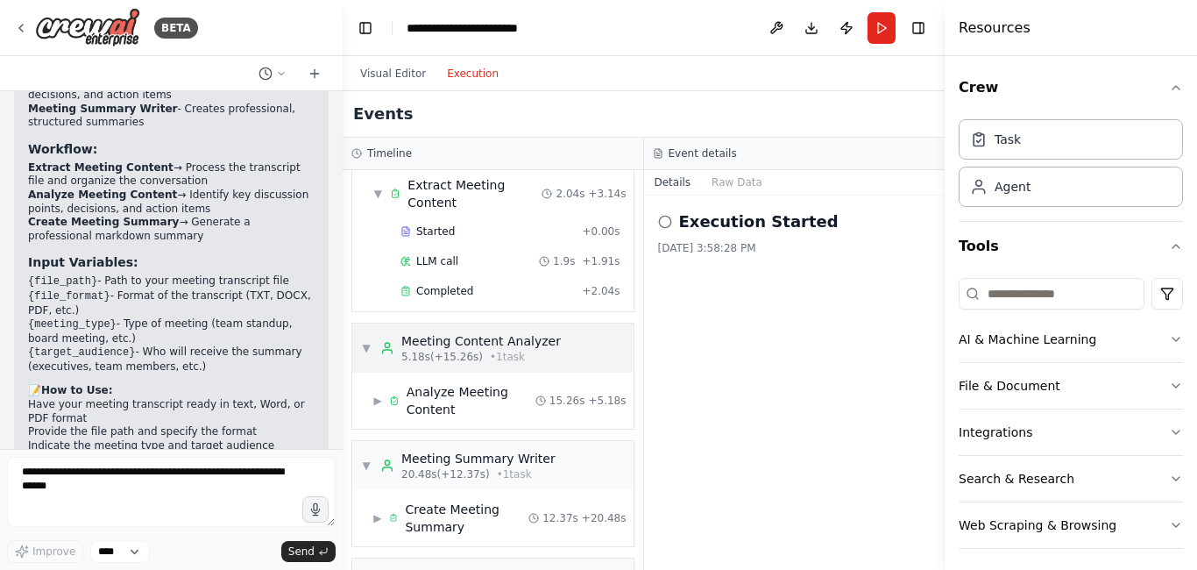
click at [372, 354] on div "▼ Meeting Content Analyzer 5.18s (+15.26s) • 1 task" at bounding box center [461, 348] width 200 height 32
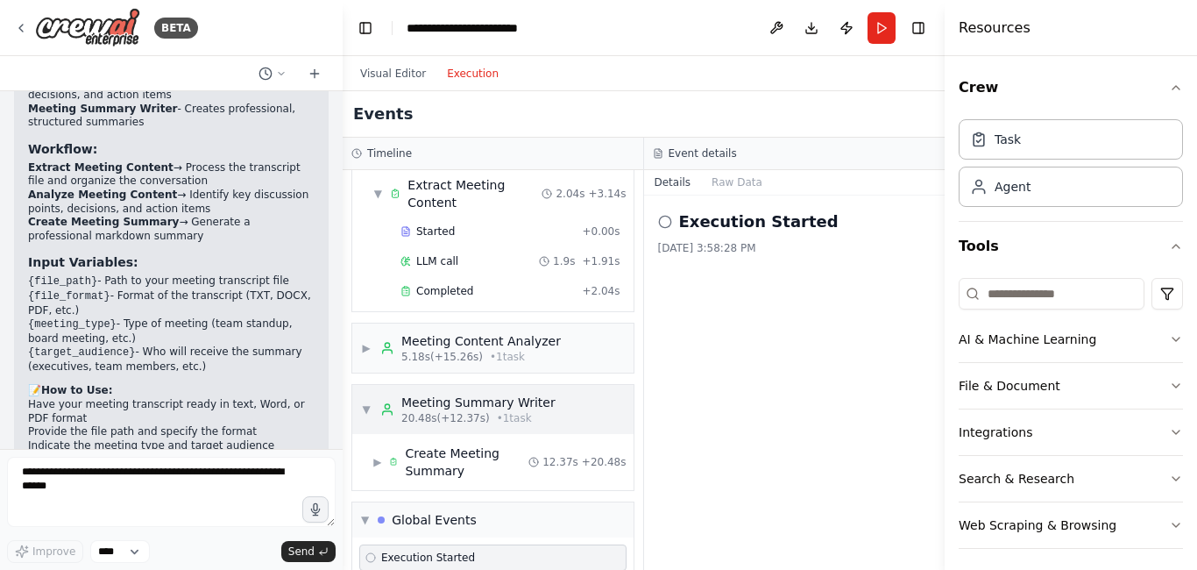
click at [368, 414] on span "▼" at bounding box center [366, 409] width 11 height 14
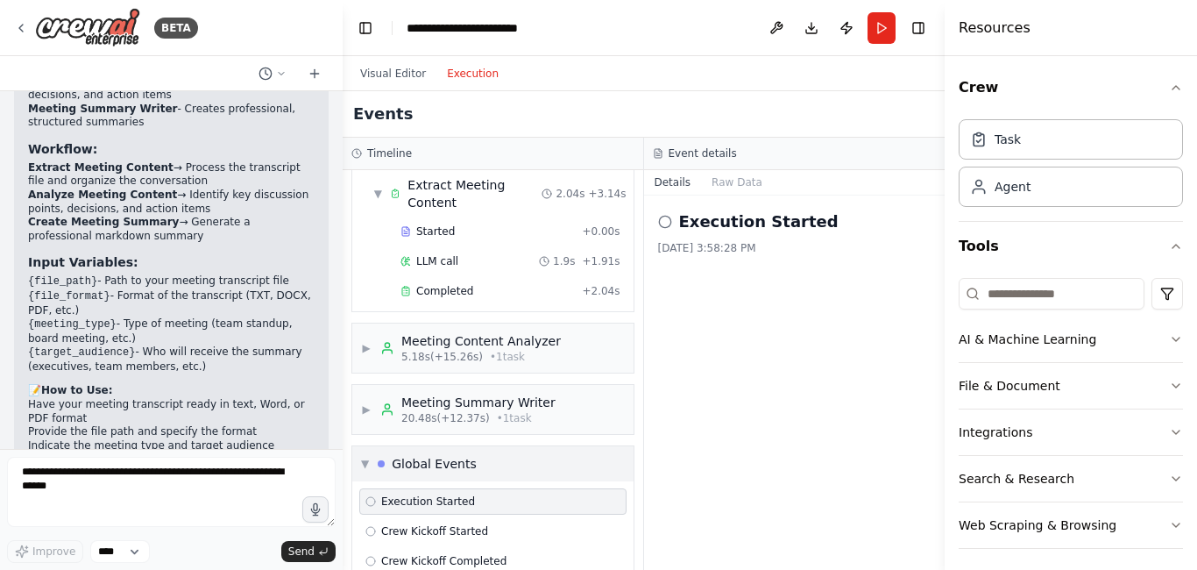
click at [369, 454] on div "▼ Global Events" at bounding box center [492, 463] width 281 height 35
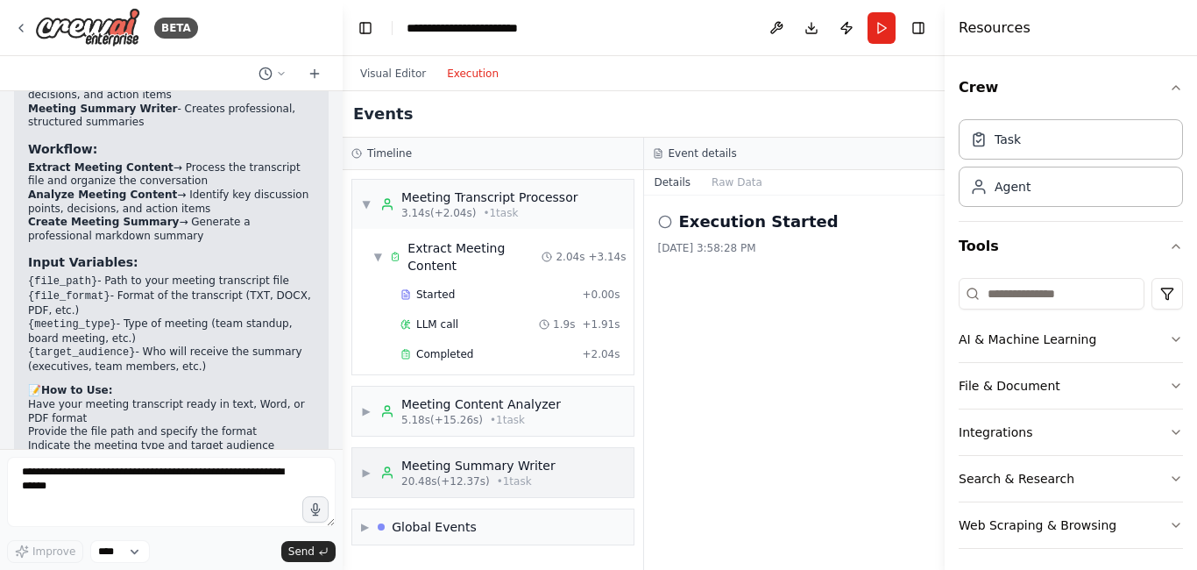
scroll to position [0, 0]
click at [377, 250] on span "▼" at bounding box center [378, 257] width 10 height 14
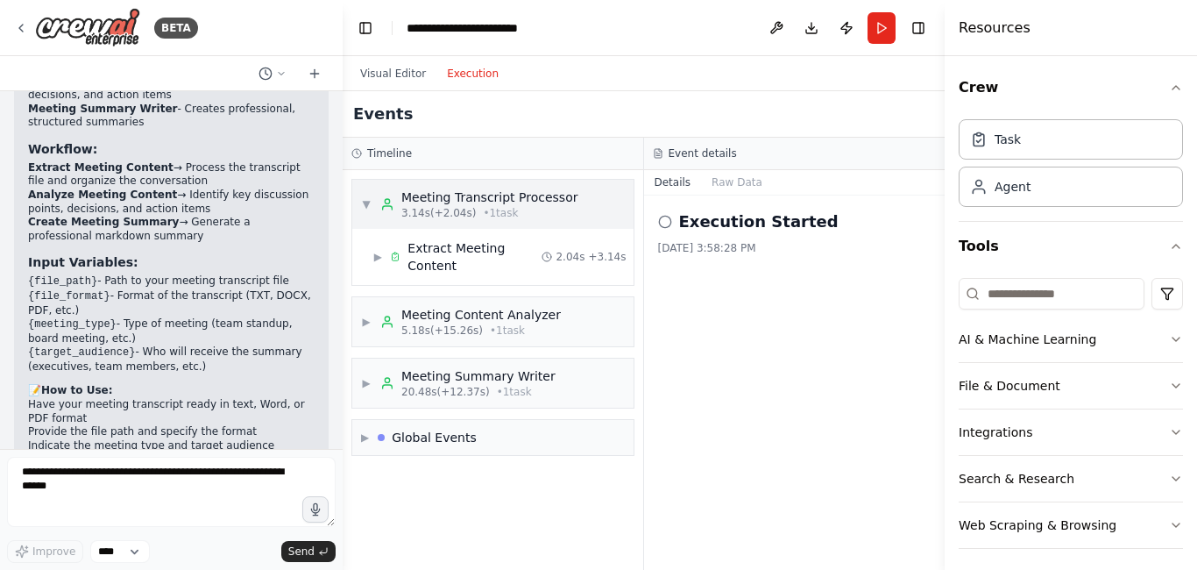
click at [365, 202] on span "▼" at bounding box center [366, 204] width 11 height 14
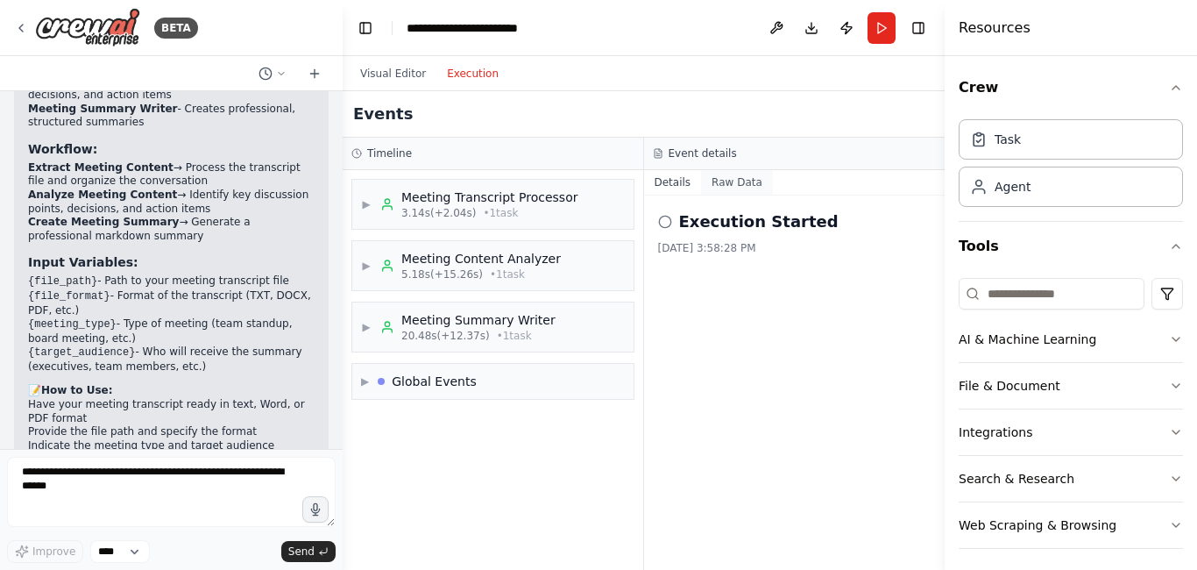
click at [726, 179] on button "Raw Data" at bounding box center [737, 182] width 72 height 25
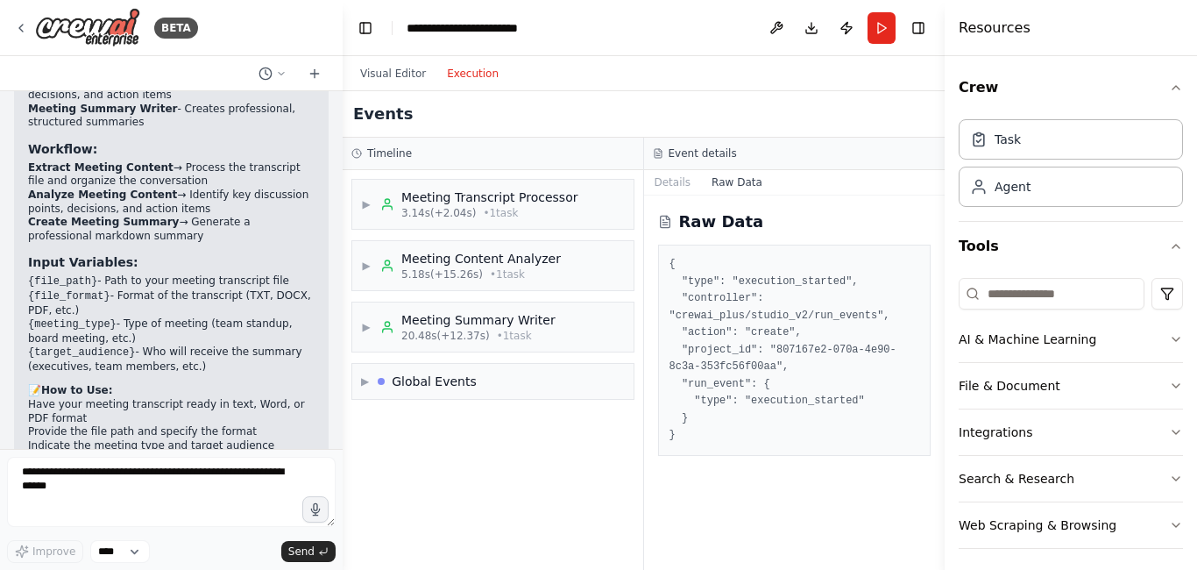
click at [726, 179] on button "Raw Data" at bounding box center [737, 182] width 72 height 25
click at [729, 172] on button "Raw Data" at bounding box center [737, 182] width 72 height 25
click at [676, 230] on div "Raw Data" at bounding box center [794, 221] width 273 height 25
click at [694, 151] on h3 "Event details" at bounding box center [703, 153] width 68 height 14
click at [671, 181] on button "Details" at bounding box center [673, 182] width 58 height 25
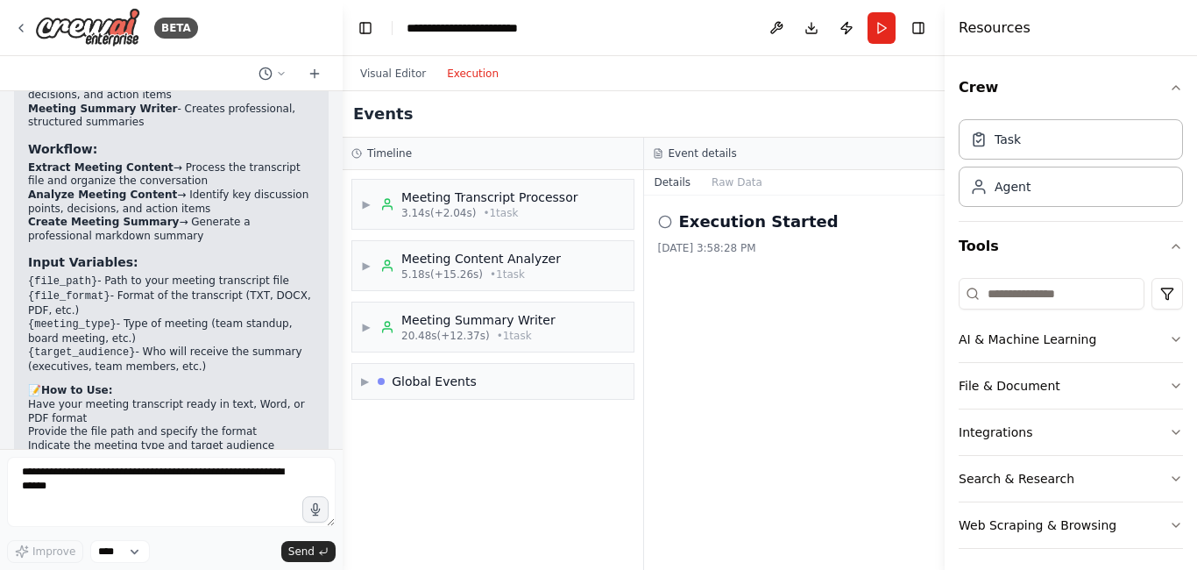
scroll to position [2594, 0]
click at [390, 77] on button "Visual Editor" at bounding box center [393, 73] width 87 height 21
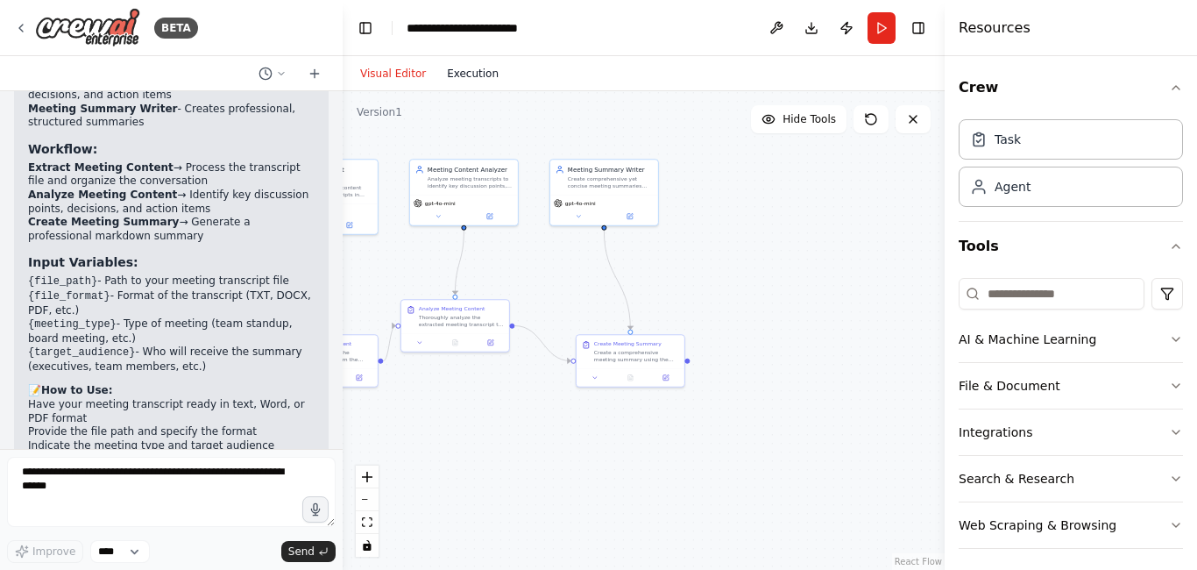
click at [453, 73] on button "Execution" at bounding box center [472, 73] width 73 height 21
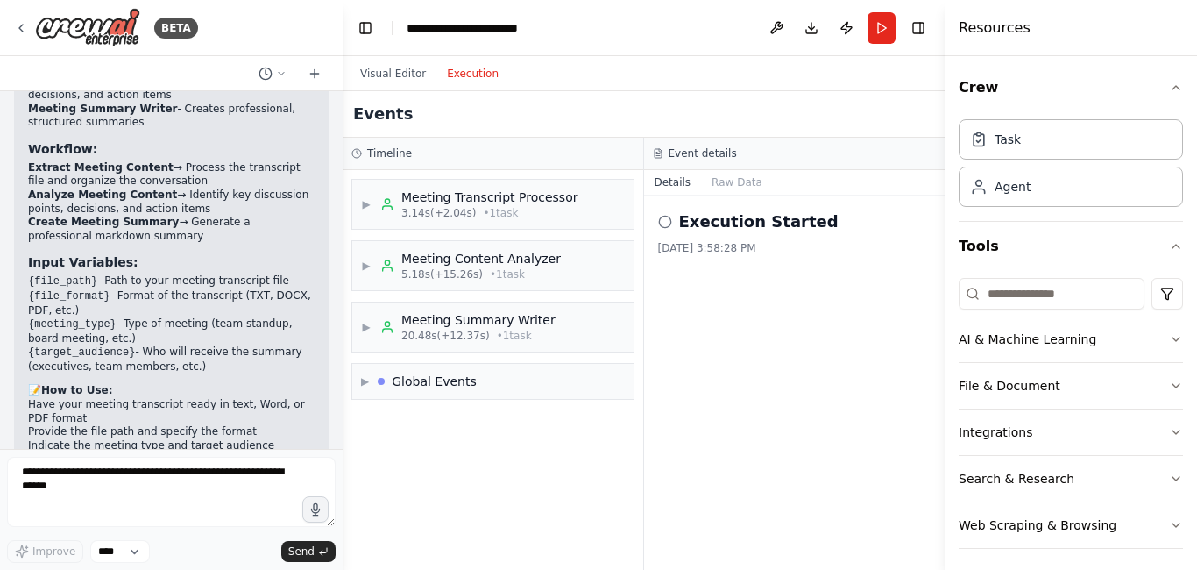
click at [841, 55] on header "**********" at bounding box center [644, 28] width 602 height 56
click at [775, 27] on button at bounding box center [776, 28] width 28 height 32
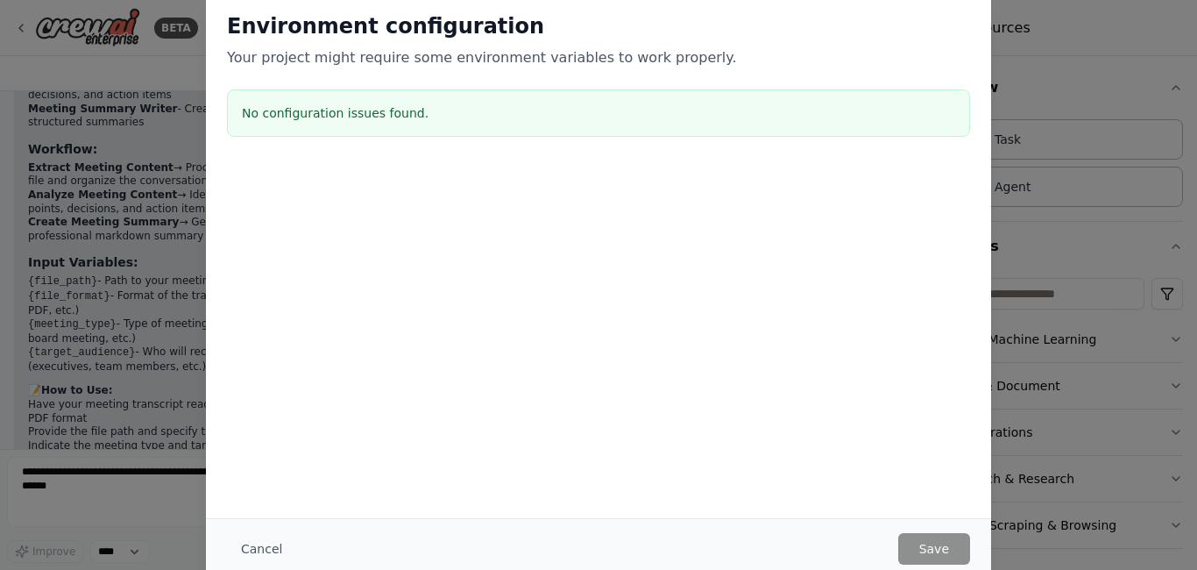
click at [908, 56] on p "Your project might require some environment variables to work properly." at bounding box center [598, 57] width 743 height 21
click at [258, 553] on button "Cancel" at bounding box center [261, 549] width 69 height 32
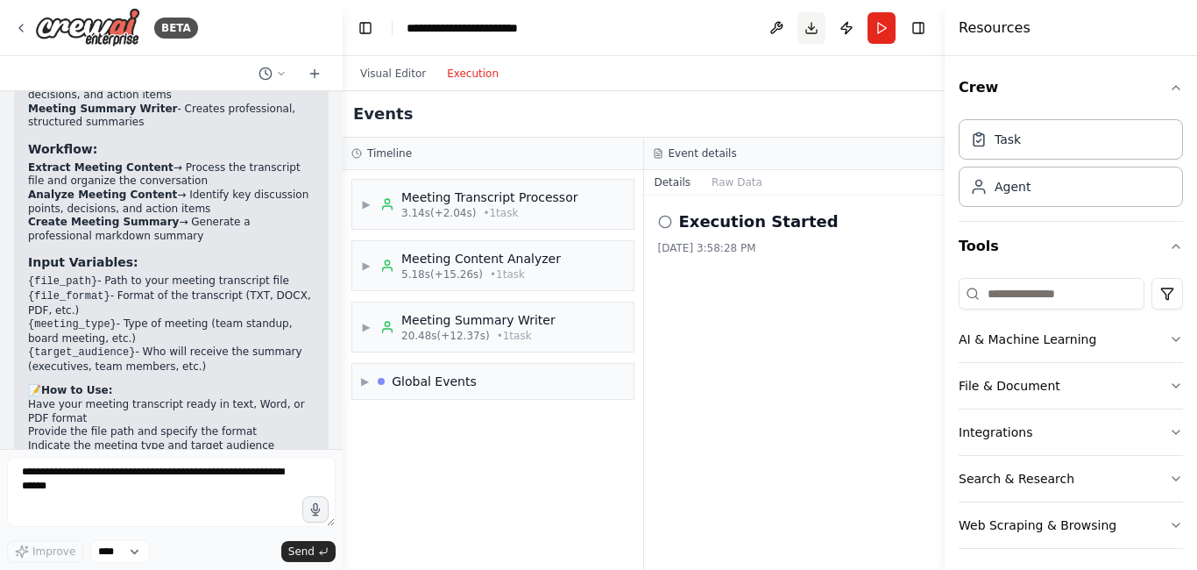
click at [811, 22] on button "Download" at bounding box center [811, 28] width 28 height 32
click at [811, 31] on button "Download" at bounding box center [811, 28] width 28 height 32
click at [807, 30] on button "Download" at bounding box center [811, 28] width 28 height 32
click at [846, 28] on button "Publish" at bounding box center [846, 28] width 28 height 32
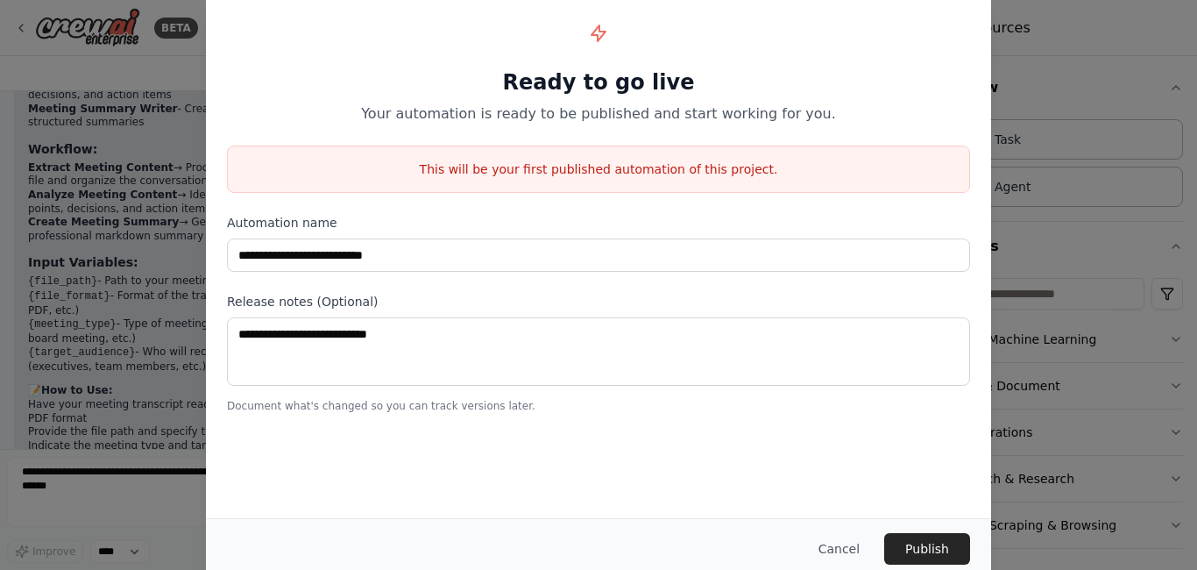
click at [119, 329] on div "**********" at bounding box center [598, 285] width 1197 height 570
click at [925, 550] on button "Publish" at bounding box center [927, 549] width 86 height 32
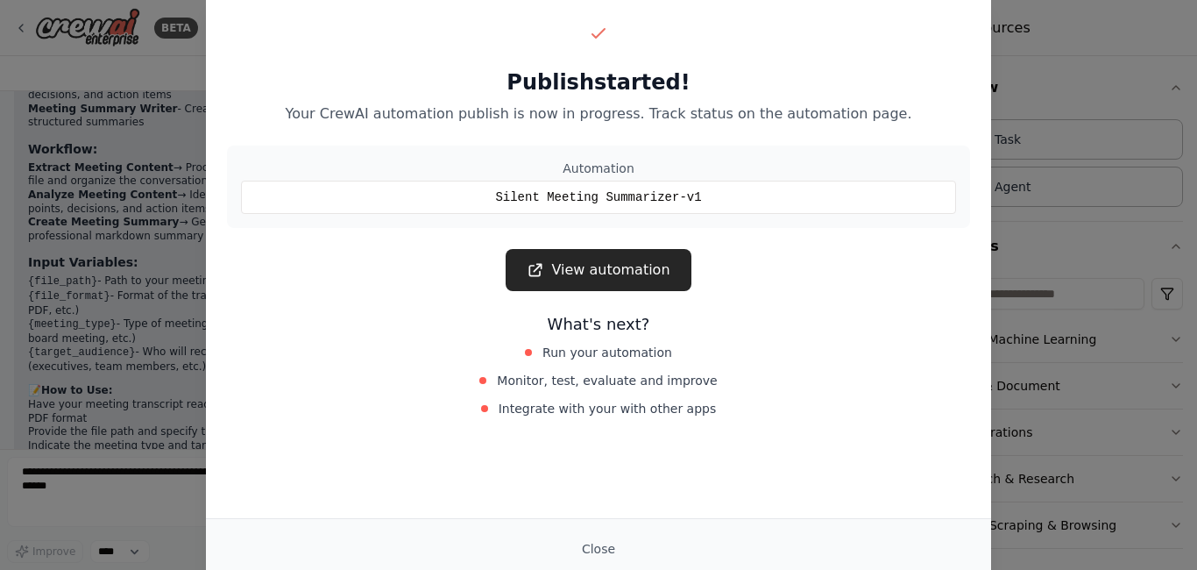
click at [608, 410] on span "Integrate with your with other apps" at bounding box center [608, 409] width 218 height 18
click at [577, 275] on link "View automation" at bounding box center [598, 270] width 185 height 42
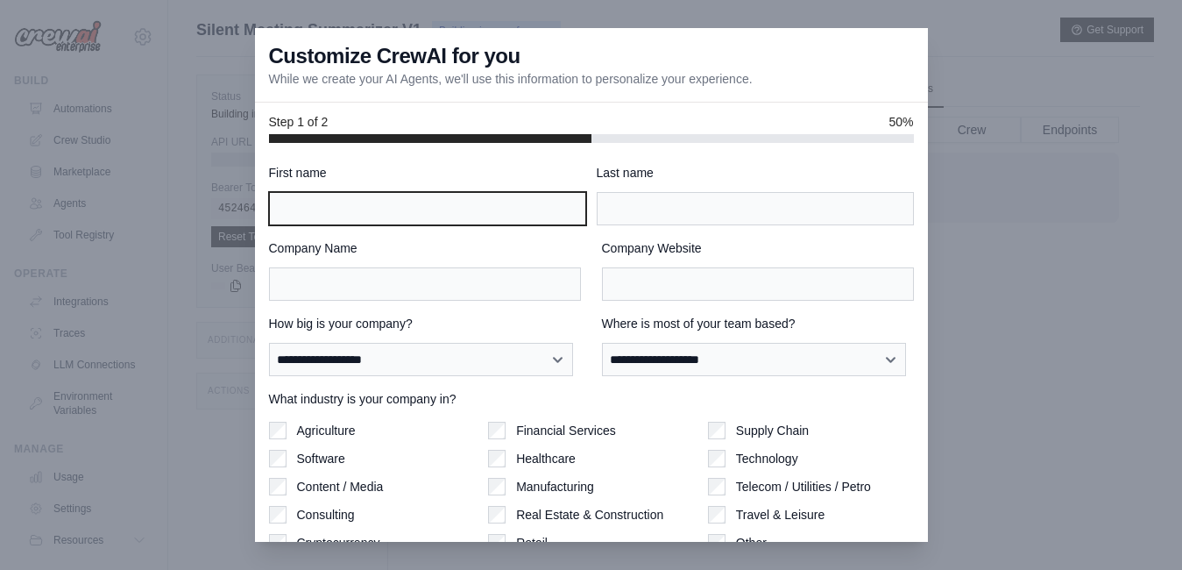
click at [352, 215] on input "First name" at bounding box center [427, 208] width 317 height 33
type input "*********"
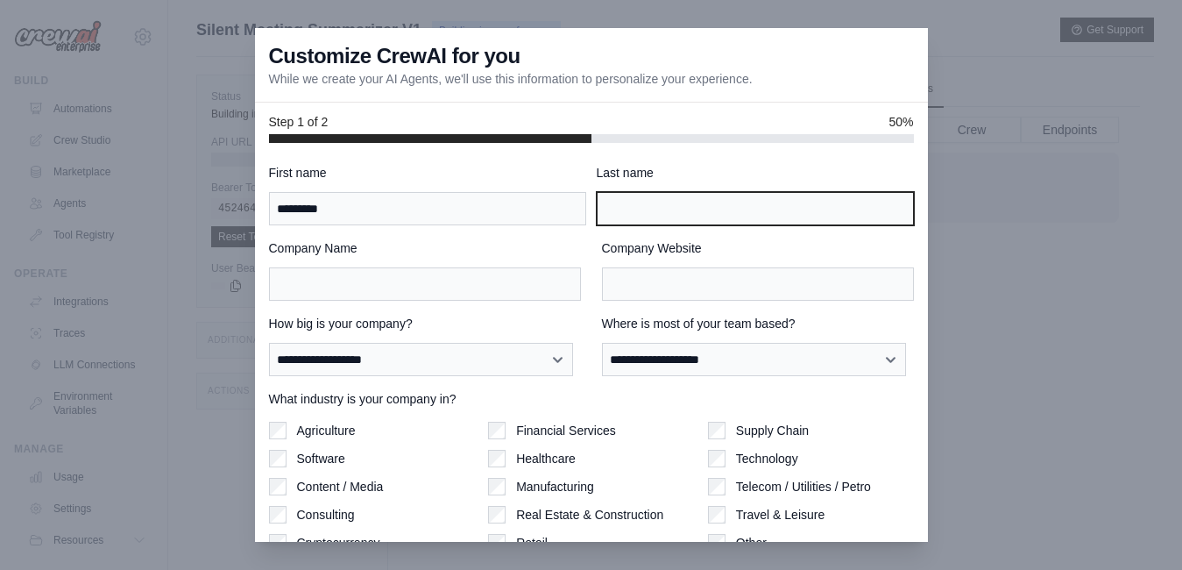
click at [619, 210] on input "Last name" at bounding box center [755, 208] width 317 height 33
type input "**********"
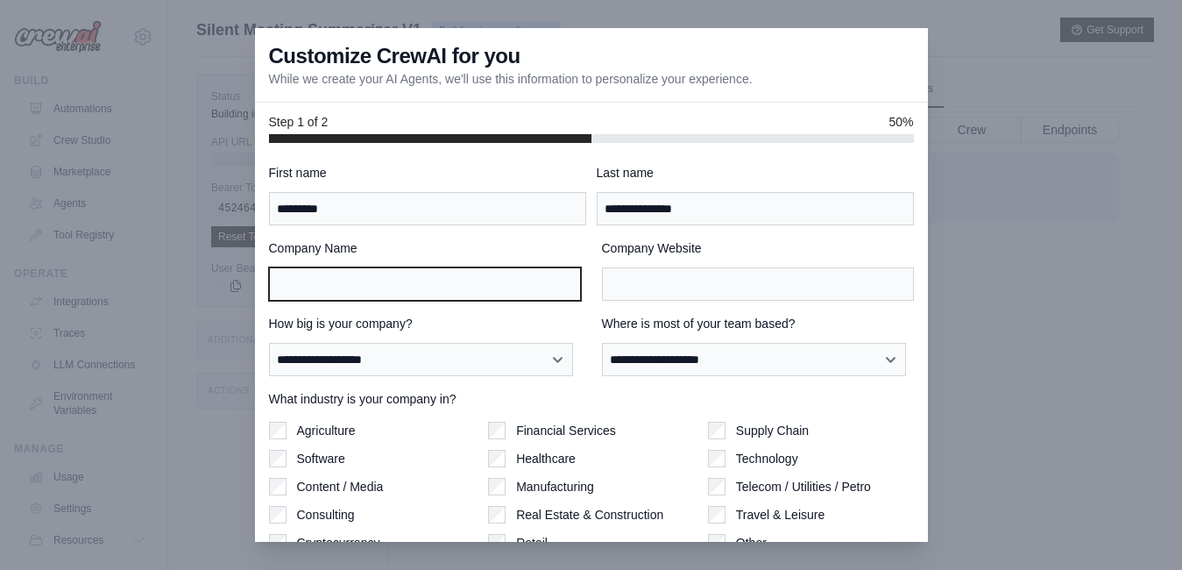
click at [339, 299] on input "Company Name" at bounding box center [425, 283] width 312 height 33
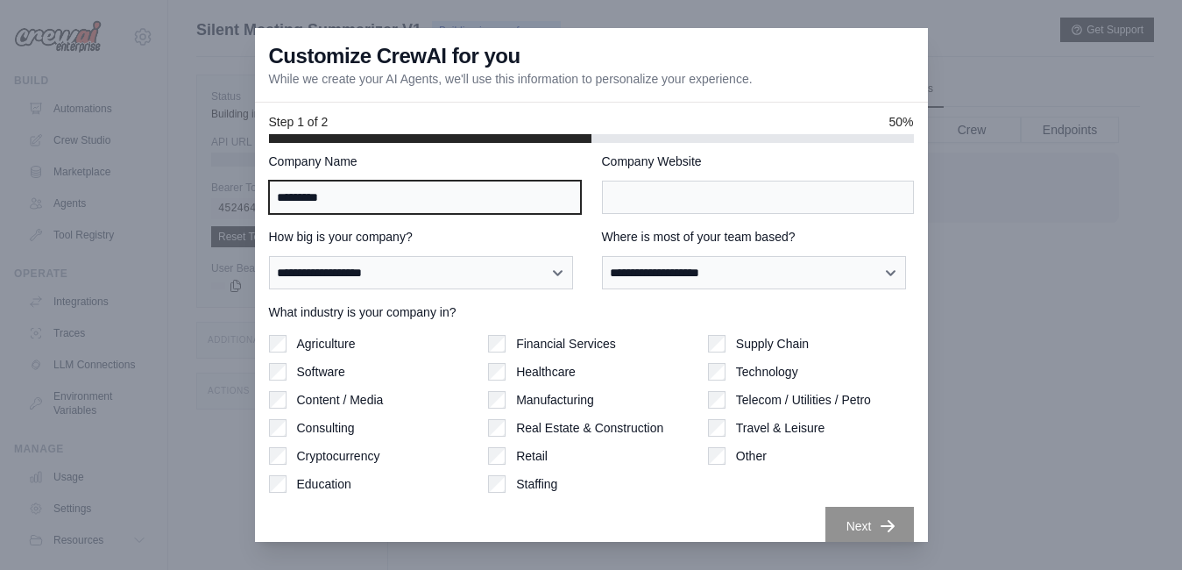
scroll to position [88, 0]
type input "*********"
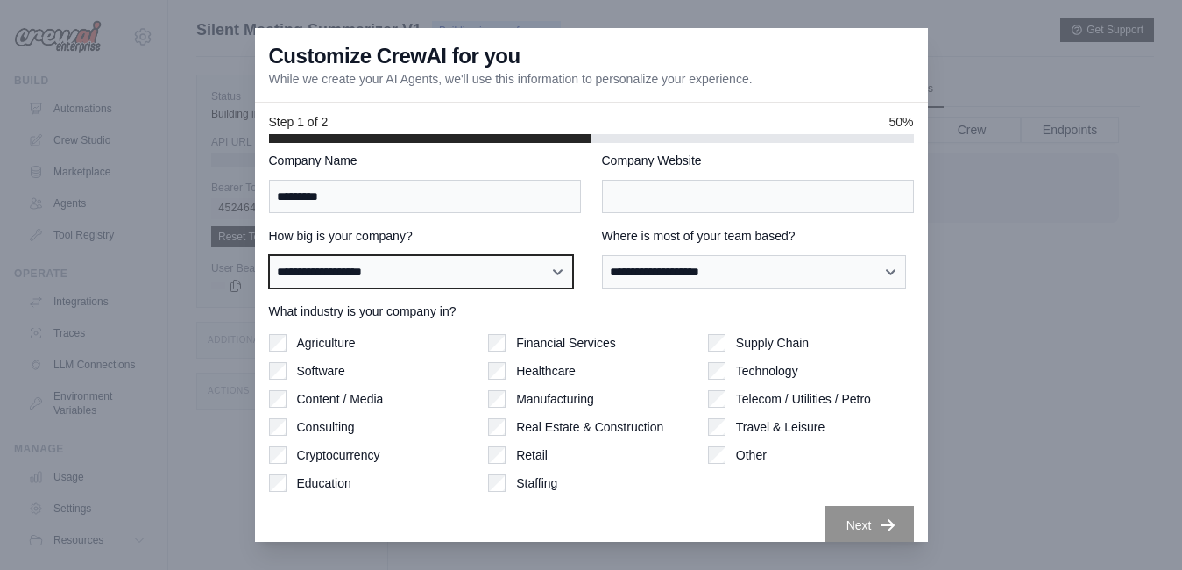
click at [531, 273] on select "**********" at bounding box center [421, 271] width 305 height 33
select select "**********"
click at [269, 255] on select "**********" at bounding box center [421, 271] width 305 height 33
click at [551, 266] on select "**********" at bounding box center [421, 271] width 305 height 33
click at [269, 255] on select "**********" at bounding box center [421, 271] width 305 height 33
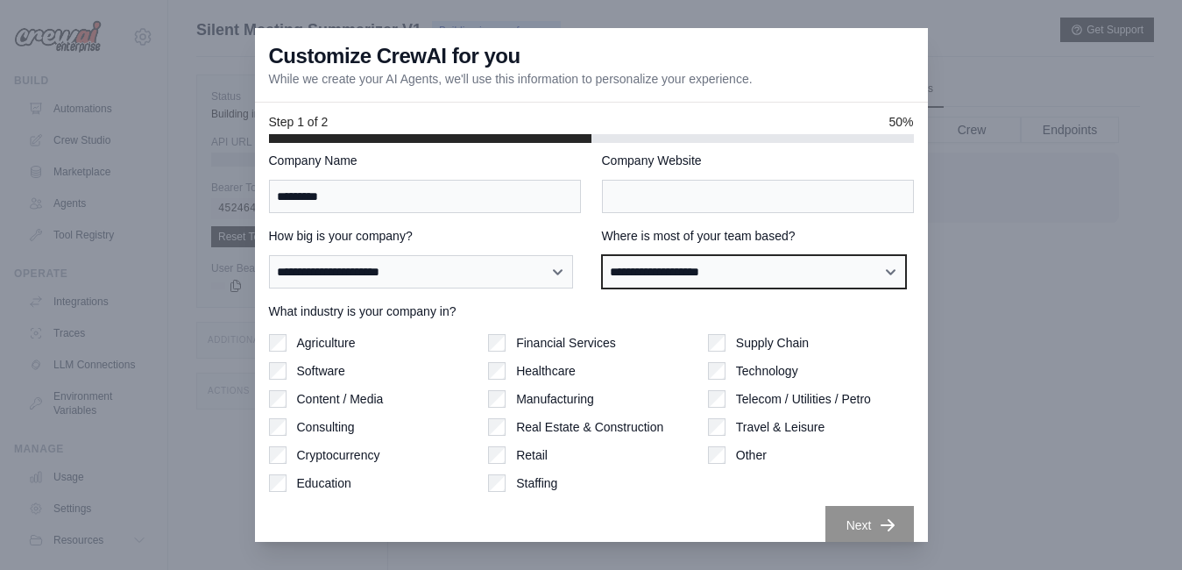
click at [749, 277] on select "**********" at bounding box center [754, 271] width 305 height 33
select select "******"
click at [602, 255] on select "**********" at bounding box center [754, 271] width 305 height 33
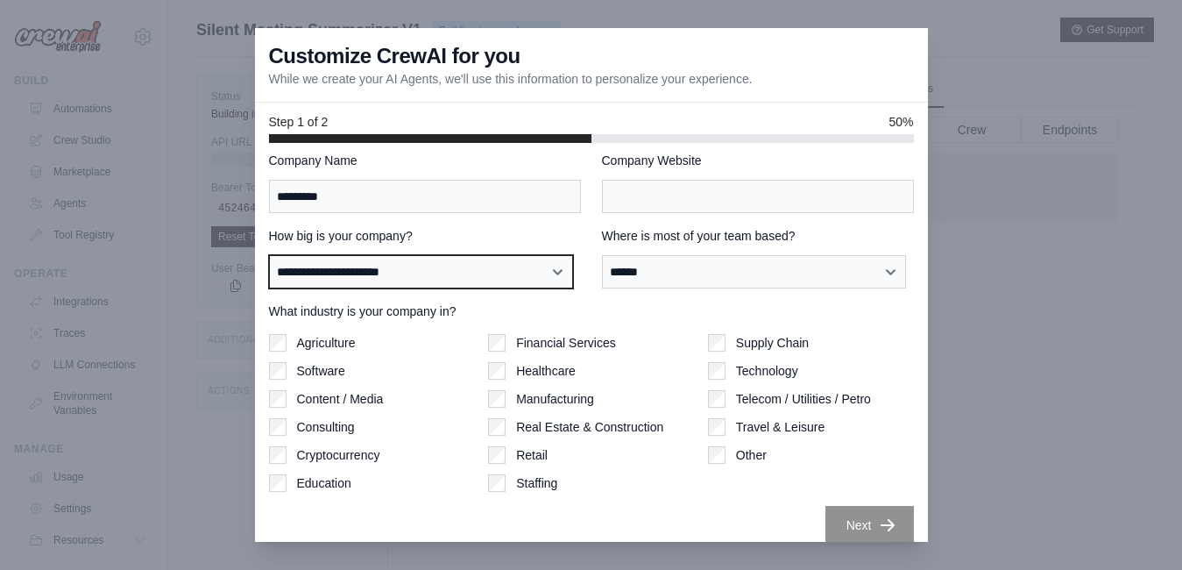
click at [540, 278] on select "**********" at bounding box center [421, 271] width 305 height 33
select select "**********"
click at [269, 255] on select "**********" at bounding box center [421, 271] width 305 height 33
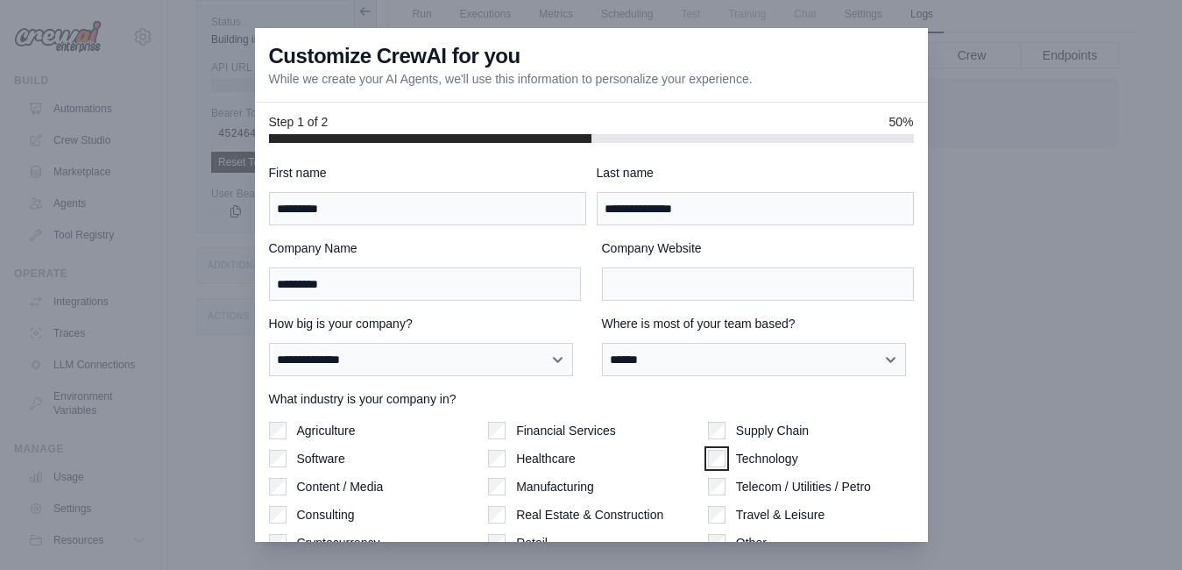
scroll to position [0, 0]
